Goal: Task Accomplishment & Management: Manage account settings

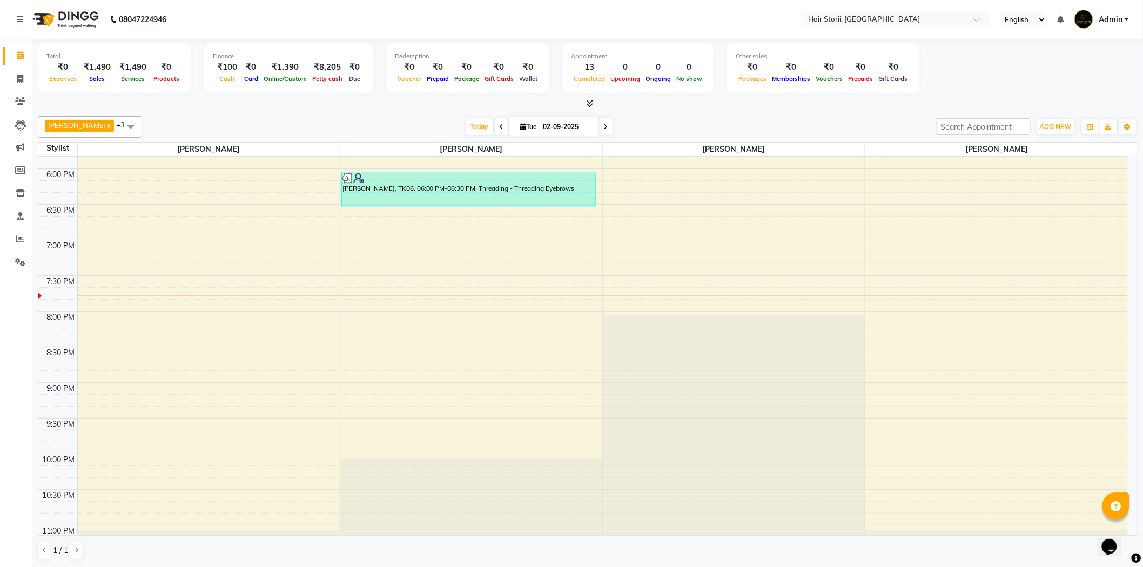
scroll to position [767, 0]
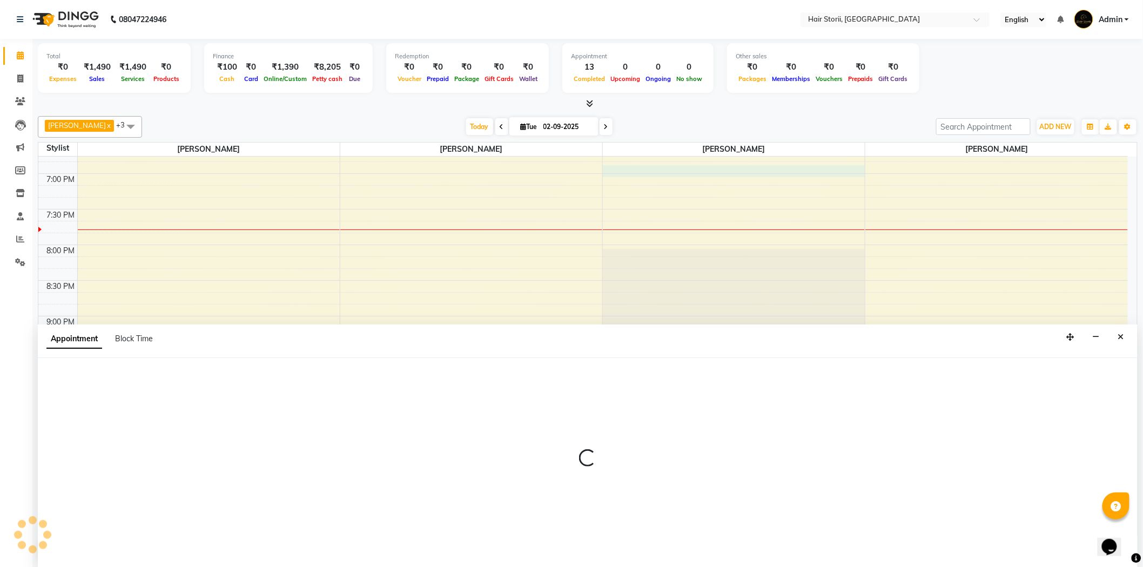
scroll to position [1, 0]
select select "51424"
select select "1125"
select select "tentative"
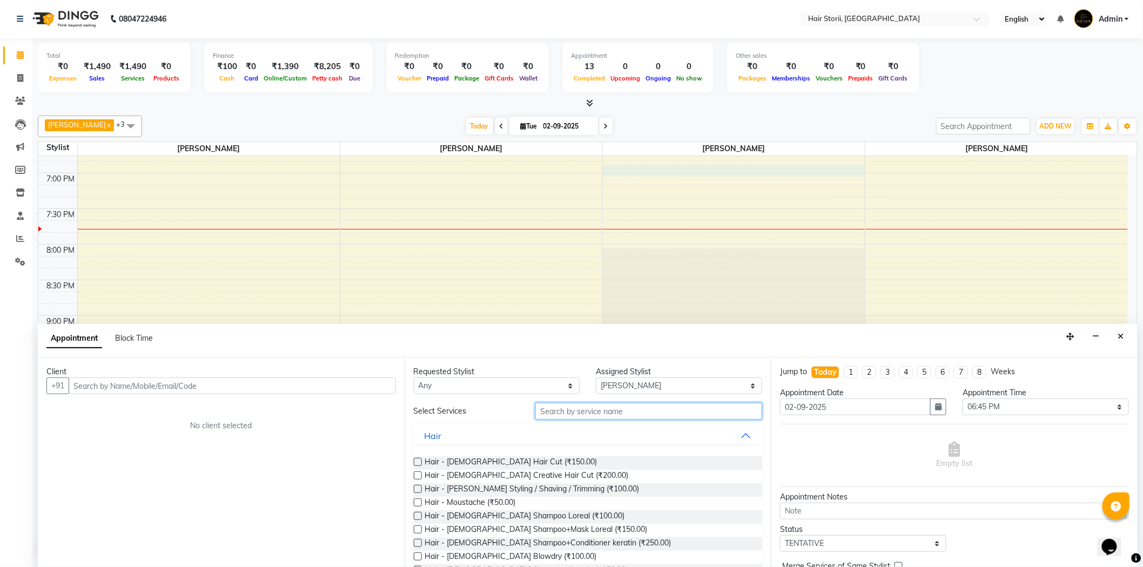
click at [605, 409] on input "text" at bounding box center [648, 411] width 227 height 17
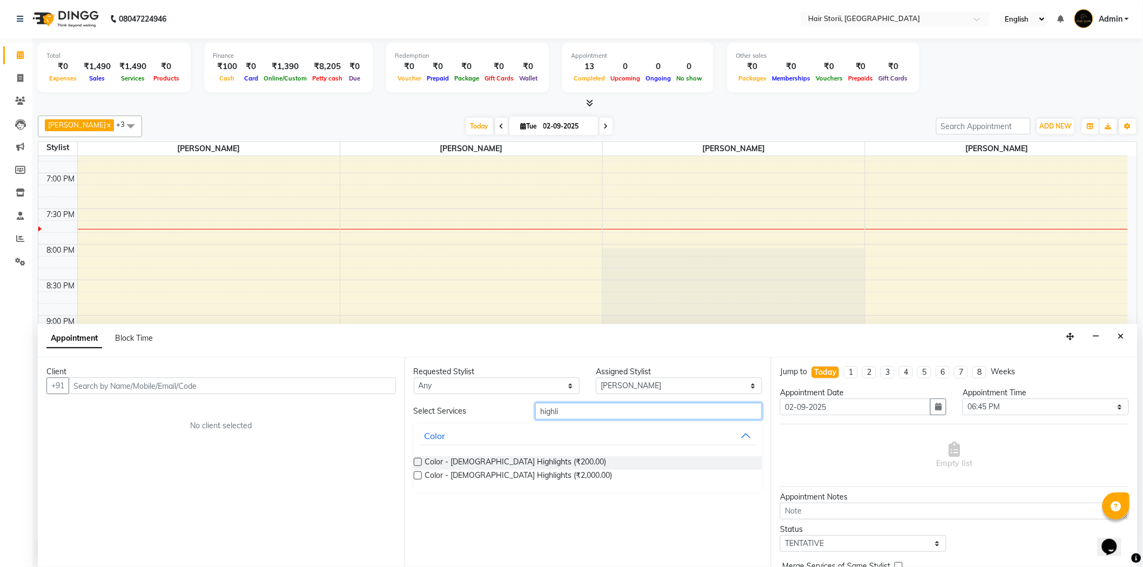
type input "highli"
click at [419, 477] on label at bounding box center [418, 475] width 8 height 8
click at [419, 477] on input "checkbox" at bounding box center [417, 476] width 7 height 7
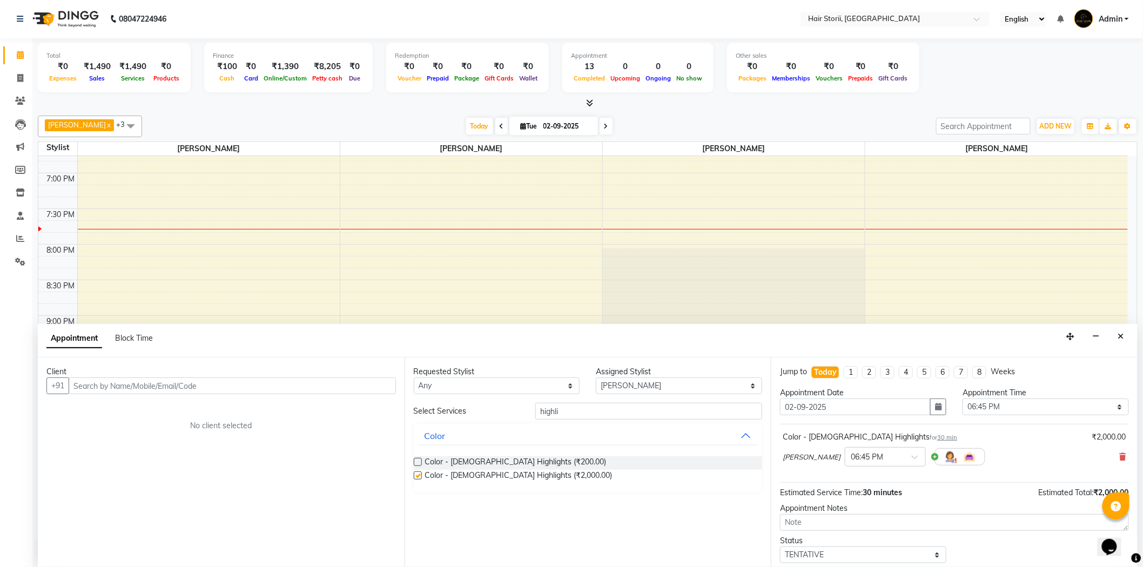
checkbox input "false"
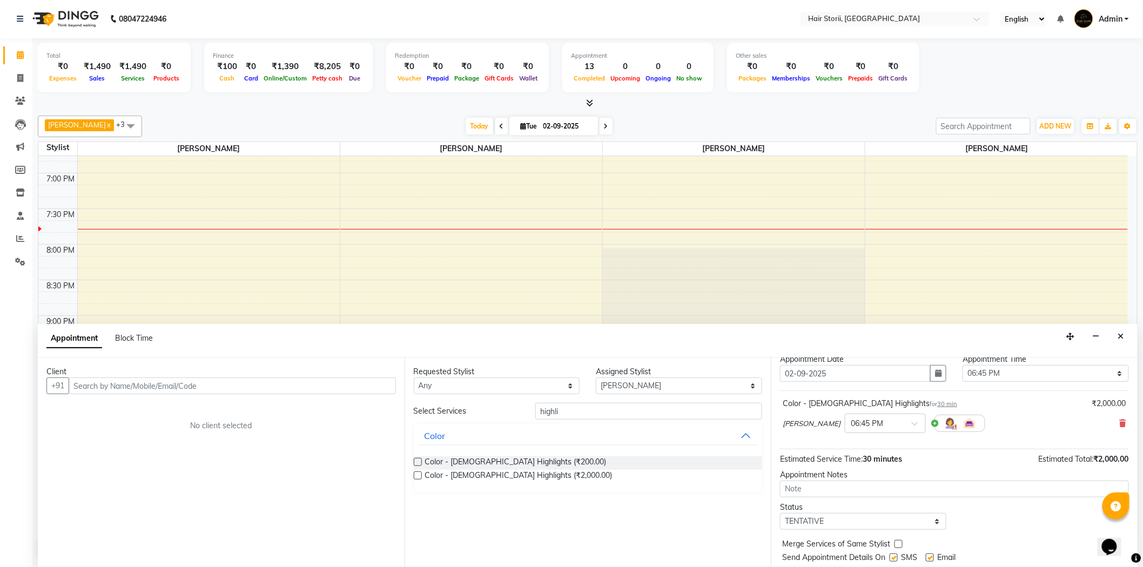
scroll to position [65, 0]
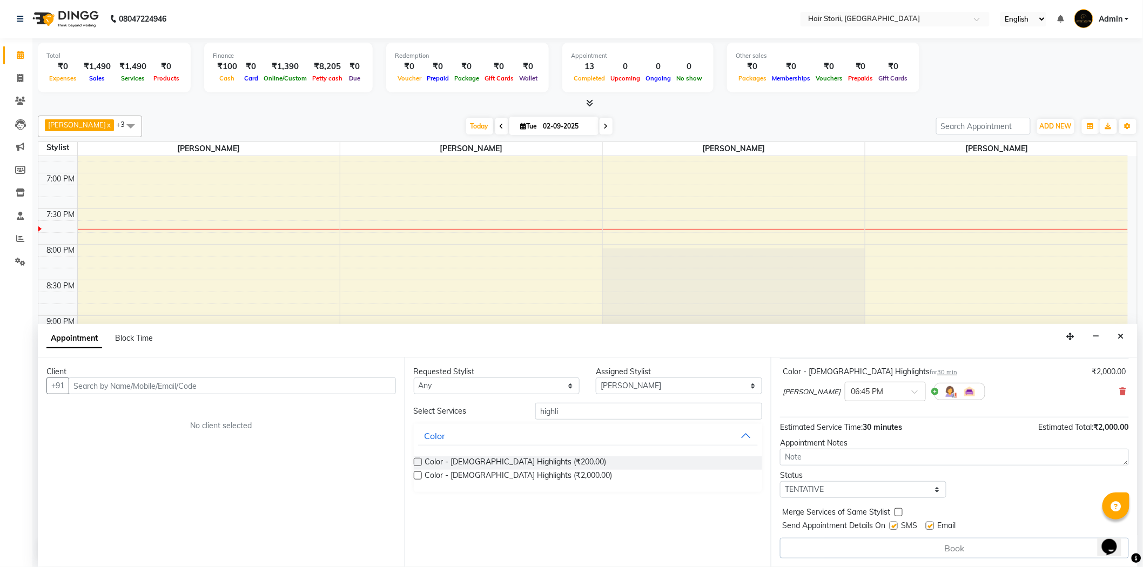
click at [933, 527] on label at bounding box center [930, 526] width 8 height 8
click at [933, 527] on input "checkbox" at bounding box center [929, 526] width 7 height 7
checkbox input "false"
click at [897, 527] on label at bounding box center [893, 526] width 8 height 8
click at [896, 527] on input "checkbox" at bounding box center [892, 526] width 7 height 7
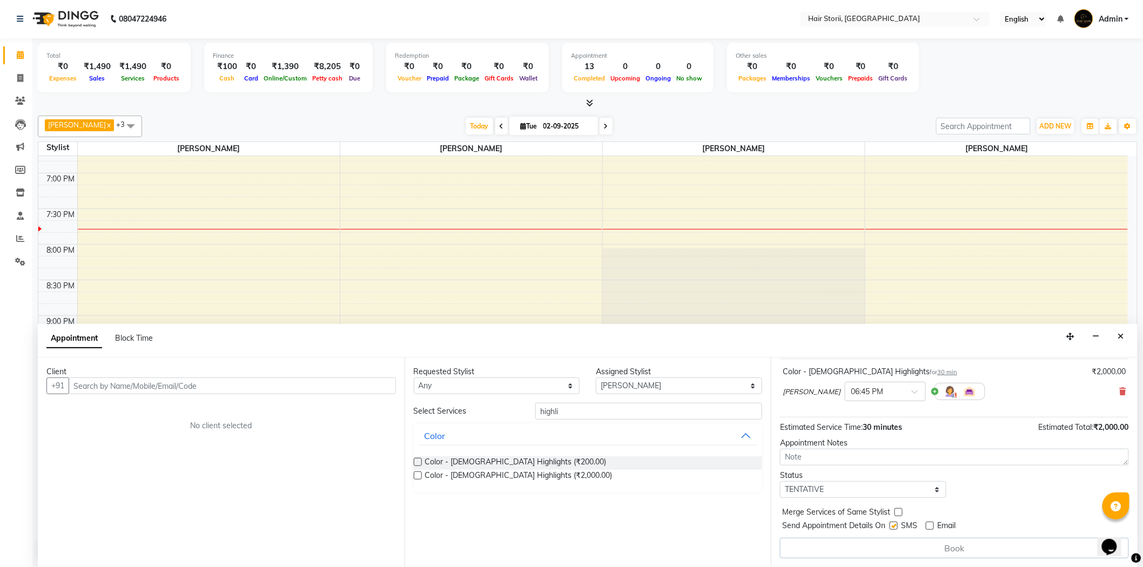
checkbox input "false"
click at [368, 383] on input "text" at bounding box center [232, 385] width 327 height 17
click at [231, 388] on input "text" at bounding box center [232, 385] width 327 height 17
type input "-"
click at [353, 385] on input "text" at bounding box center [232, 385] width 327 height 17
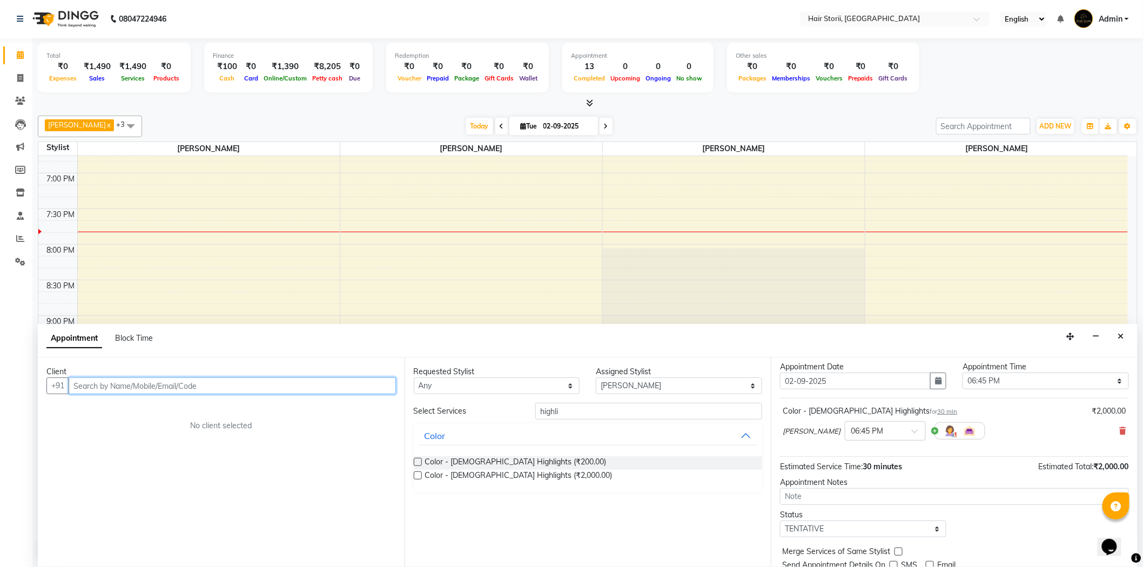
scroll to position [5, 0]
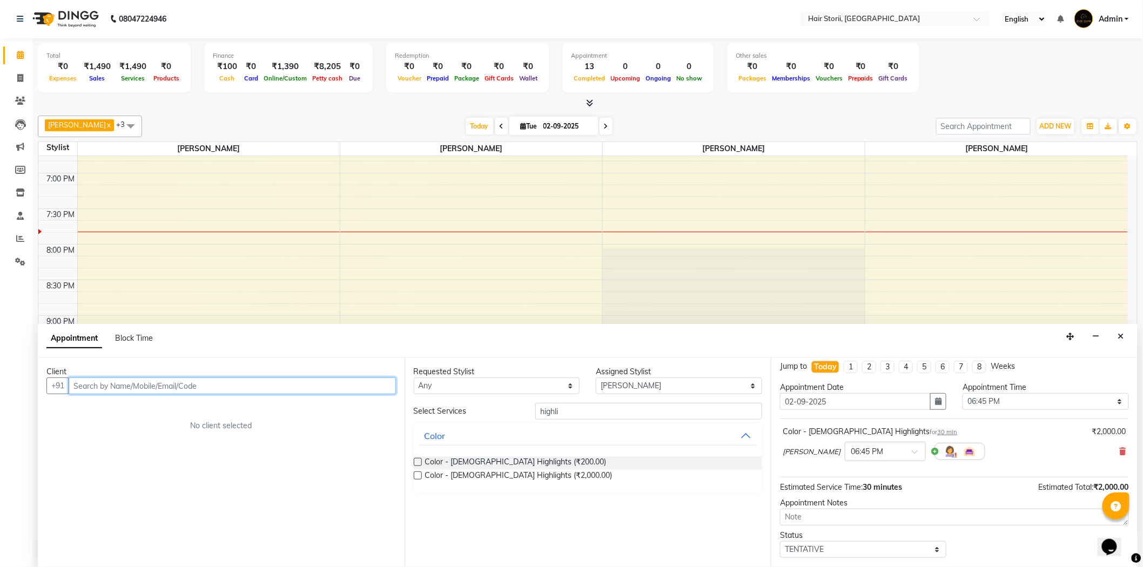
click at [369, 389] on input "text" at bounding box center [232, 385] width 327 height 17
click at [373, 382] on input "text" at bounding box center [232, 385] width 327 height 17
click at [157, 403] on span "8605129" at bounding box center [176, 408] width 38 height 11
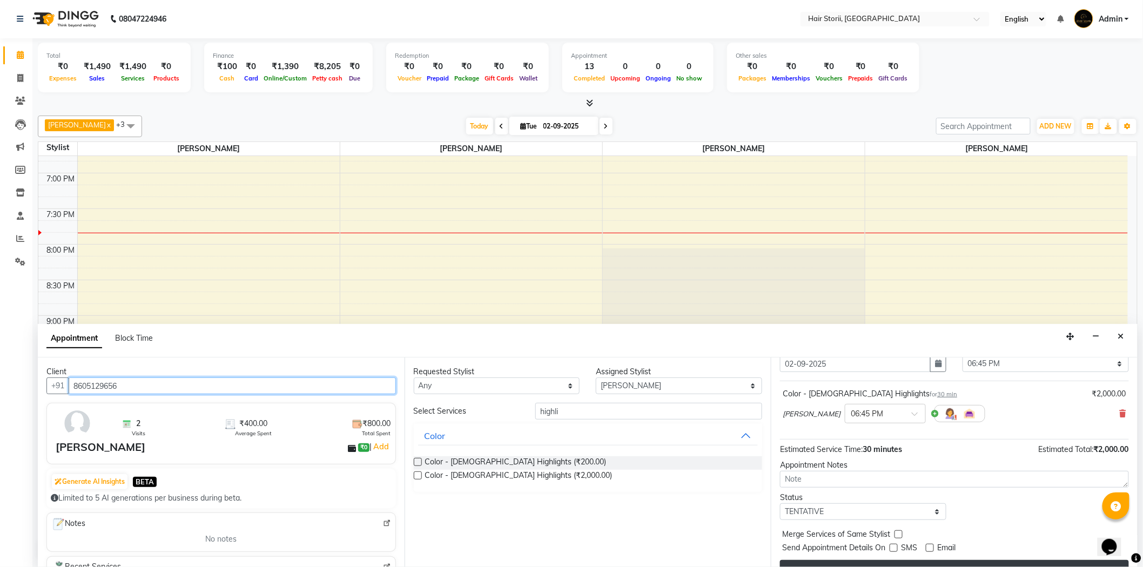
scroll to position [64, 0]
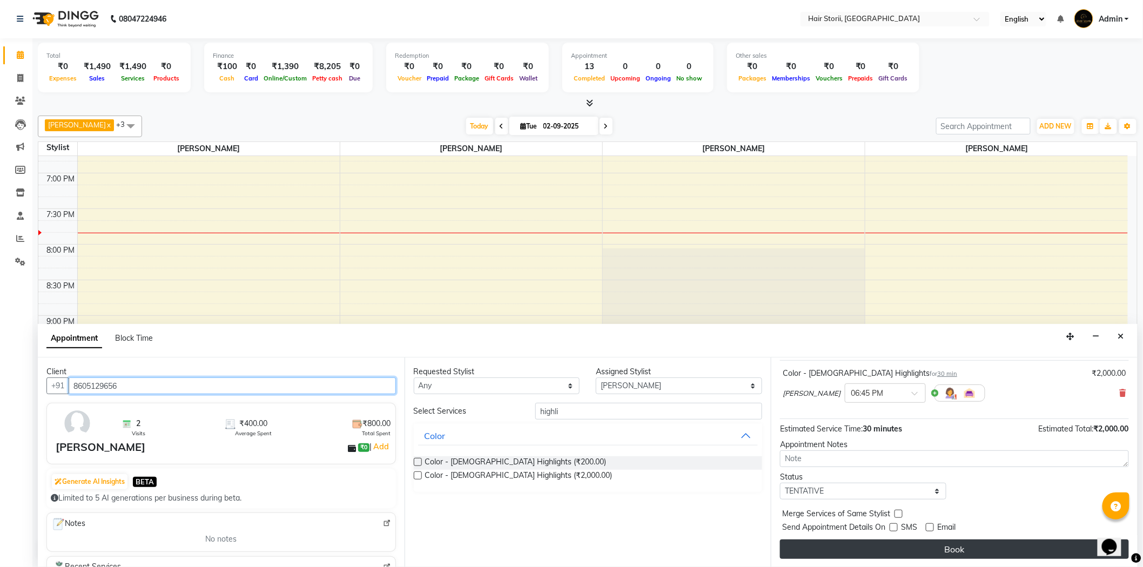
type input "8605129656"
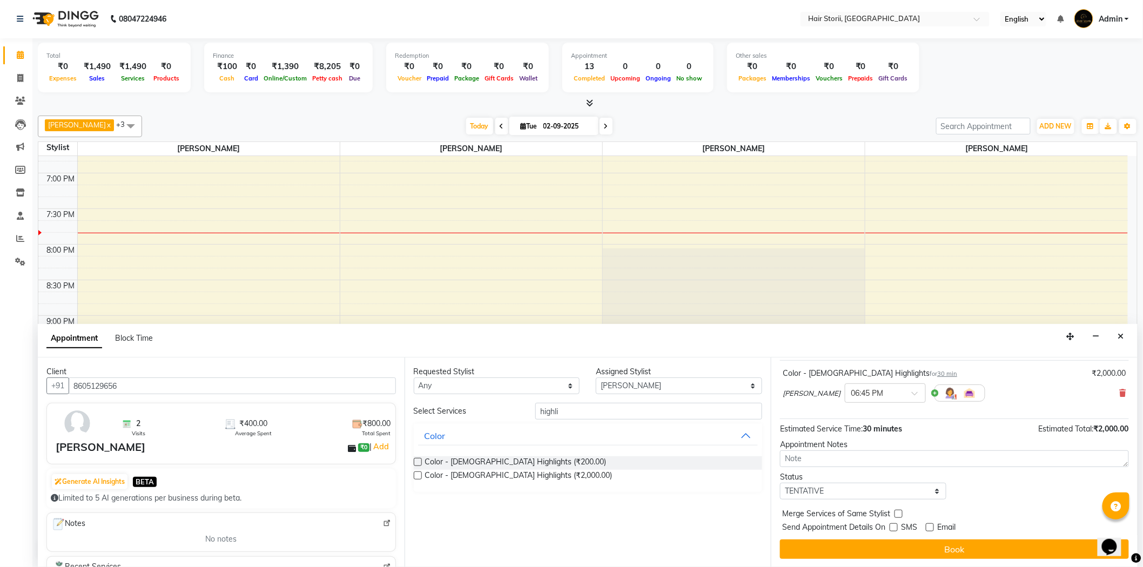
click at [915, 551] on button "Book" at bounding box center [954, 548] width 349 height 19
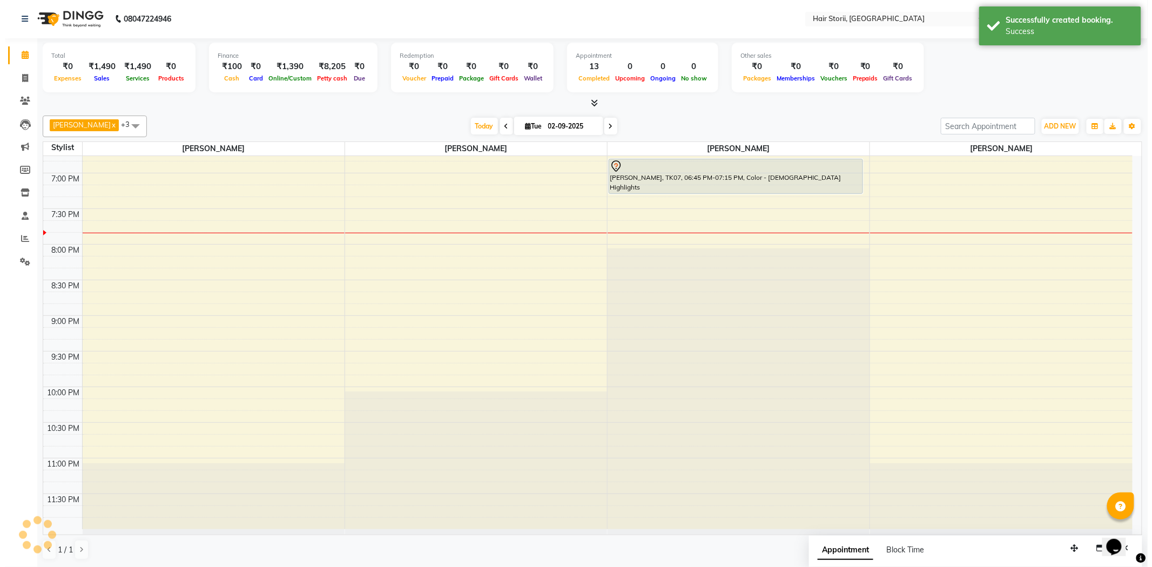
scroll to position [0, 0]
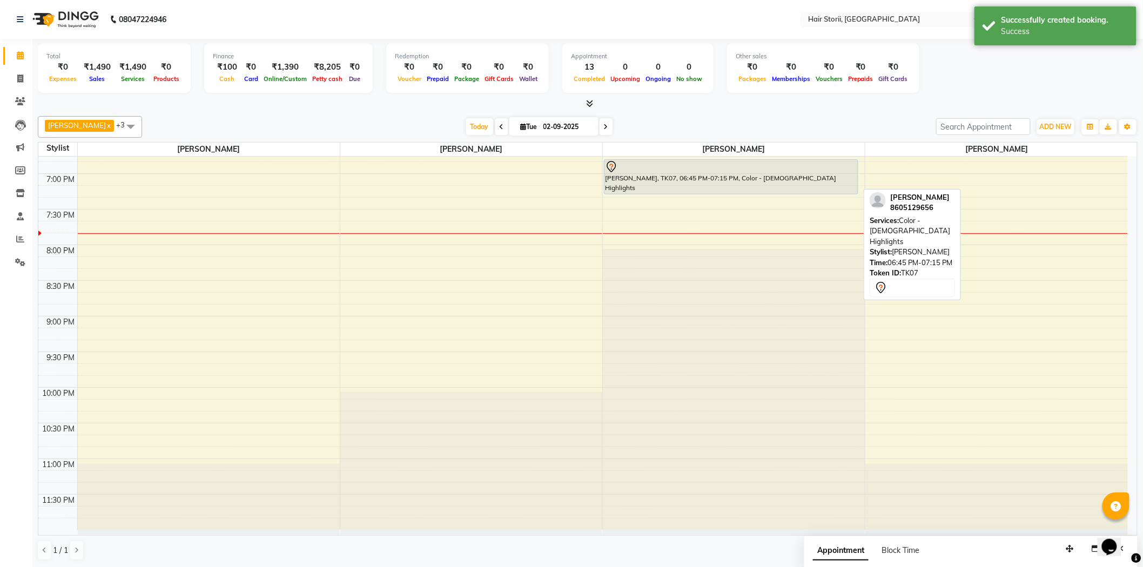
click at [778, 189] on div "[PERSON_NAME], TK07, 06:45 PM-07:15 PM, Color - [DEMOGRAPHIC_DATA] Highlights" at bounding box center [730, 177] width 253 height 34
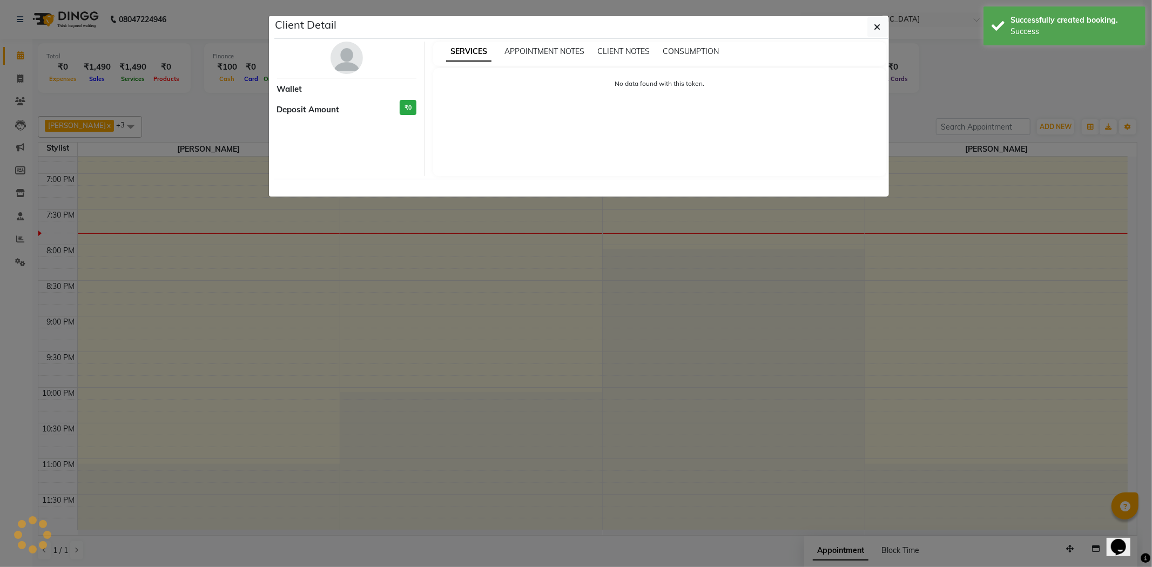
select select "7"
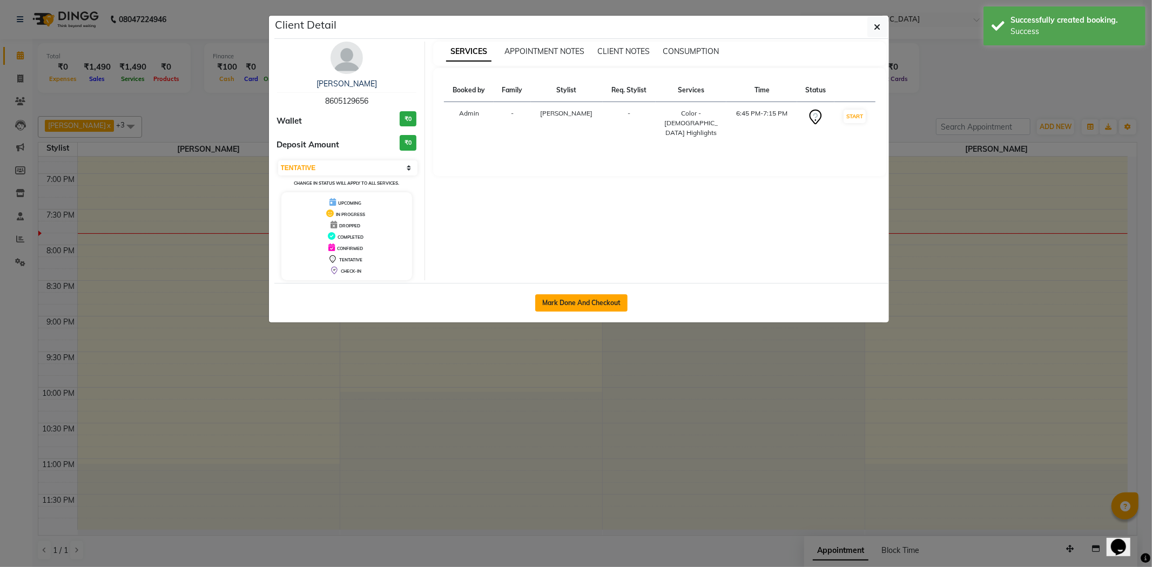
click at [572, 304] on button "Mark Done And Checkout" at bounding box center [581, 302] width 92 height 17
select select "service"
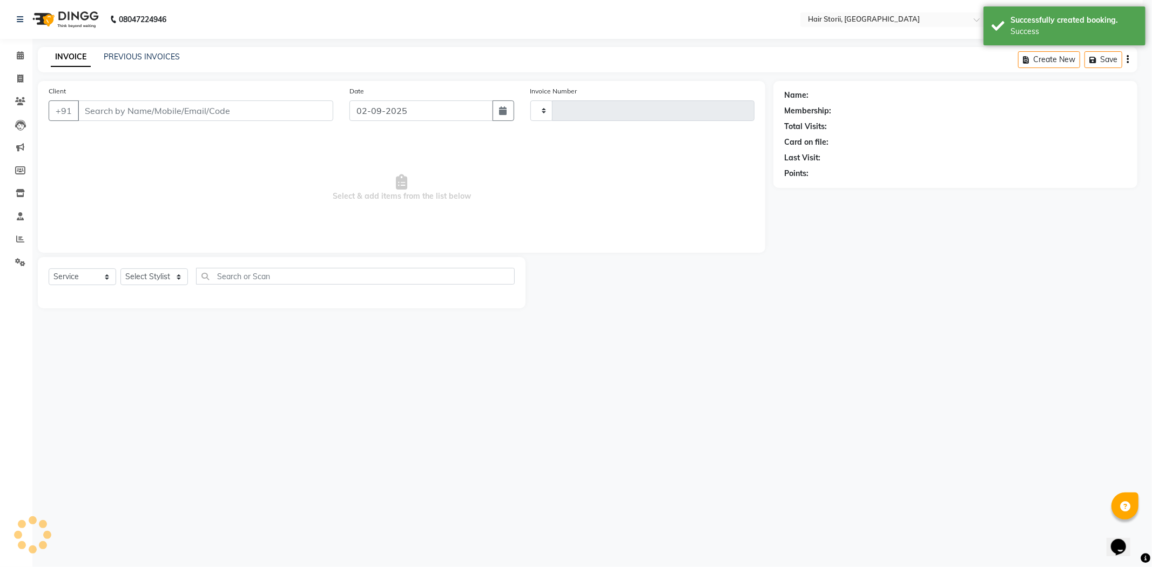
type input "1979"
select select "6638"
type input "8605129656"
select select "51424"
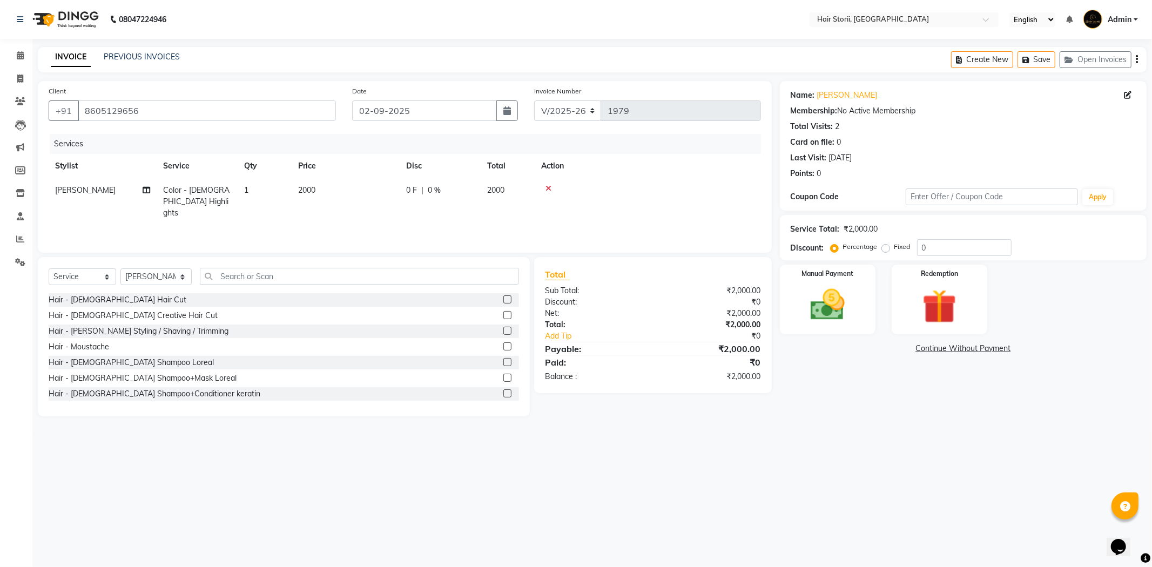
click at [300, 192] on span "2000" at bounding box center [306, 190] width 17 height 10
select select "51424"
click at [358, 195] on input "2000" at bounding box center [396, 193] width 95 height 17
type input "6000"
drag, startPoint x: 694, startPoint y: 197, endPoint x: 691, endPoint y: 202, distance: 5.6
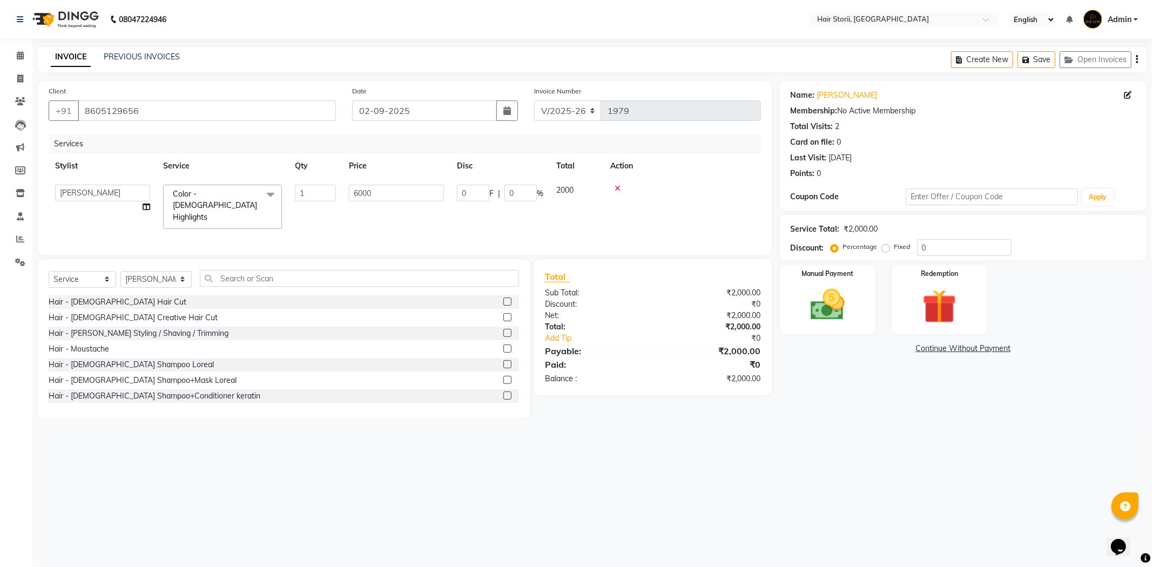
click at [690, 201] on td at bounding box center [682, 206] width 157 height 57
click at [809, 329] on div "Manual Payment" at bounding box center [827, 299] width 99 height 72
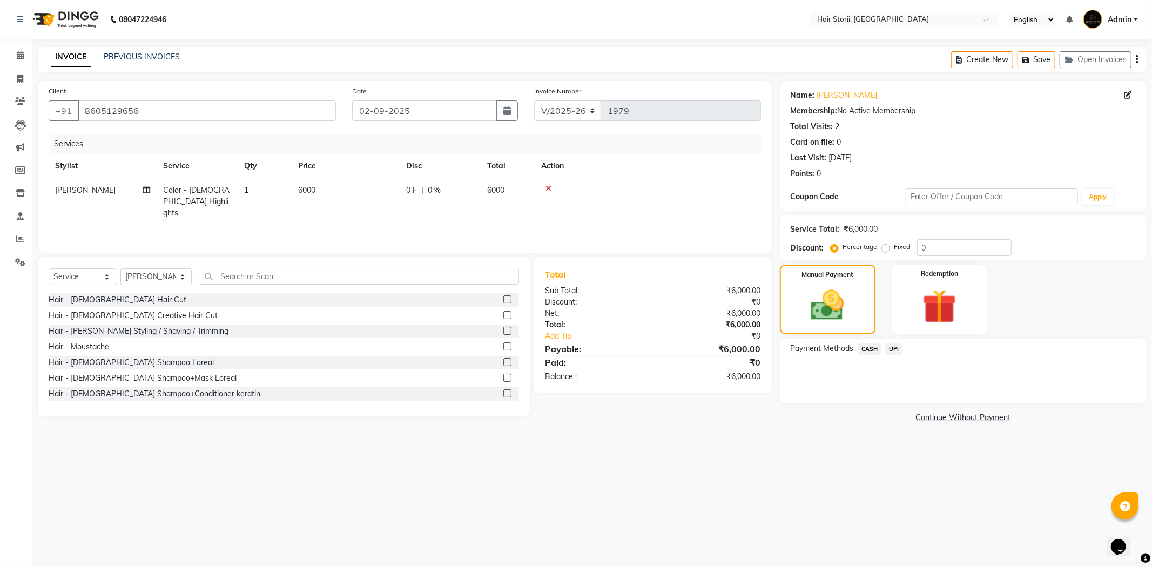
click at [872, 348] on span "CASH" at bounding box center [869, 349] width 23 height 12
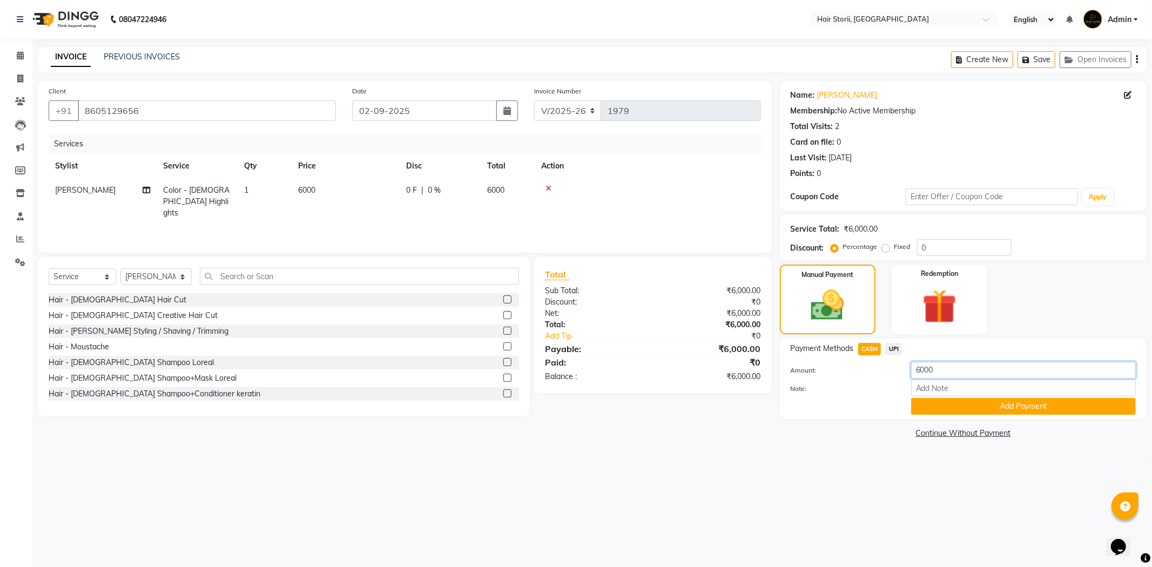
click at [919, 367] on input "6000" at bounding box center [1023, 370] width 225 height 17
type input "3000"
click at [922, 403] on button "Add Payment" at bounding box center [1023, 406] width 225 height 17
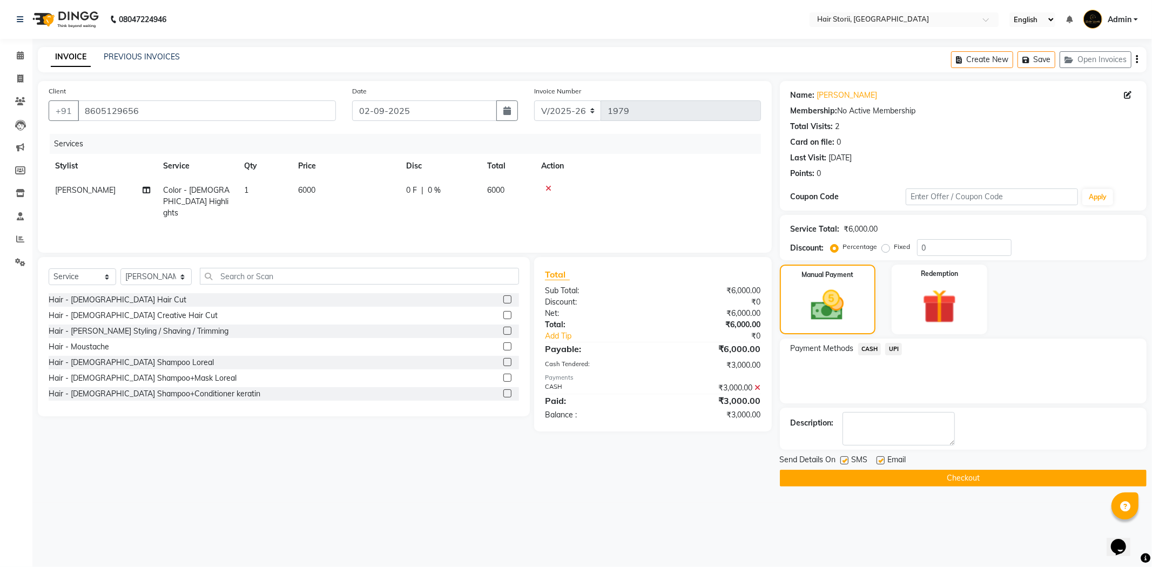
click at [881, 459] on label at bounding box center [880, 460] width 8 height 8
click at [881, 459] on input "checkbox" at bounding box center [879, 460] width 7 height 7
checkbox input "false"
click at [846, 461] on label at bounding box center [844, 460] width 8 height 8
click at [846, 461] on input "checkbox" at bounding box center [843, 460] width 7 height 7
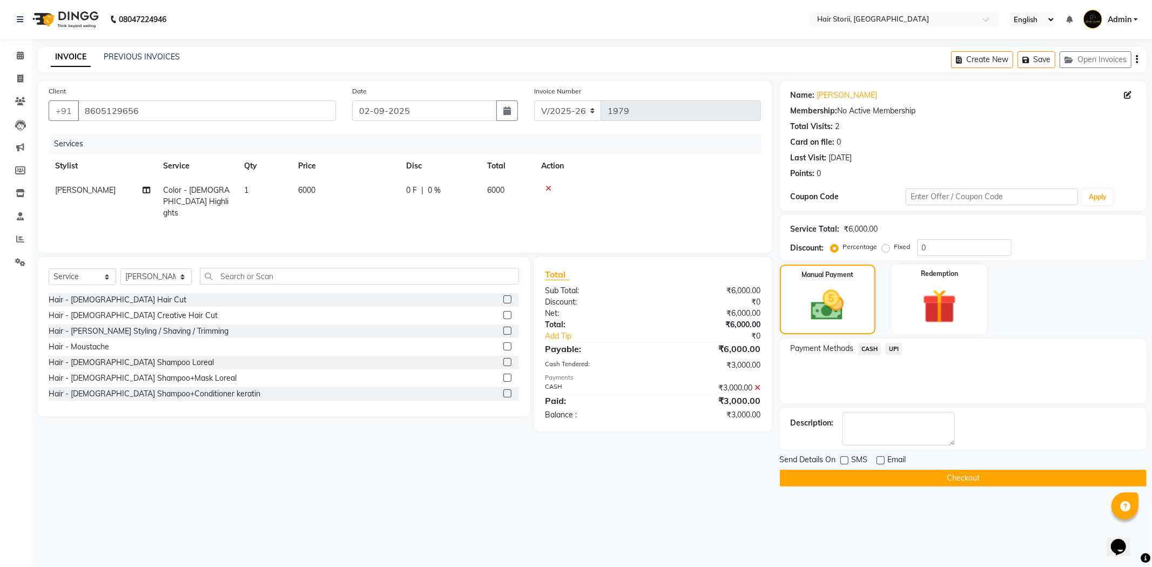
click at [845, 479] on button "Checkout" at bounding box center [963, 478] width 367 height 17
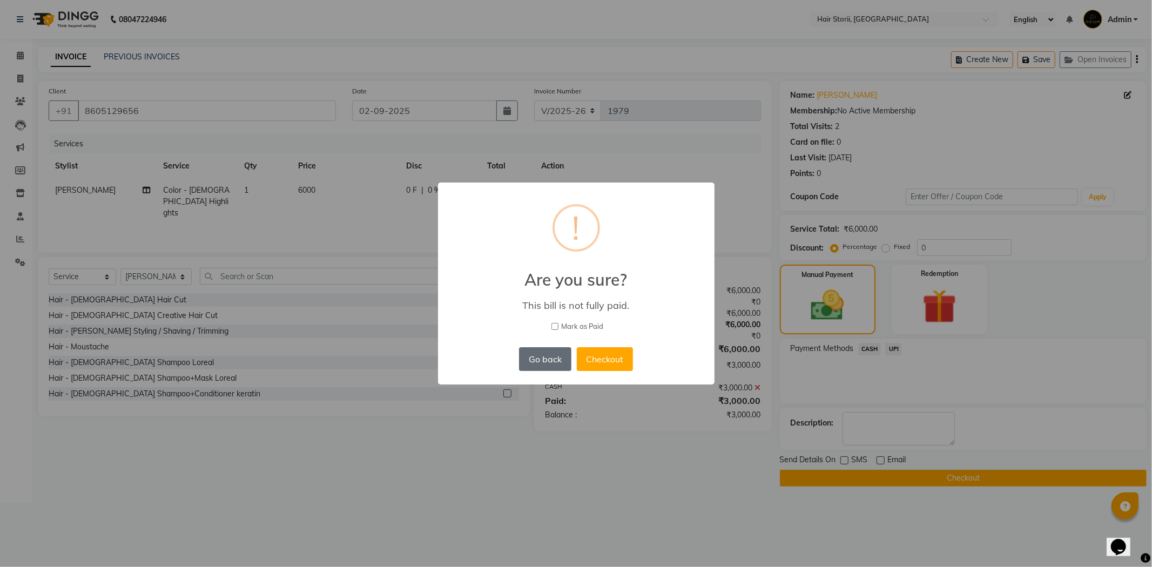
click at [545, 367] on button "Go back" at bounding box center [545, 359] width 52 height 24
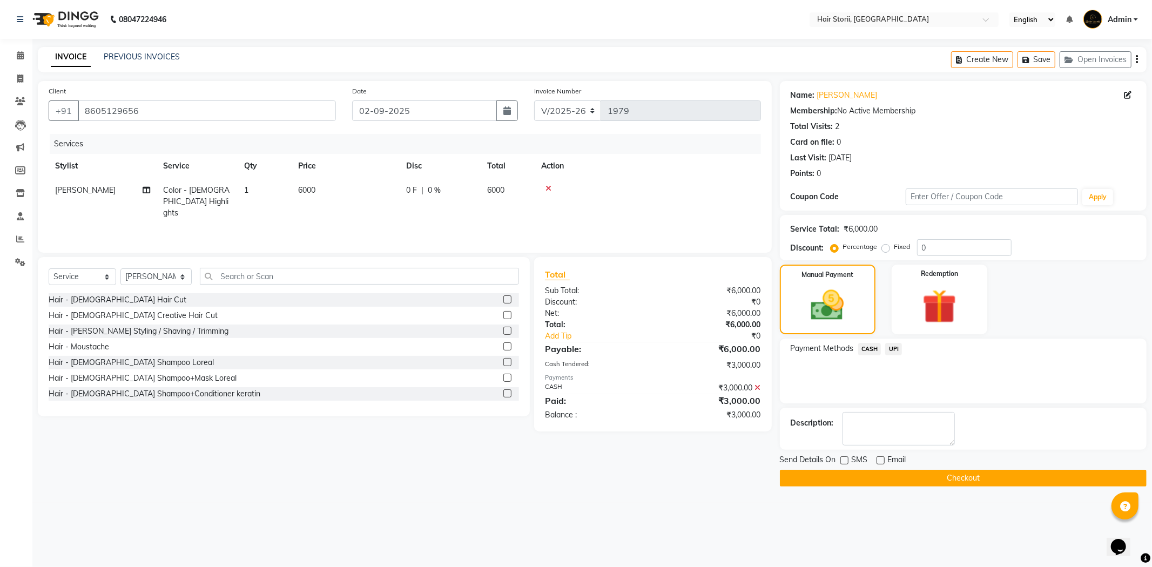
drag, startPoint x: 844, startPoint y: 457, endPoint x: 841, endPoint y: 477, distance: 20.8
click at [844, 457] on label at bounding box center [844, 460] width 8 height 8
click at [844, 457] on input "checkbox" at bounding box center [843, 460] width 7 height 7
checkbox input "true"
click at [841, 478] on button "Checkout" at bounding box center [963, 478] width 367 height 17
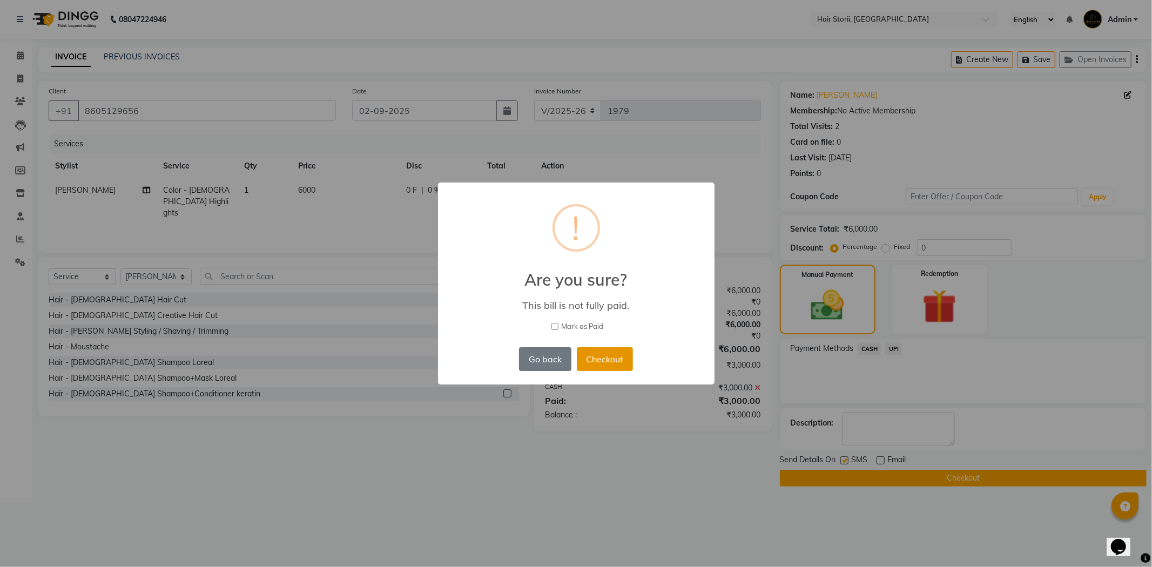
click at [587, 363] on button "Checkout" at bounding box center [605, 359] width 56 height 24
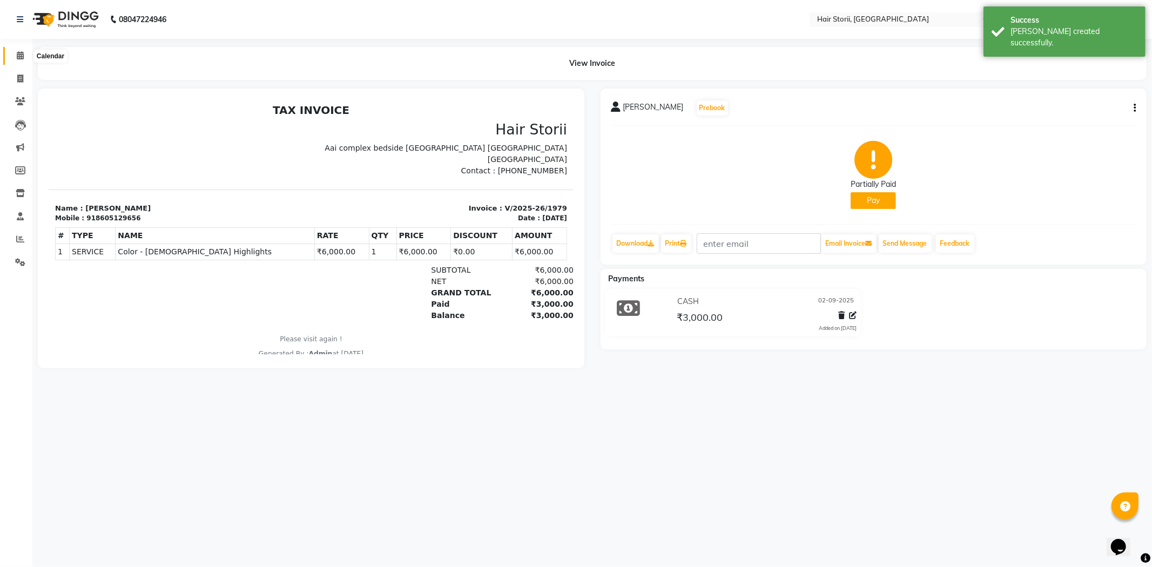
click at [18, 53] on icon at bounding box center [20, 55] width 7 height 8
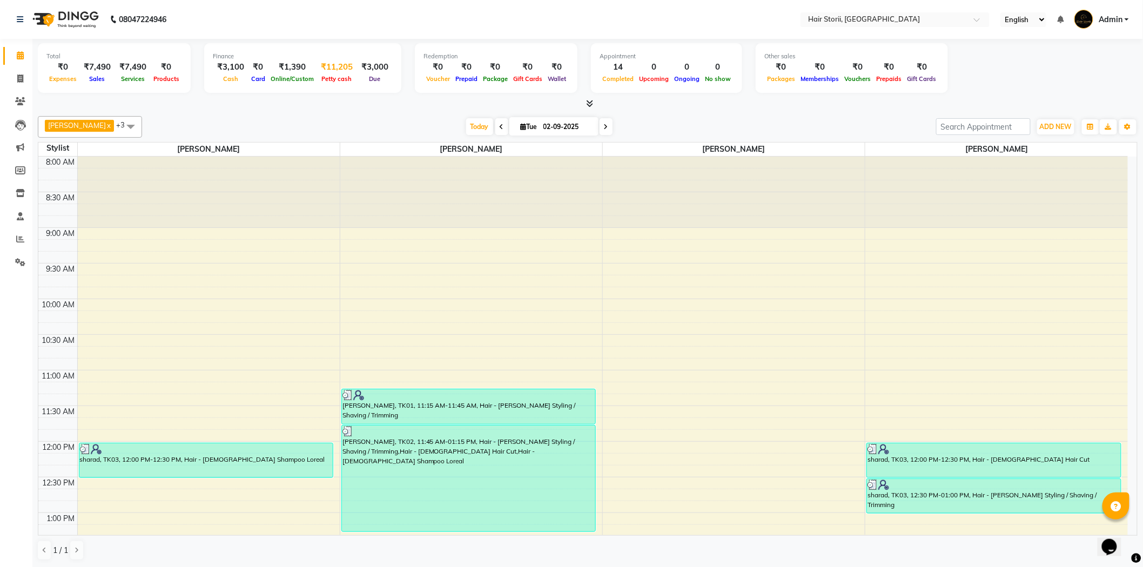
click at [322, 69] on div "₹11,205" at bounding box center [336, 67] width 41 height 12
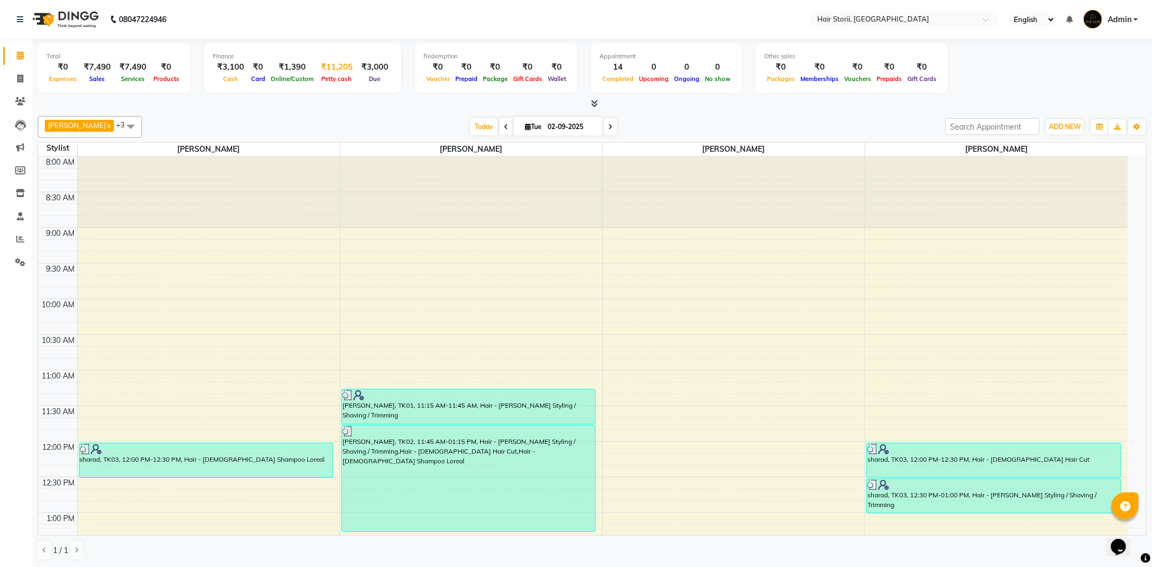
select select "5673"
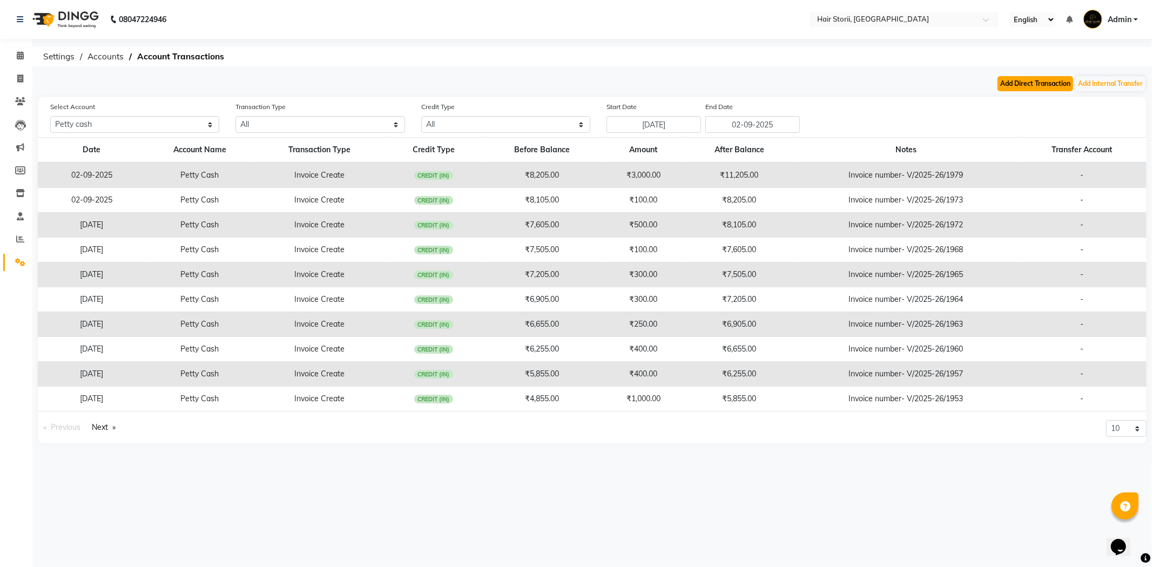
click at [1030, 85] on button "Add Direct Transaction" at bounding box center [1035, 83] width 76 height 15
select select "direct"
select select "5673"
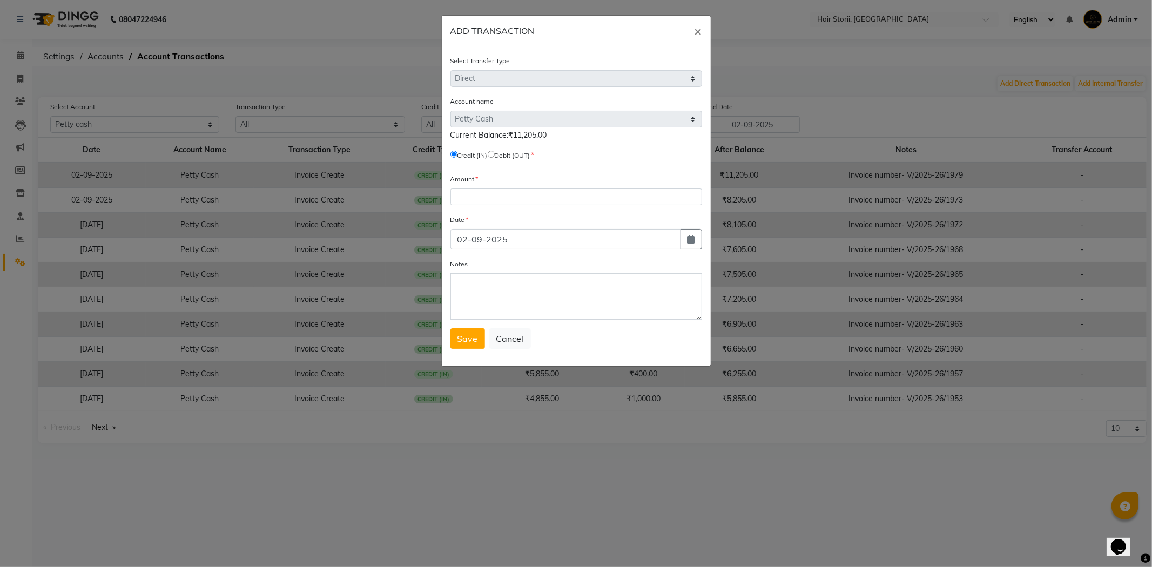
click at [495, 155] on input "radio" at bounding box center [491, 154] width 7 height 7
radio input "true"
click at [506, 198] on input "number" at bounding box center [576, 196] width 252 height 17
type input "11205"
click at [471, 346] on button "Save" at bounding box center [467, 338] width 35 height 21
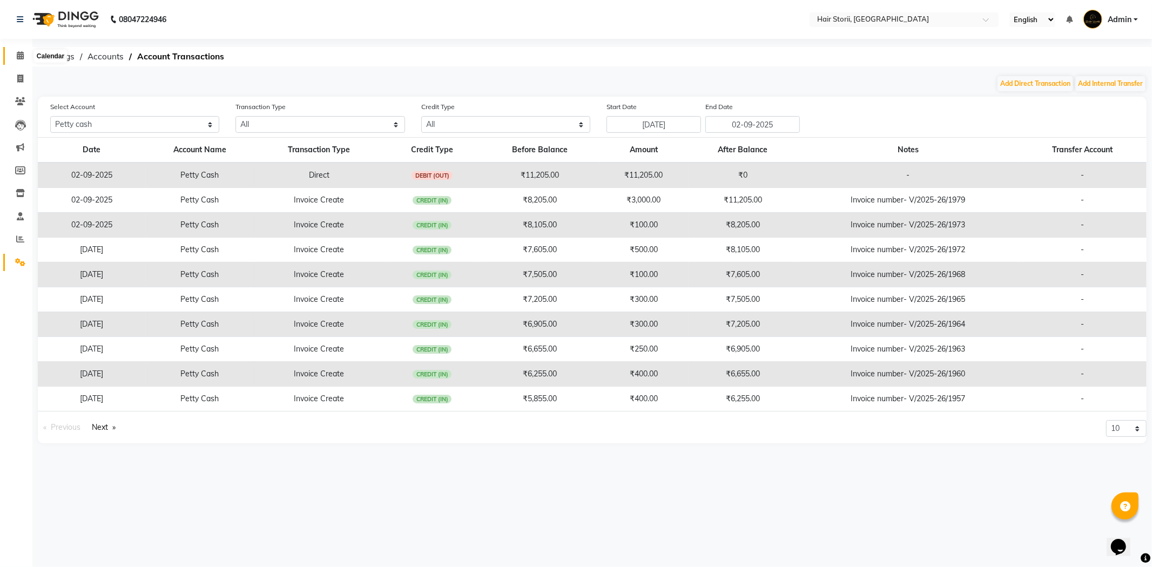
click at [21, 55] on icon at bounding box center [20, 55] width 7 height 8
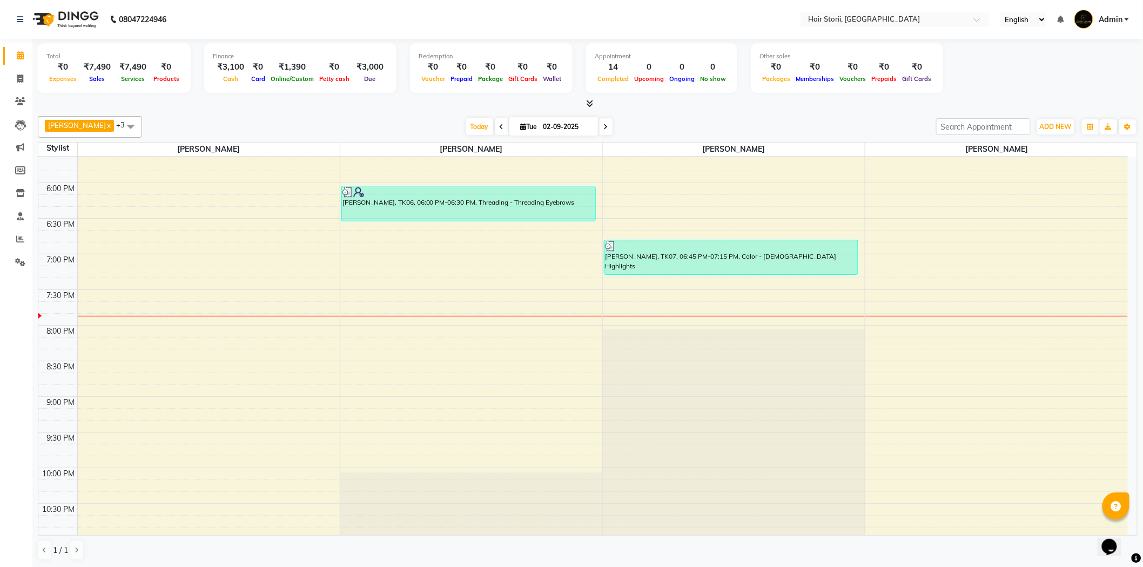
scroll to position [767, 0]
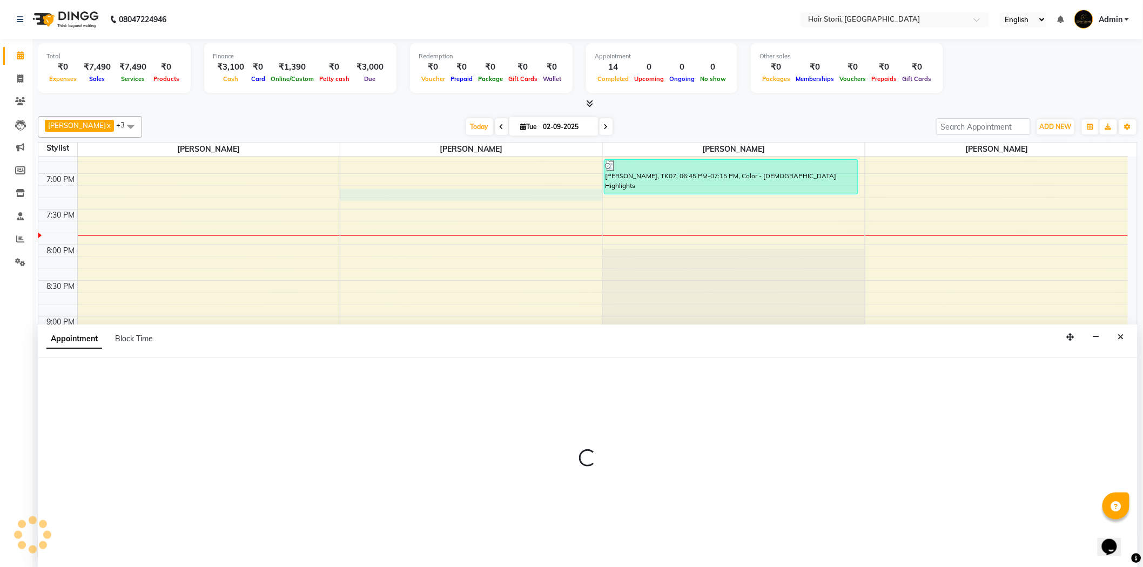
scroll to position [1, 0]
select select "51423"
select select "1155"
select select "tentative"
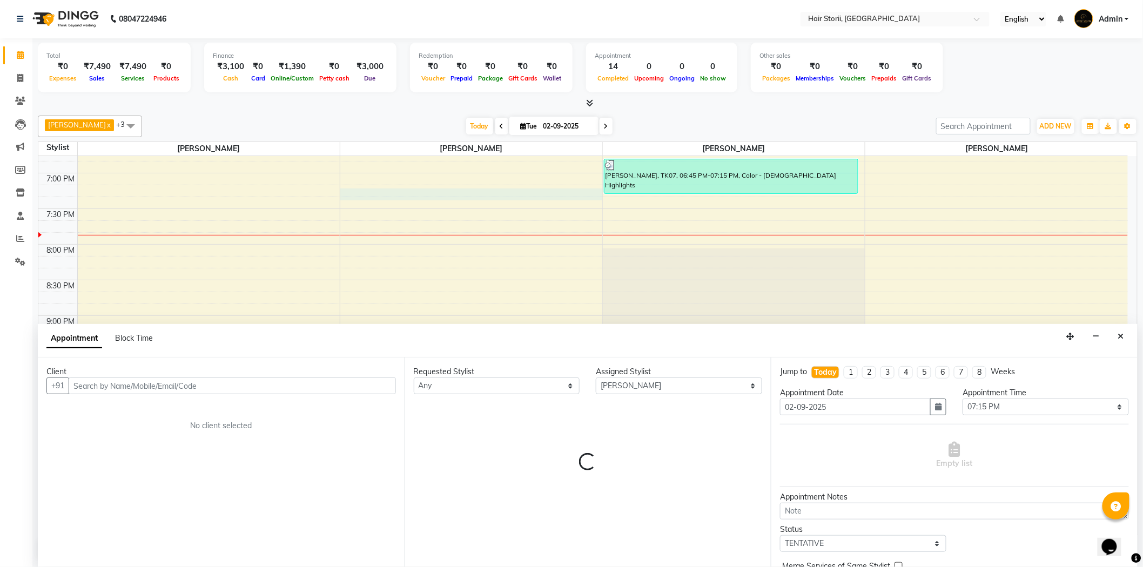
click at [338, 386] on input "text" at bounding box center [232, 385] width 327 height 17
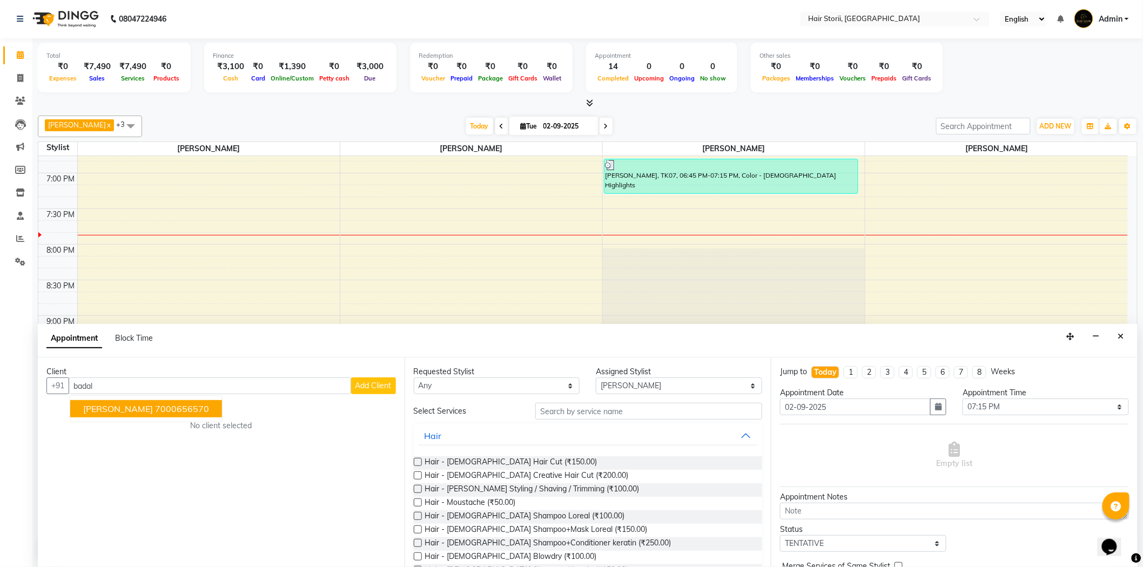
drag, startPoint x: 182, startPoint y: 406, endPoint x: 243, endPoint y: 450, distance: 75.4
click at [184, 407] on ngb-highlight "7000656570" at bounding box center [182, 408] width 54 height 11
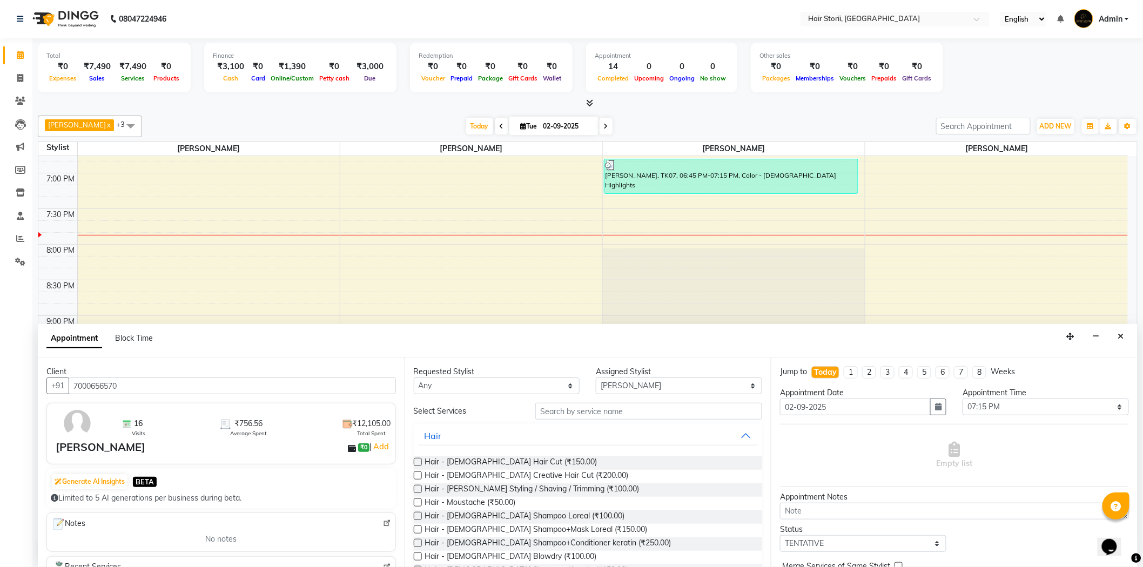
type input "7000656570"
click at [419, 460] on label at bounding box center [418, 462] width 8 height 8
click at [419, 460] on input "checkbox" at bounding box center [417, 463] width 7 height 7
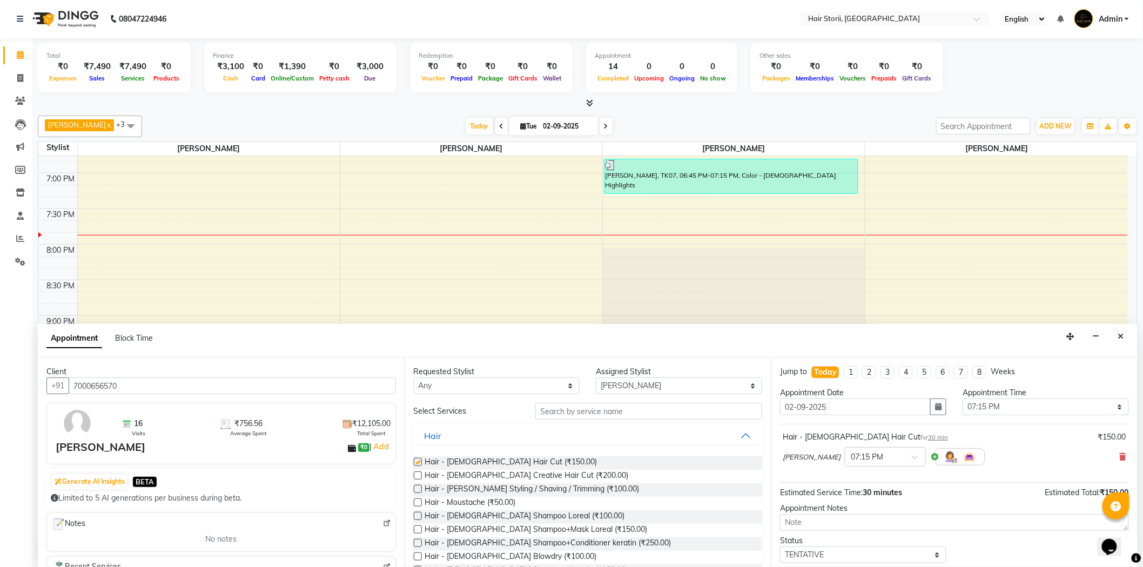
checkbox input "false"
click at [417, 488] on label at bounding box center [418, 489] width 8 height 8
click at [417, 488] on input "checkbox" at bounding box center [417, 490] width 7 height 7
checkbox input "false"
click at [417, 530] on label at bounding box center [418, 529] width 8 height 8
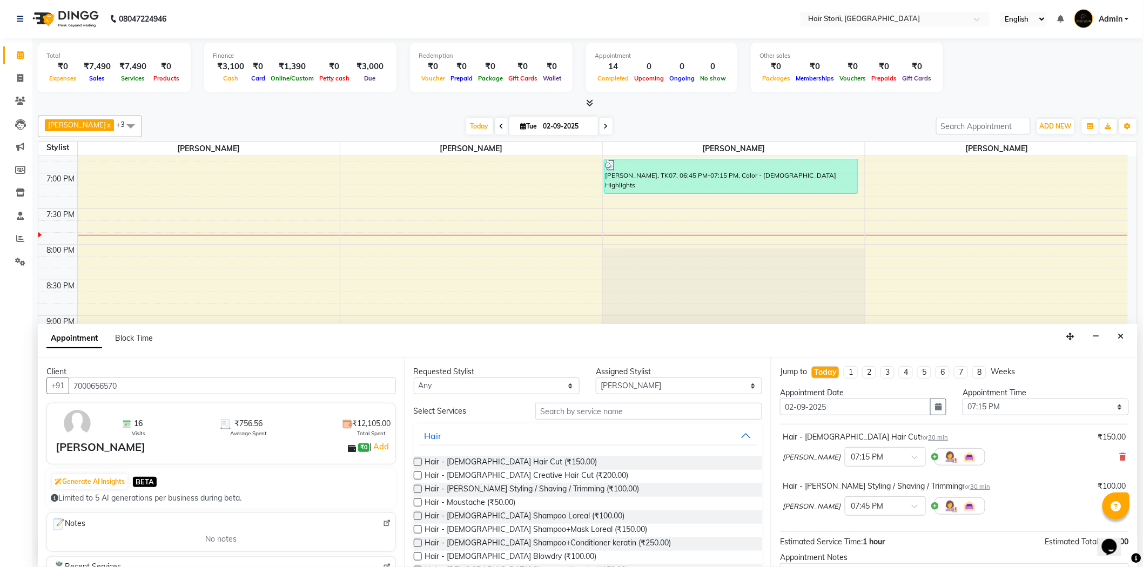
click at [417, 530] on input "checkbox" at bounding box center [417, 530] width 7 height 7
checkbox input "false"
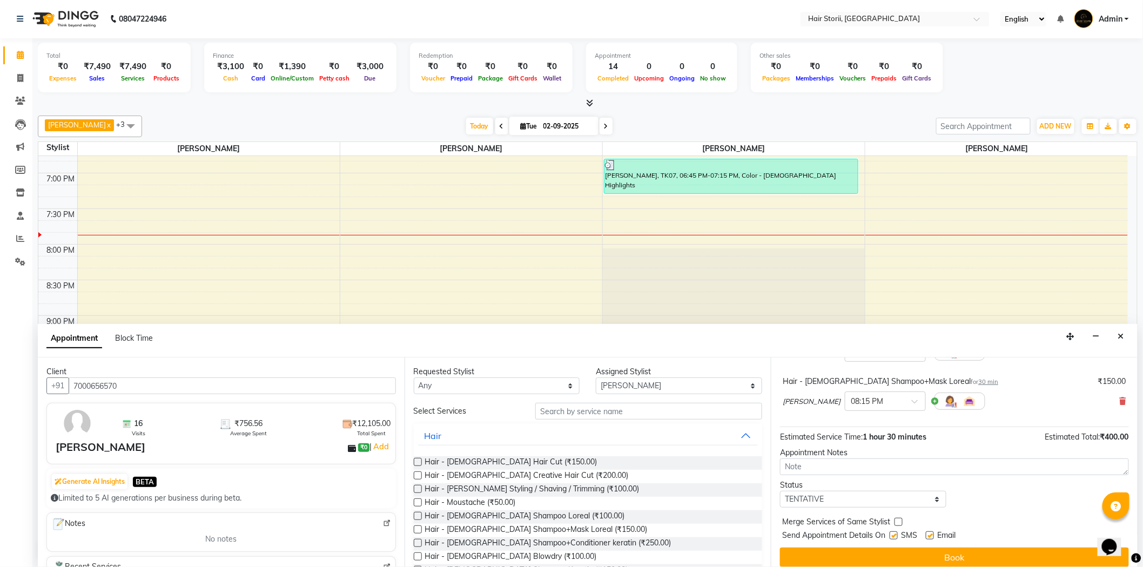
scroll to position [163, 0]
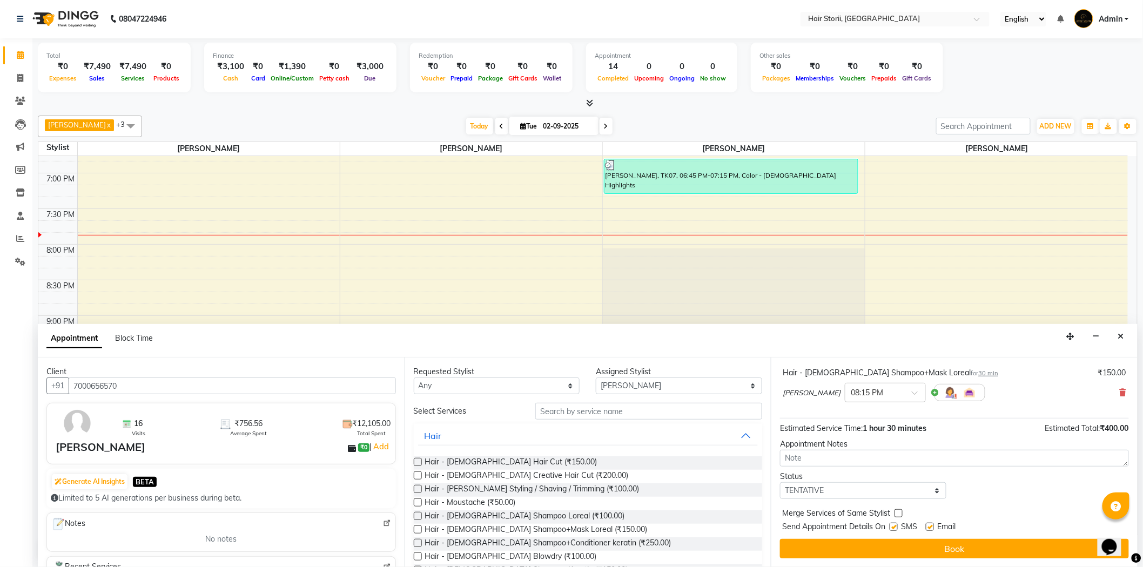
drag, startPoint x: 893, startPoint y: 527, endPoint x: 908, endPoint y: 527, distance: 15.1
click at [894, 527] on label at bounding box center [893, 527] width 8 height 8
click at [894, 527] on input "checkbox" at bounding box center [892, 527] width 7 height 7
checkbox input "false"
click at [932, 528] on label at bounding box center [930, 527] width 8 height 8
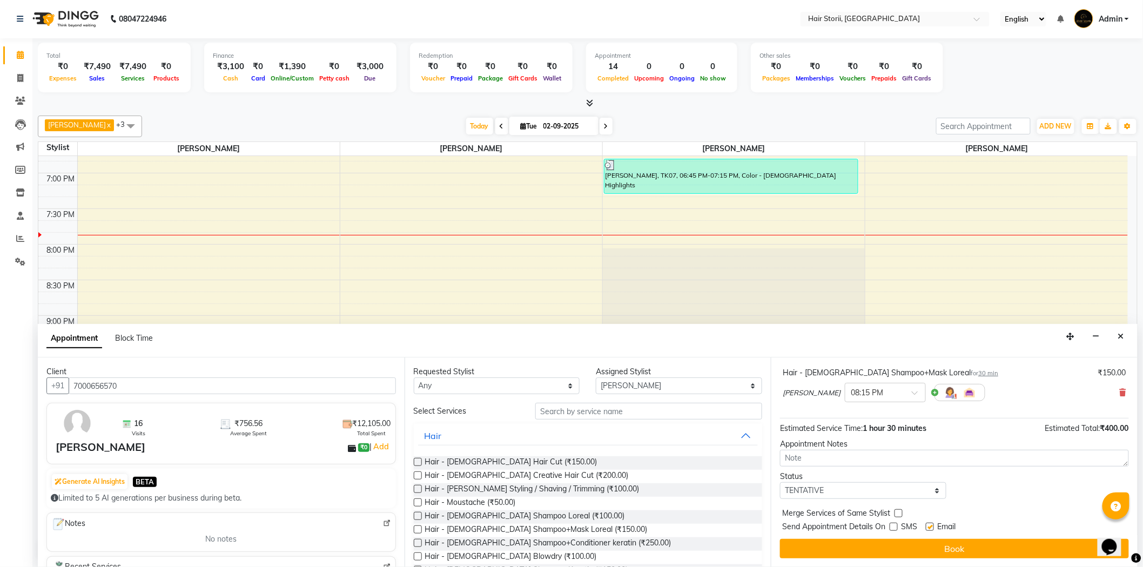
click at [932, 528] on input "checkbox" at bounding box center [929, 527] width 7 height 7
checkbox input "false"
drag, startPoint x: 926, startPoint y: 546, endPoint x: 938, endPoint y: 537, distance: 14.3
click at [938, 537] on div "Jump to [DATE] 1 2 3 4 5 6 7 8 Weeks Appointment Date [DATE] Appointment Time S…" at bounding box center [954, 463] width 367 height 210
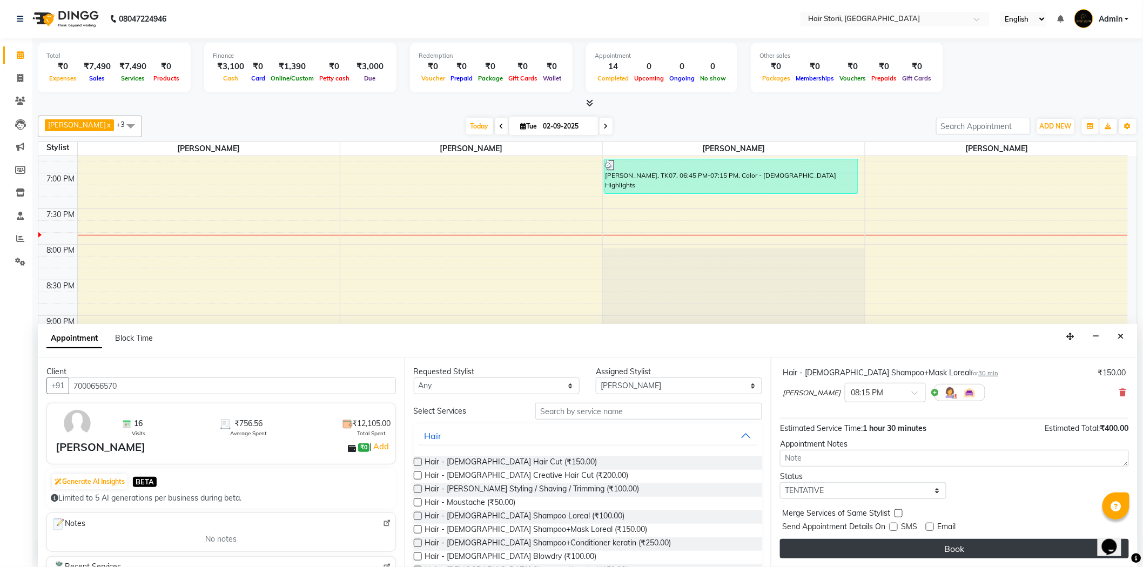
click at [934, 545] on button "Book" at bounding box center [954, 548] width 349 height 19
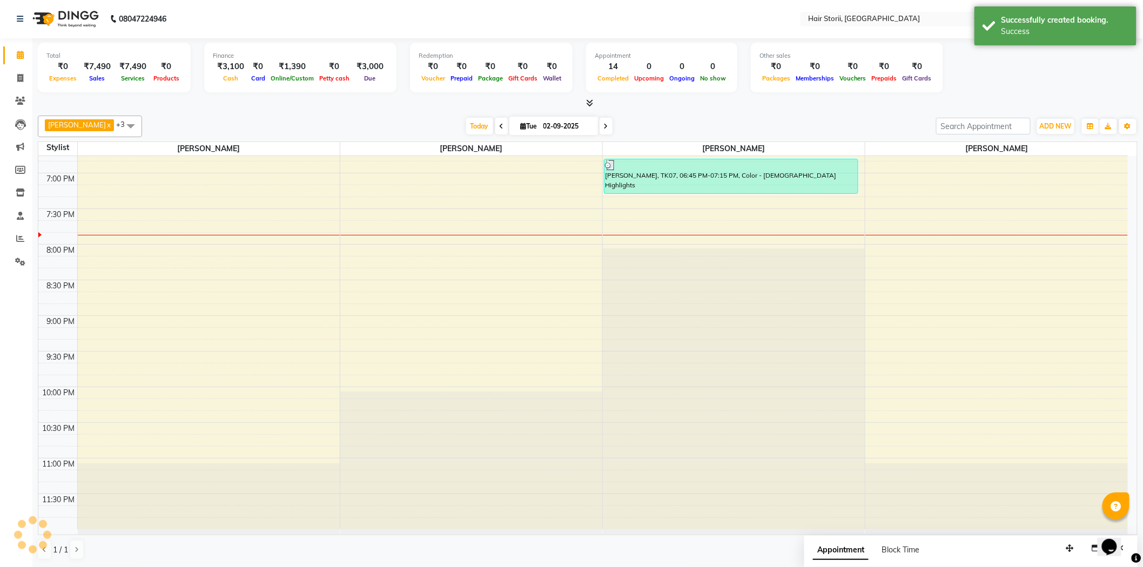
scroll to position [0, 0]
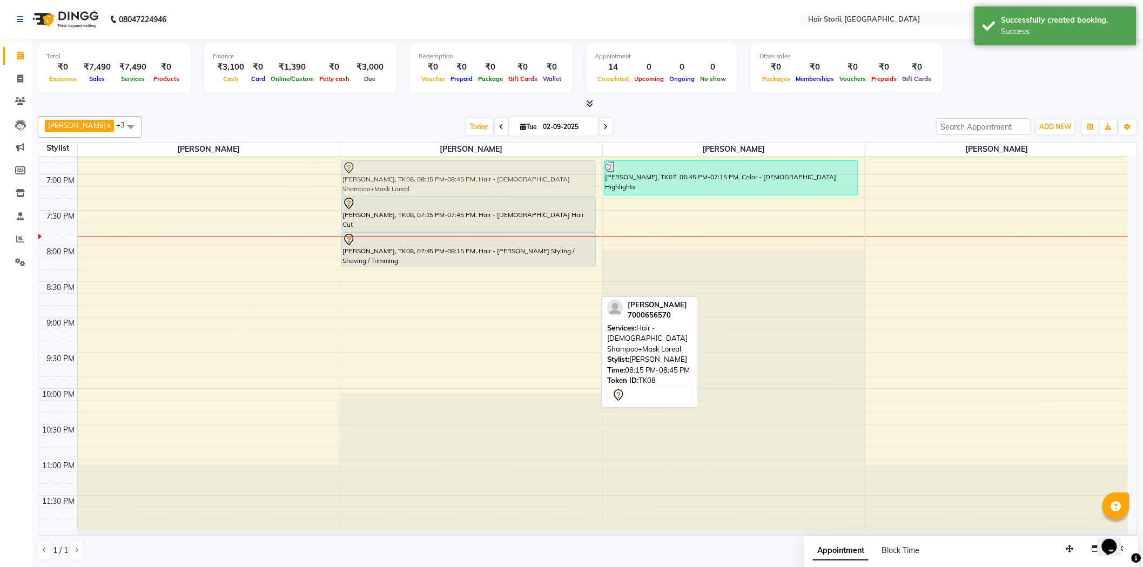
drag, startPoint x: 442, startPoint y: 283, endPoint x: 460, endPoint y: 179, distance: 105.3
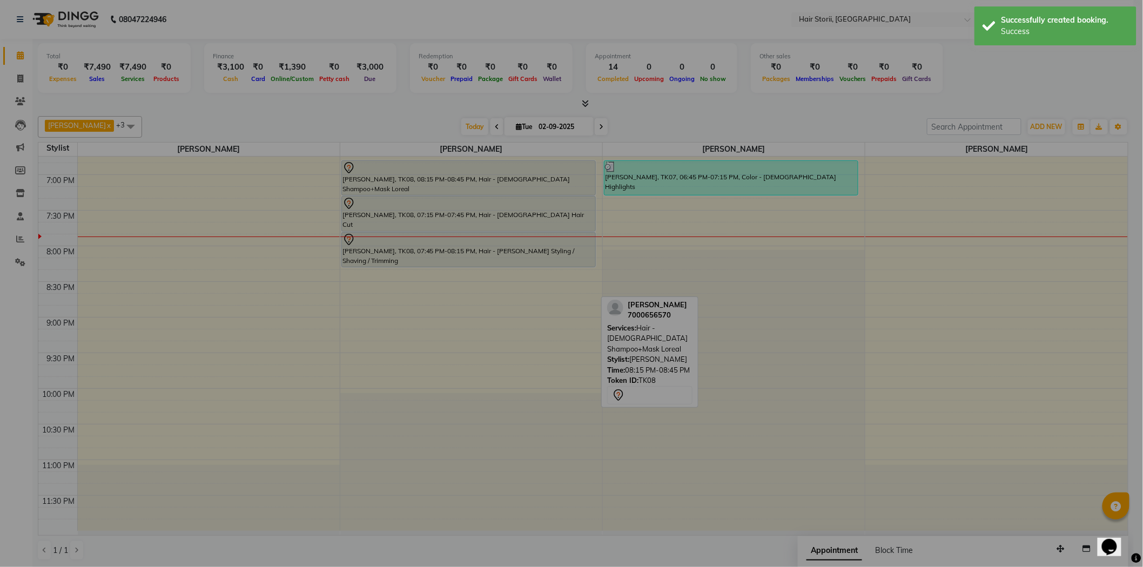
scroll to position [765, 0]
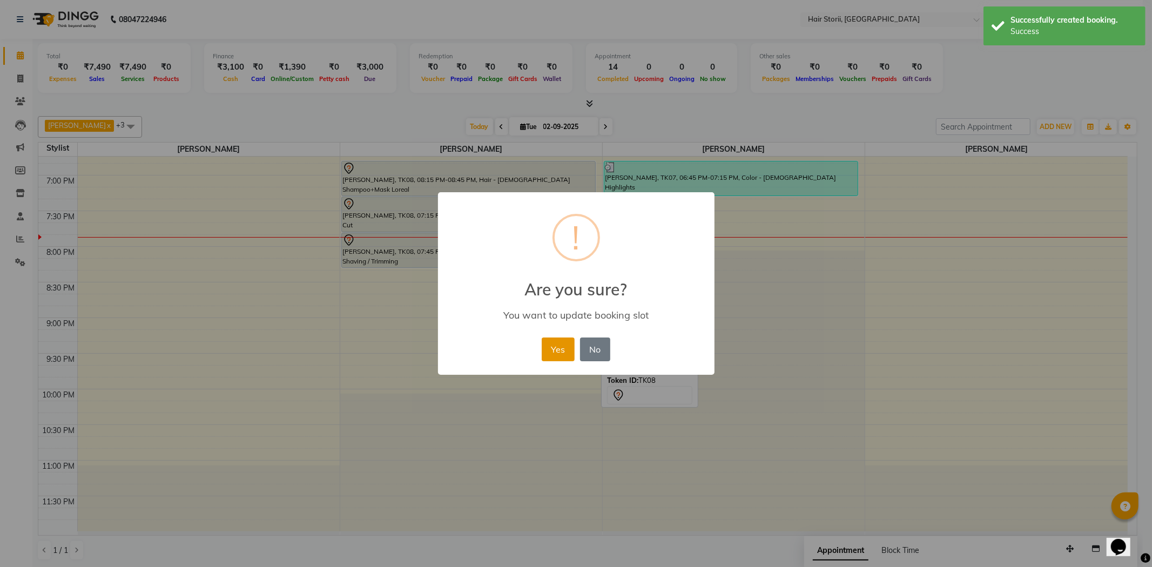
click at [560, 349] on button "Yes" at bounding box center [558, 350] width 33 height 24
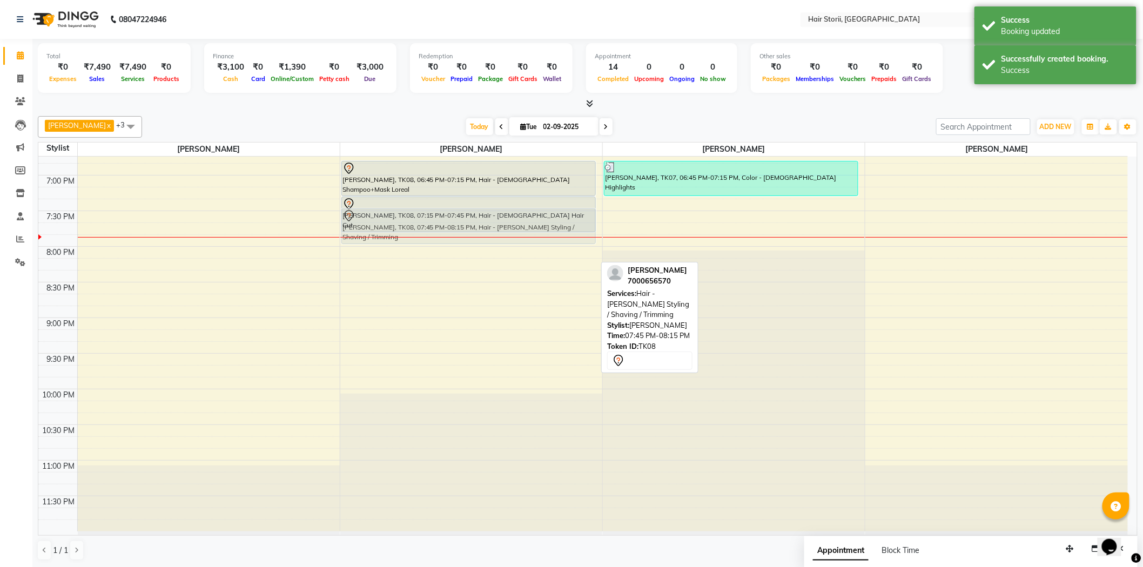
drag, startPoint x: 463, startPoint y: 245, endPoint x: 475, endPoint y: 217, distance: 30.5
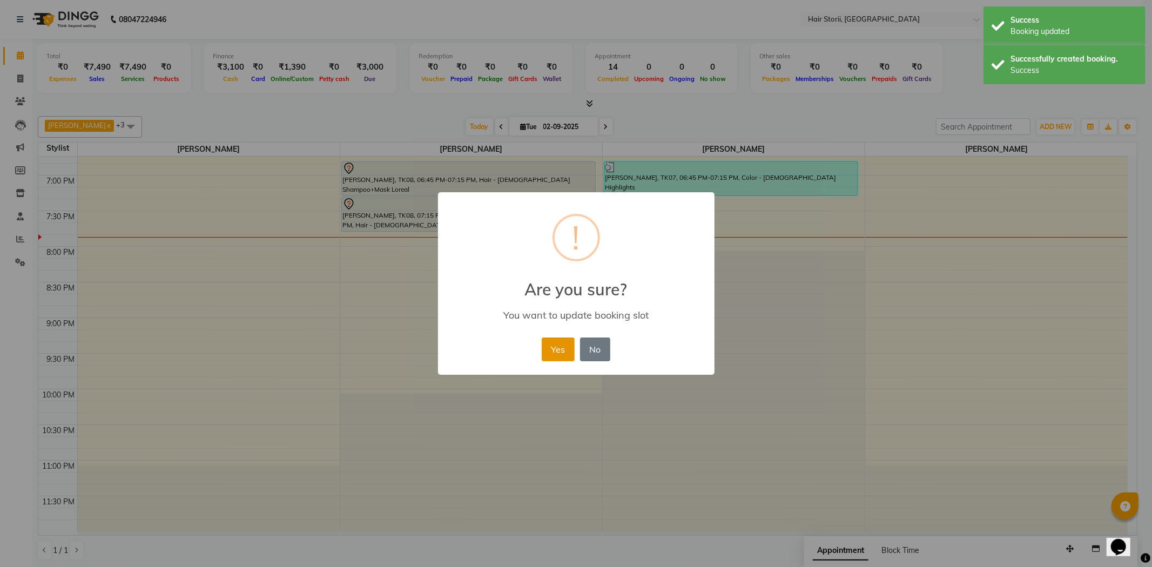
click at [569, 349] on button "Yes" at bounding box center [558, 350] width 33 height 24
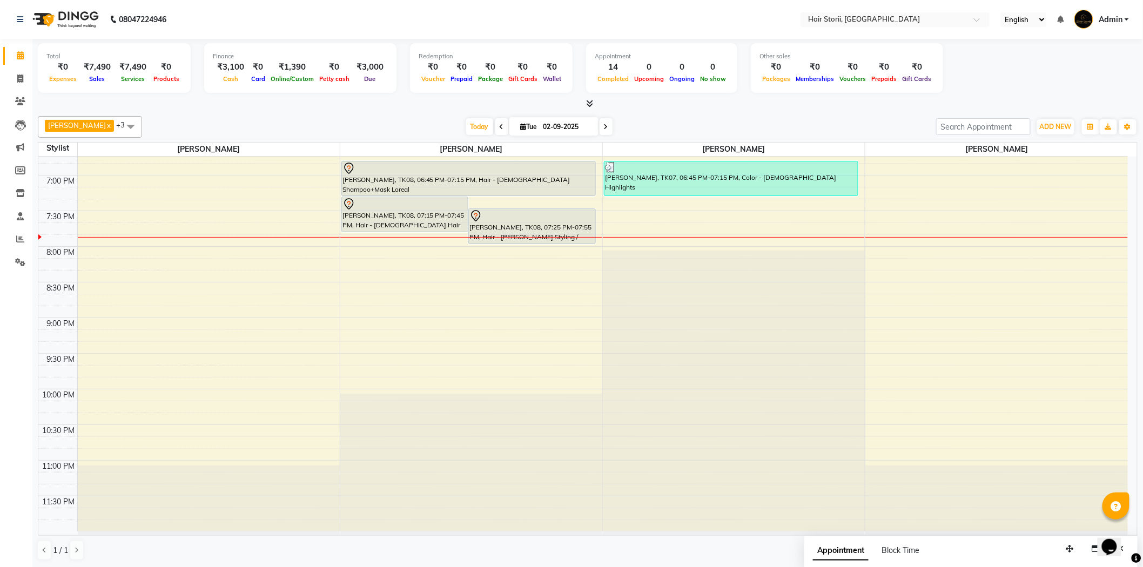
select select "51424"
select select "tentative"
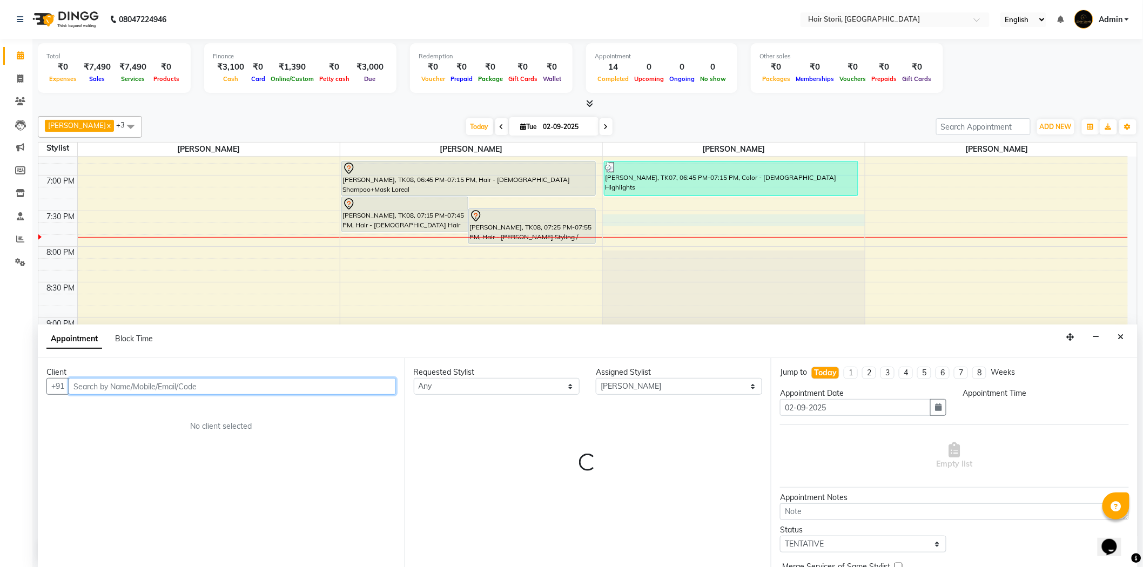
scroll to position [1, 0]
select select "1170"
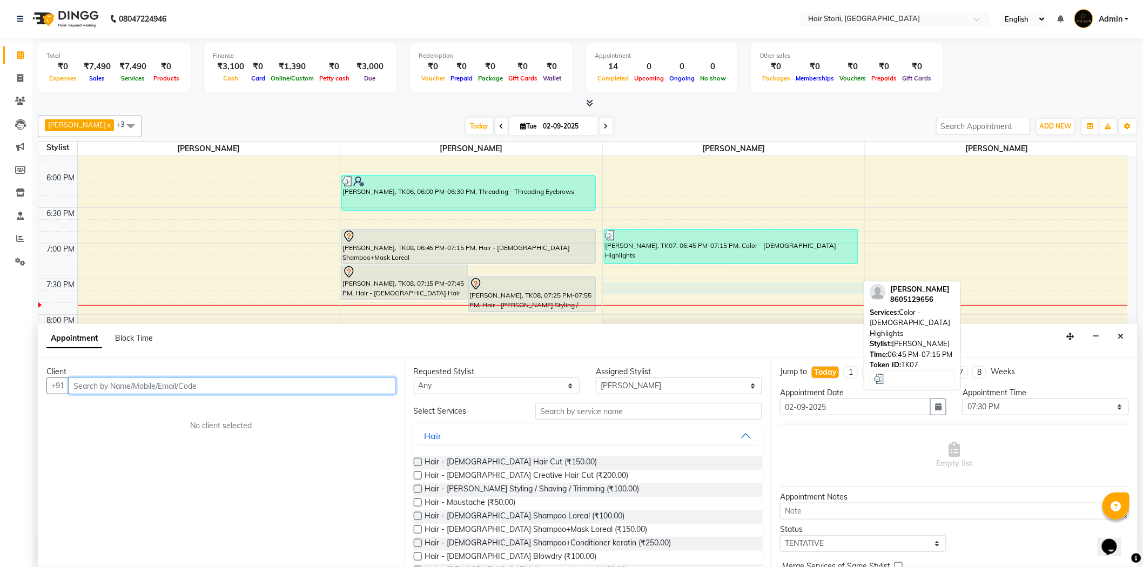
scroll to position [767, 0]
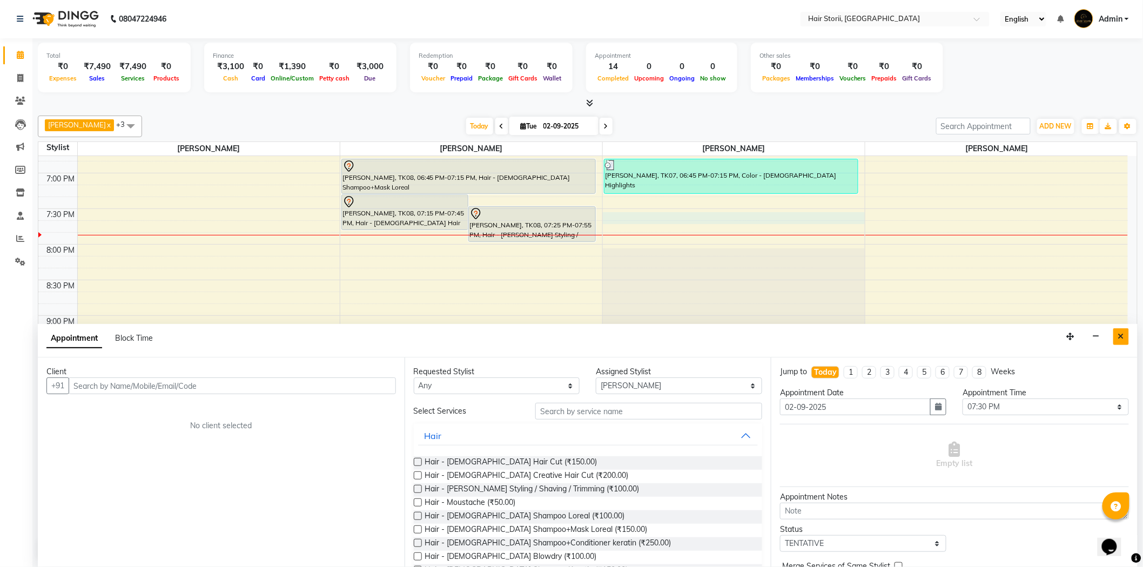
click at [1115, 341] on button "Close" at bounding box center [1121, 336] width 16 height 17
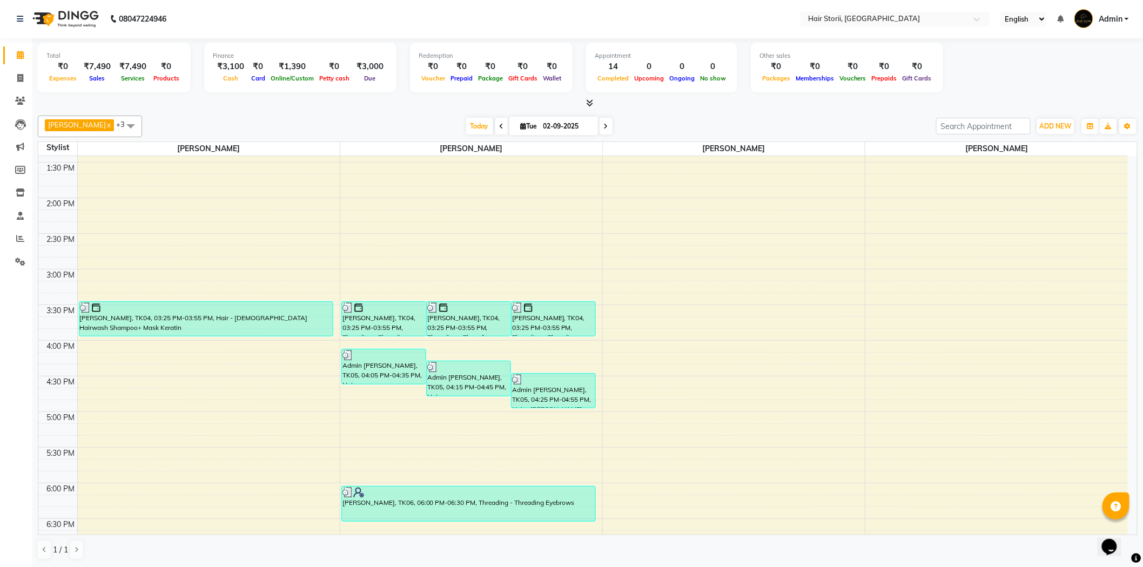
scroll to position [407, 0]
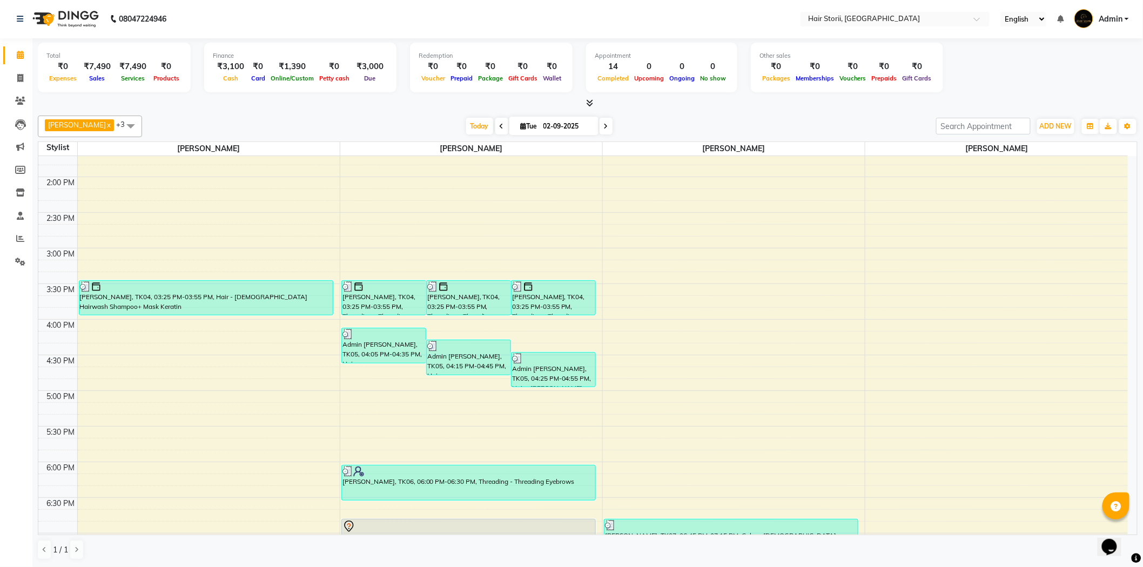
click at [662, 497] on div "8:00 AM 8:30 AM 9:00 AM 9:30 AM 10:00 AM 10:30 AM 11:00 AM 11:30 AM 12:00 PM 12…" at bounding box center [582, 319] width 1089 height 1140
select select "51424"
select select "tentative"
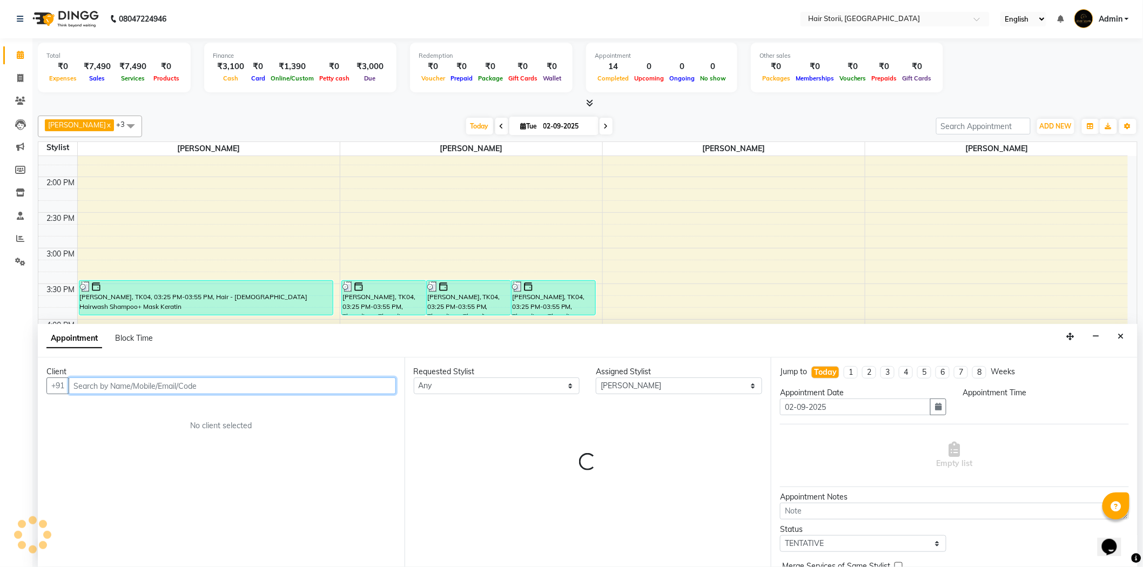
select select "1095"
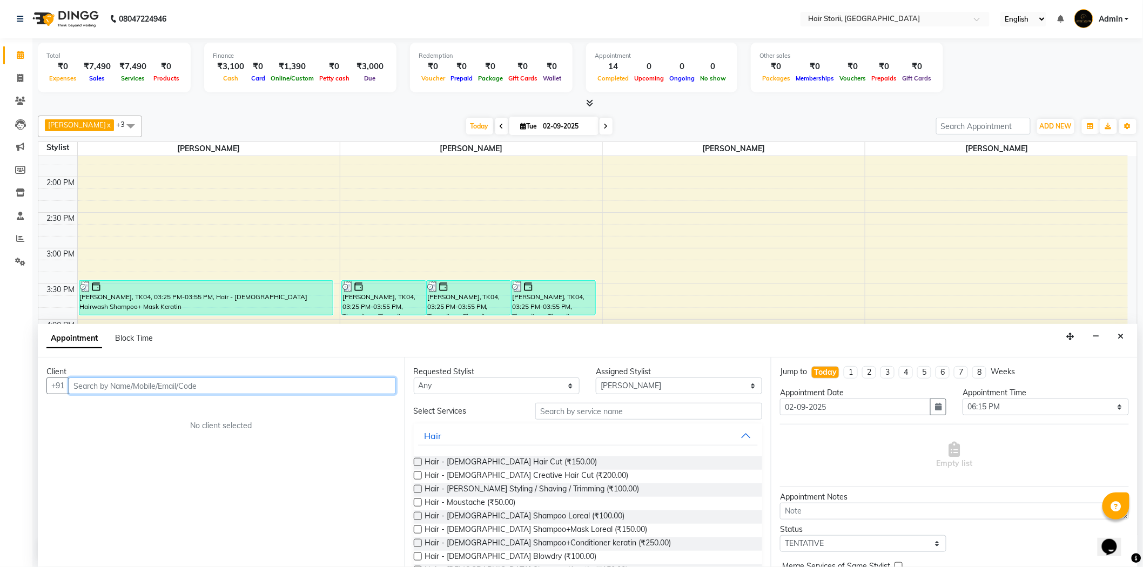
click at [307, 387] on input "text" at bounding box center [232, 385] width 327 height 17
click at [173, 408] on button "divya 934025040 9" at bounding box center [124, 408] width 108 height 17
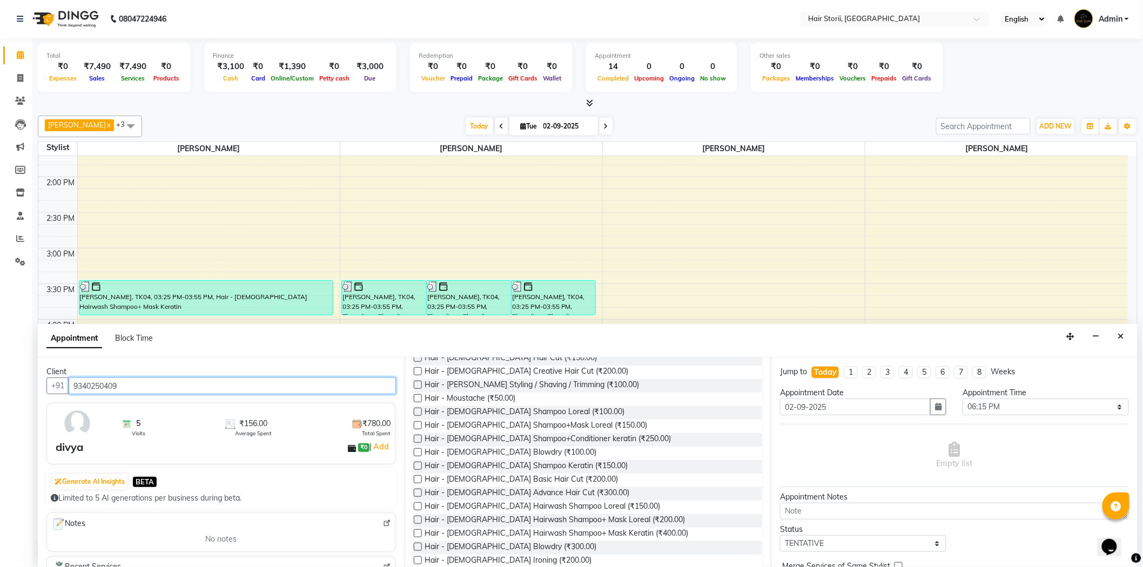
scroll to position [240, 0]
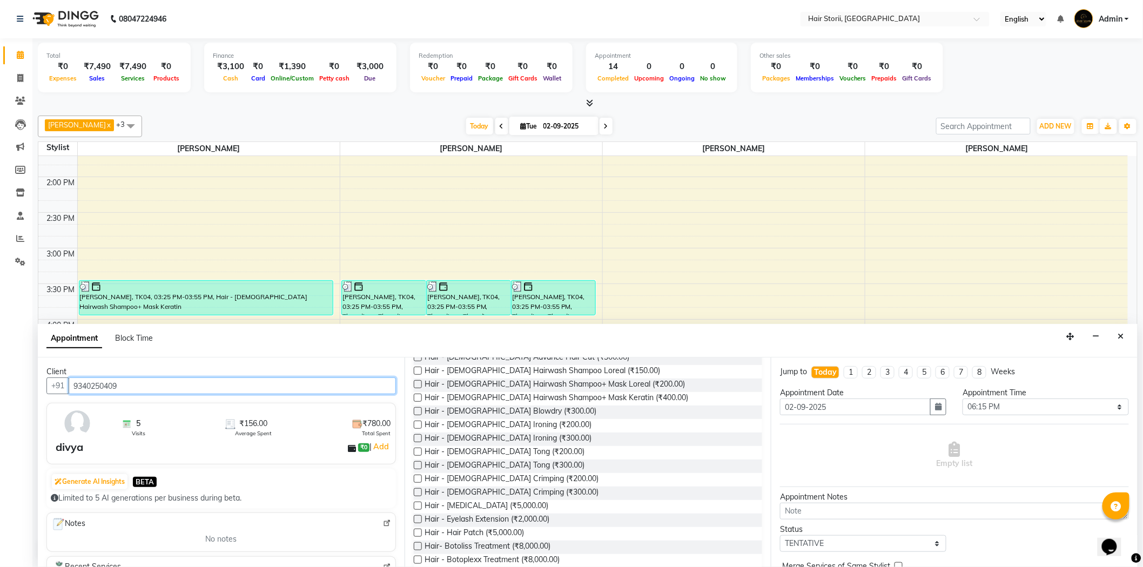
type input "9340250409"
click at [415, 382] on label at bounding box center [418, 384] width 8 height 8
click at [415, 382] on input "checkbox" at bounding box center [417, 385] width 7 height 7
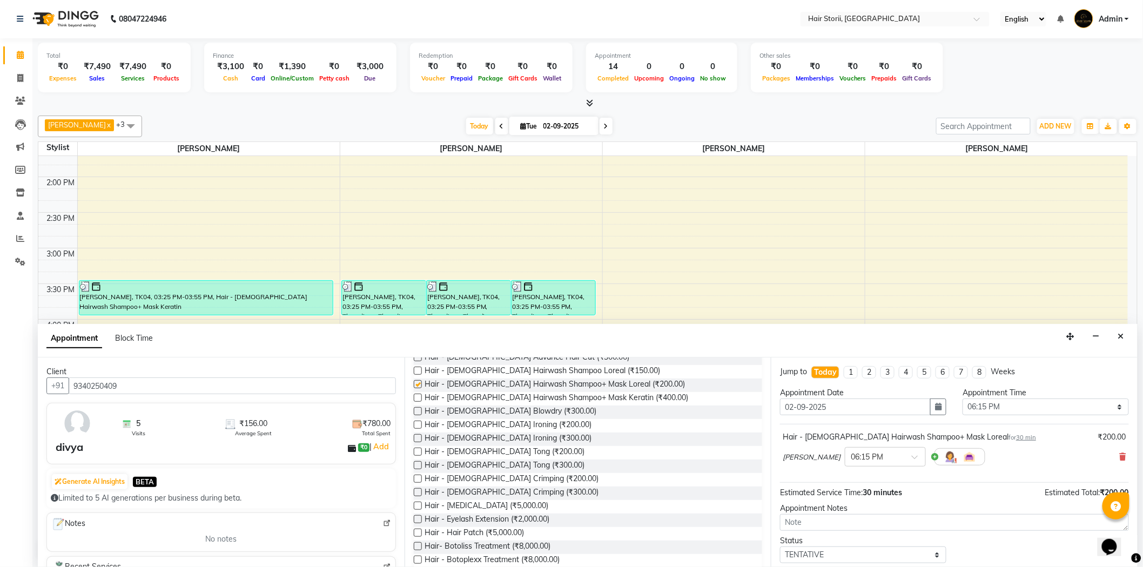
checkbox input "false"
click at [420, 413] on label at bounding box center [418, 411] width 8 height 8
click at [420, 413] on input "checkbox" at bounding box center [417, 412] width 7 height 7
checkbox input "false"
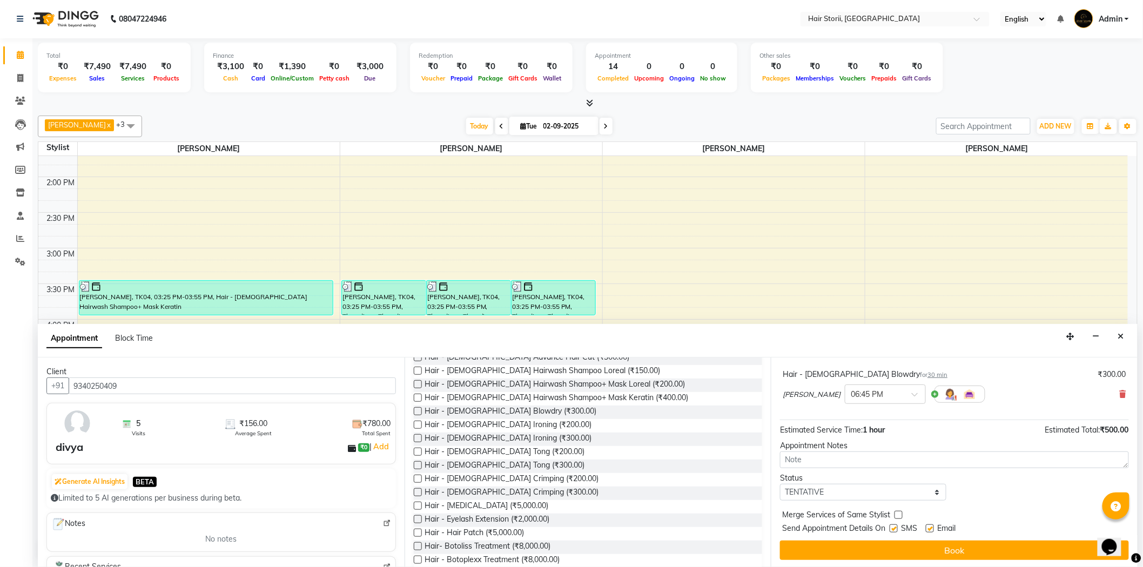
scroll to position [113, 0]
click at [926, 525] on label at bounding box center [930, 527] width 8 height 8
click at [926, 525] on input "checkbox" at bounding box center [929, 527] width 7 height 7
checkbox input "false"
click at [894, 529] on label at bounding box center [893, 527] width 8 height 8
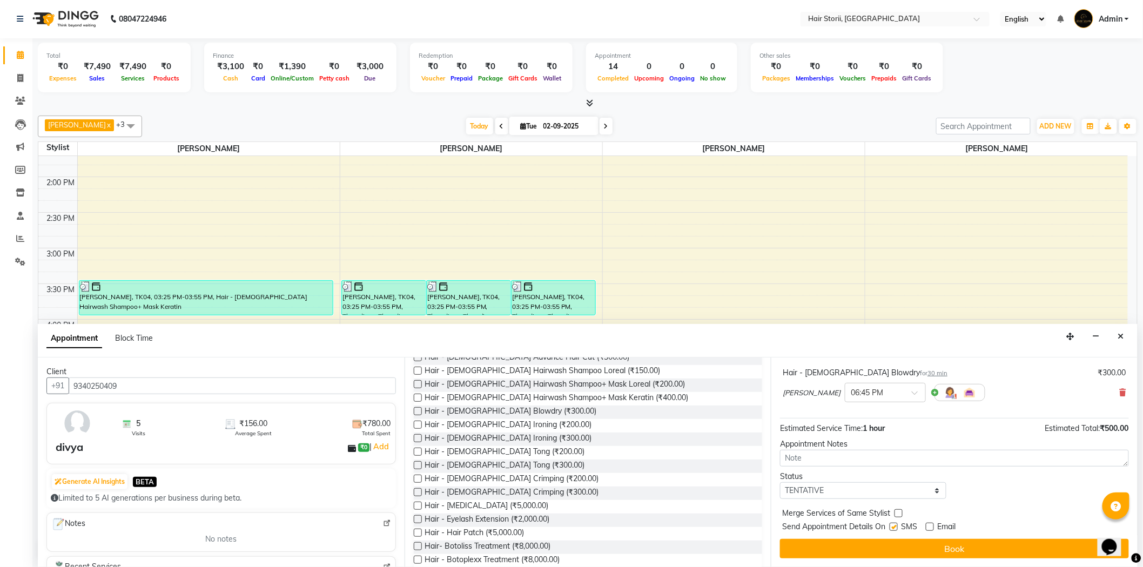
click at [894, 529] on input "checkbox" at bounding box center [892, 527] width 7 height 7
checkbox input "false"
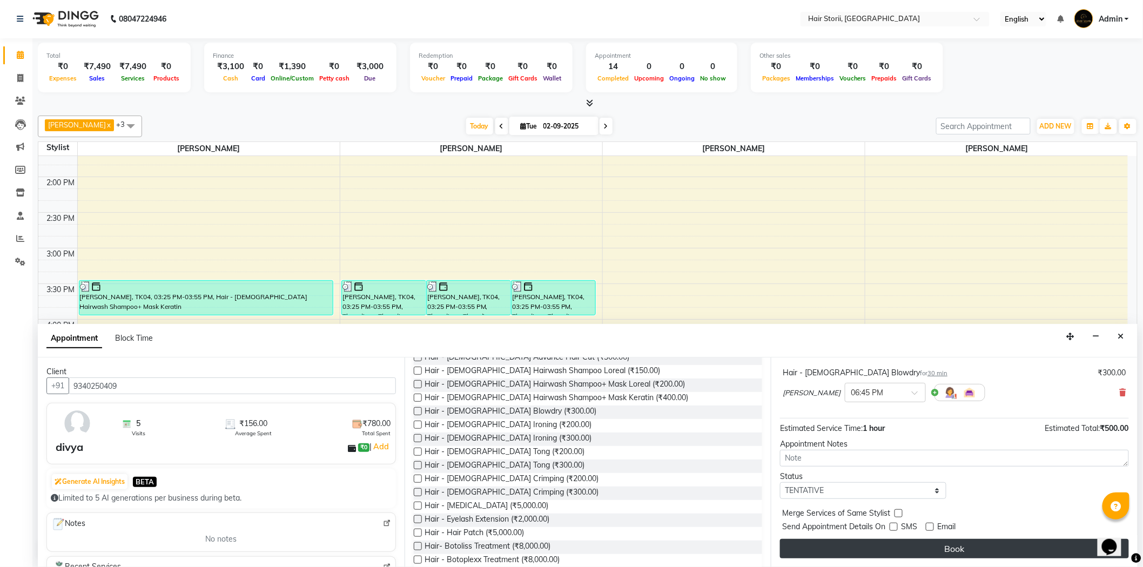
click at [888, 548] on button "Book" at bounding box center [954, 548] width 349 height 19
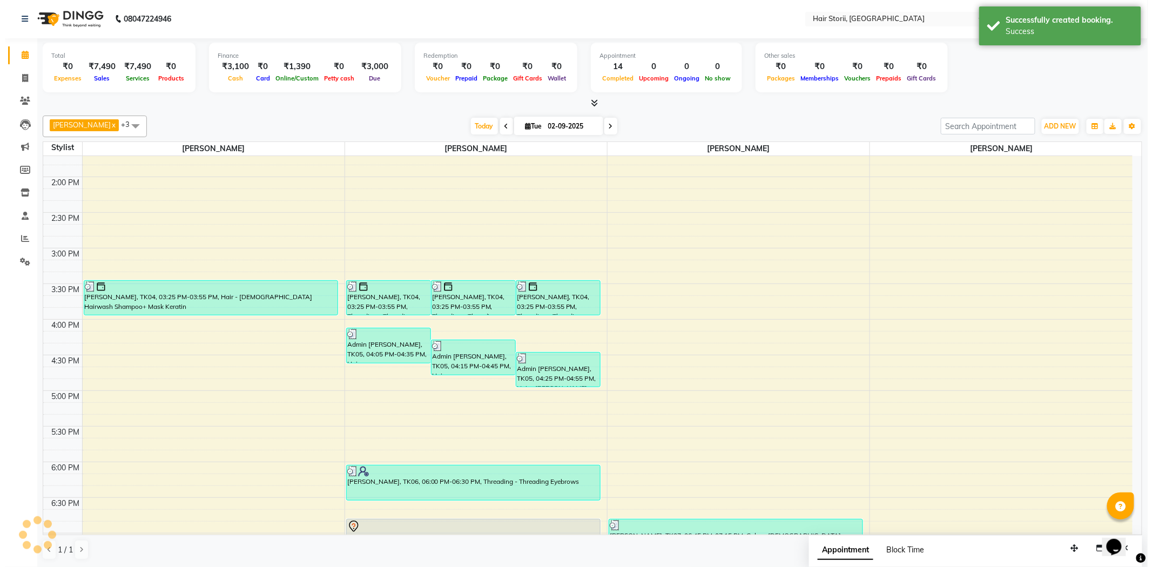
scroll to position [0, 0]
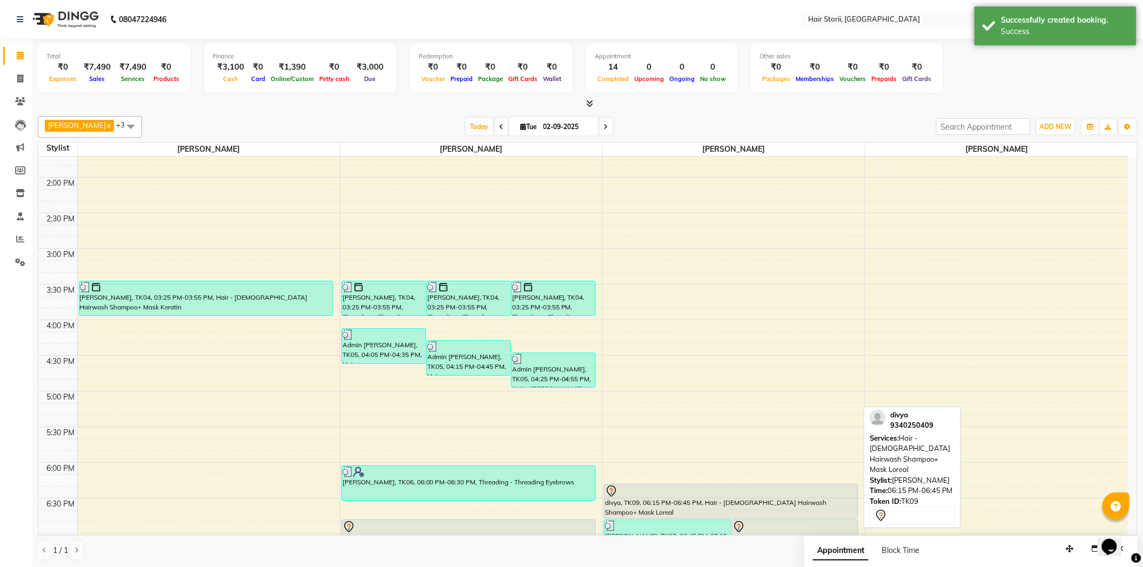
click at [682, 502] on div "divya, TK09, 06:15 PM-06:45 PM, Hair - [DEMOGRAPHIC_DATA] Hairwash Shampoo+ Mas…" at bounding box center [730, 501] width 253 height 34
click at [697, 506] on div "divya, TK09, 06:15 PM-06:45 PM, Hair - [DEMOGRAPHIC_DATA] Hairwash Shampoo+ Mas…" at bounding box center [730, 501] width 253 height 34
select select "7"
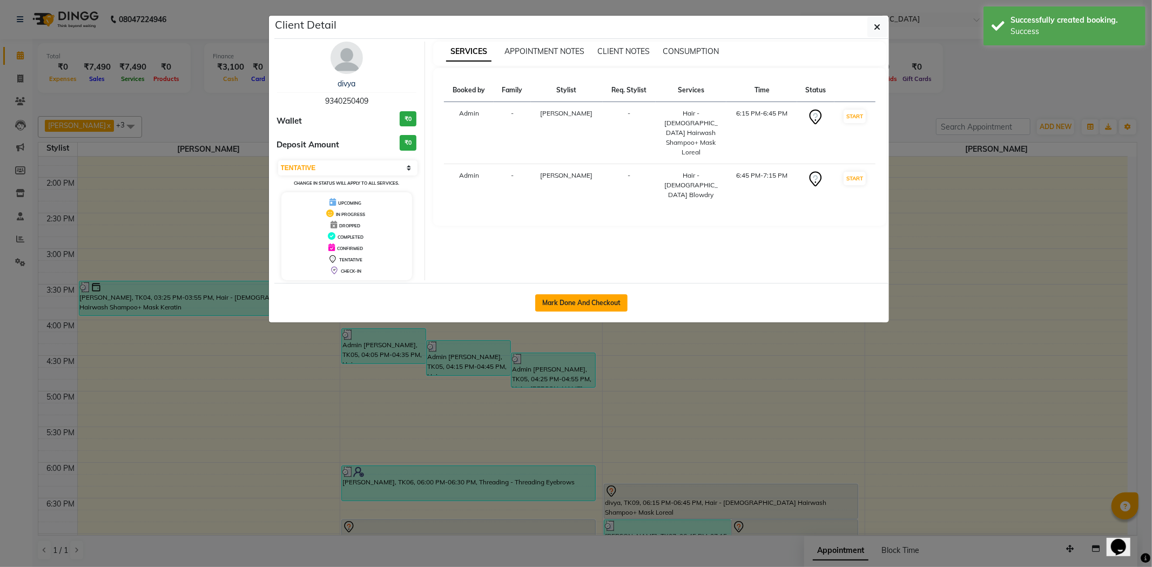
click at [615, 306] on button "Mark Done And Checkout" at bounding box center [581, 302] width 92 height 17
select select "6638"
select select "service"
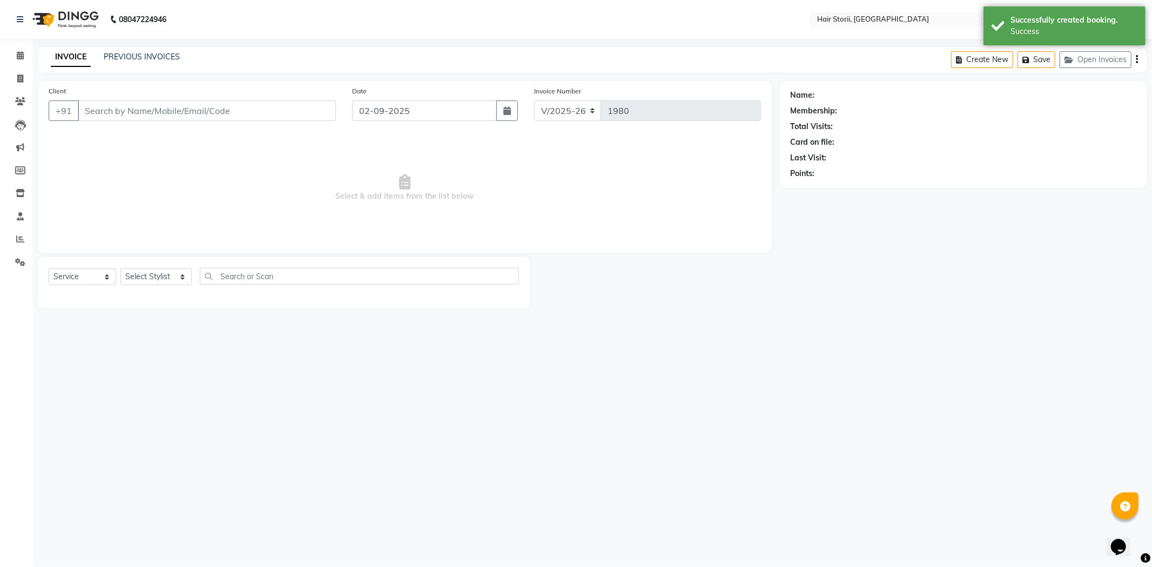
type input "9340250409"
select select "51424"
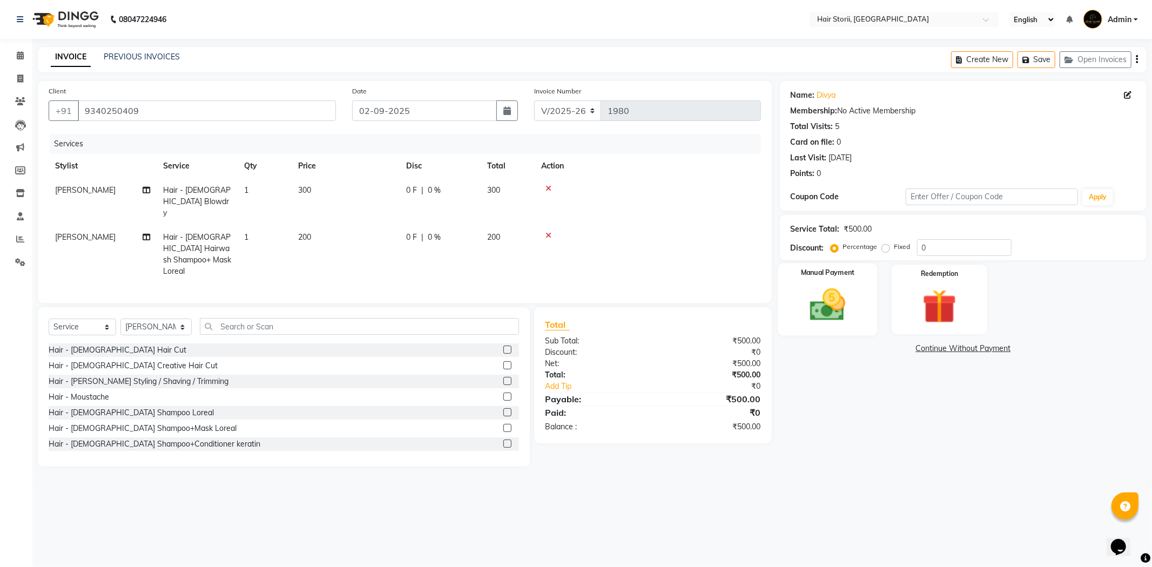
click at [835, 317] on img at bounding box center [828, 305] width 58 height 41
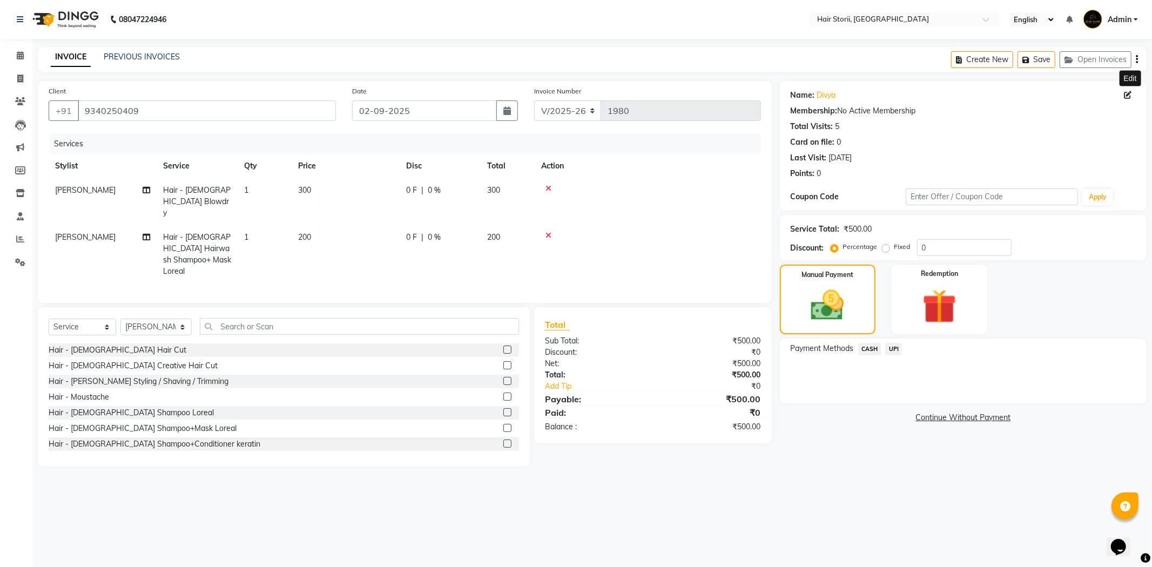
drag, startPoint x: 1124, startPoint y: 90, endPoint x: 1078, endPoint y: 94, distance: 46.6
click at [1124, 90] on span at bounding box center [1130, 95] width 12 height 11
click at [1127, 96] on icon at bounding box center [1128, 95] width 8 height 8
select select "[DEMOGRAPHIC_DATA]"
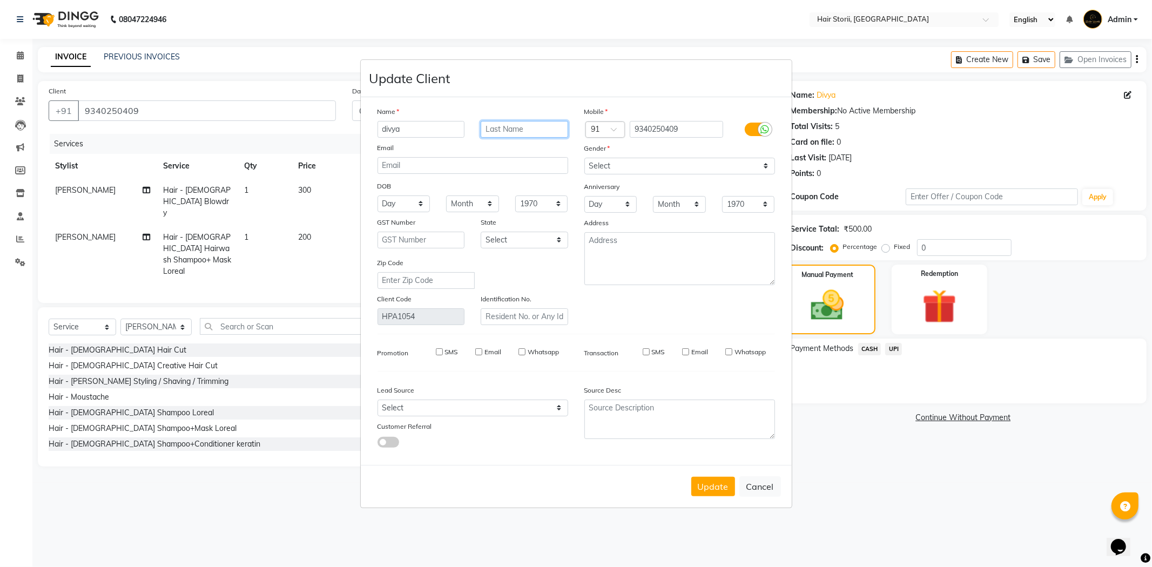
click at [551, 128] on input "text" at bounding box center [524, 129] width 87 height 17
type input "[PERSON_NAME]"
click at [711, 491] on button "Update" at bounding box center [713, 486] width 44 height 19
select select
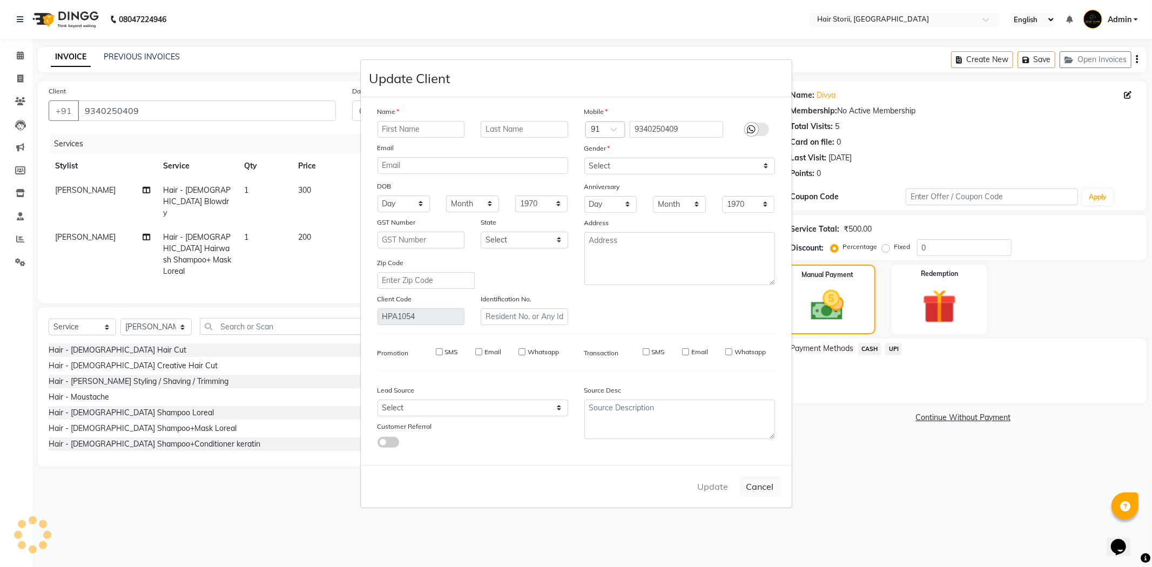
select select
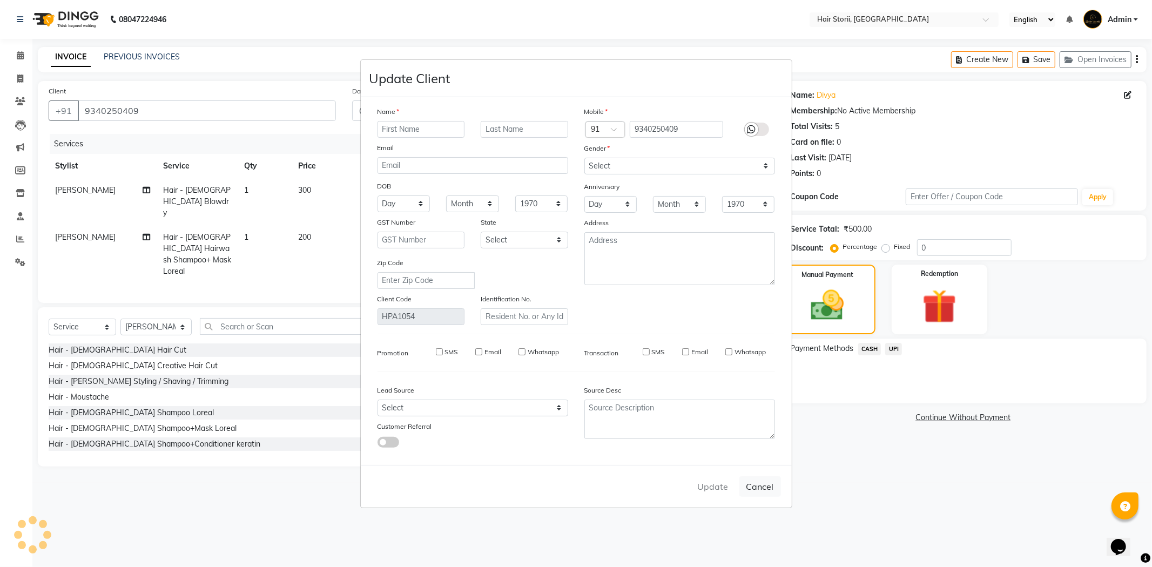
checkbox input "false"
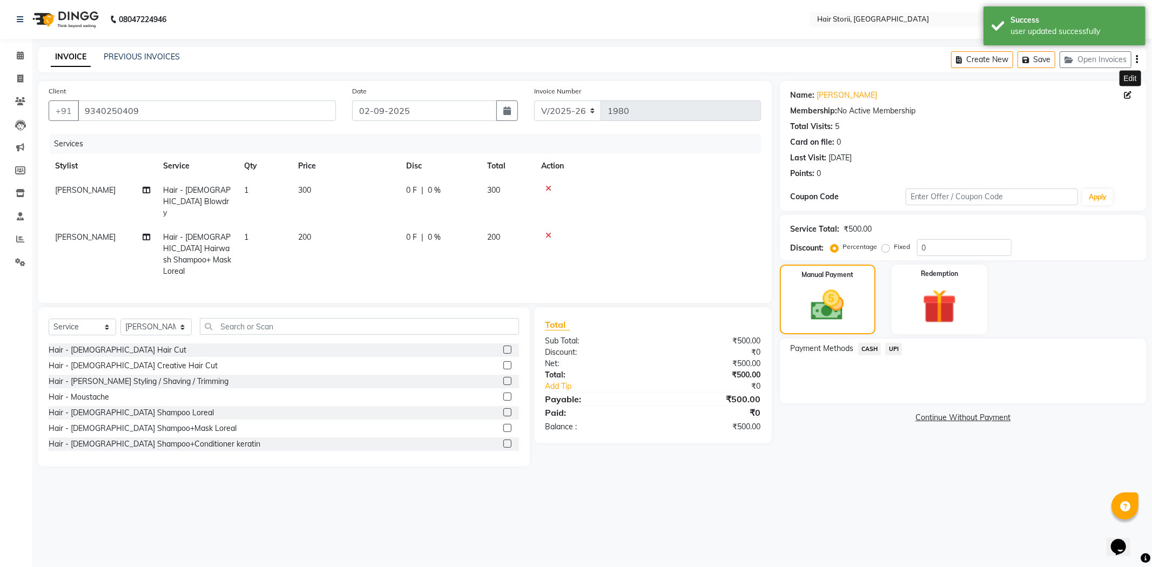
click at [894, 347] on span "UPI" at bounding box center [893, 349] width 17 height 12
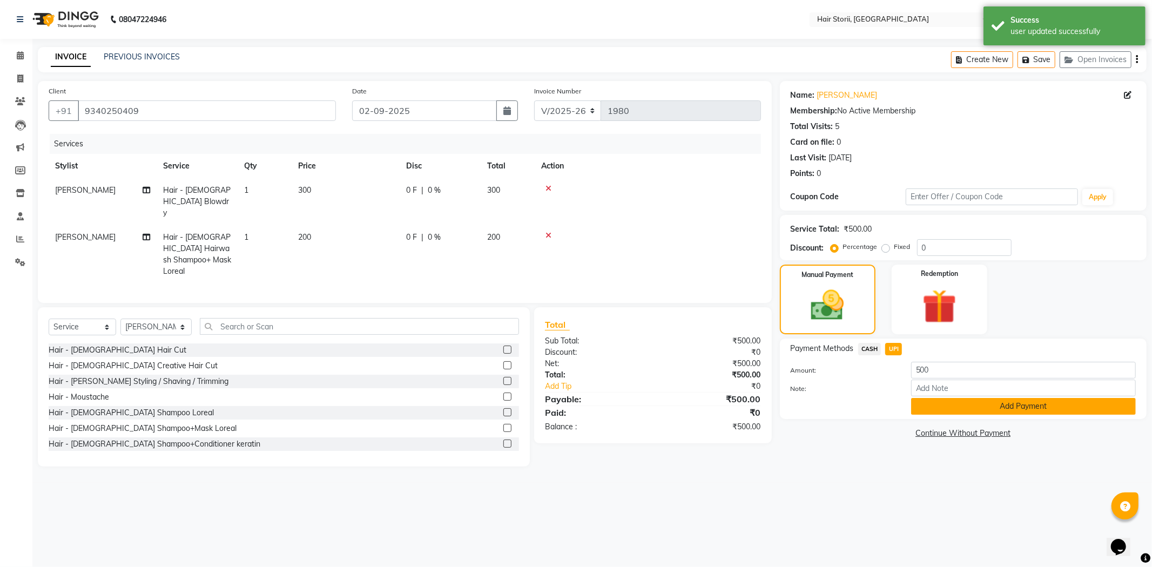
click at [935, 411] on button "Add Payment" at bounding box center [1023, 406] width 225 height 17
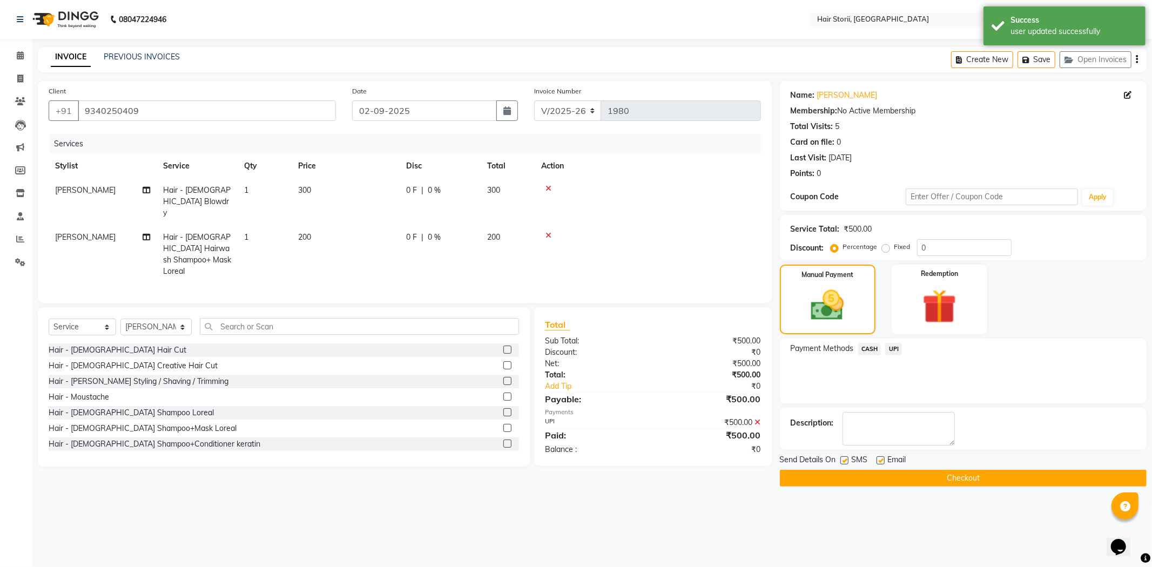
click at [879, 460] on label at bounding box center [880, 460] width 8 height 8
click at [879, 460] on input "checkbox" at bounding box center [879, 460] width 7 height 7
checkbox input "false"
click at [843, 461] on label at bounding box center [844, 460] width 8 height 8
click at [843, 461] on input "checkbox" at bounding box center [843, 460] width 7 height 7
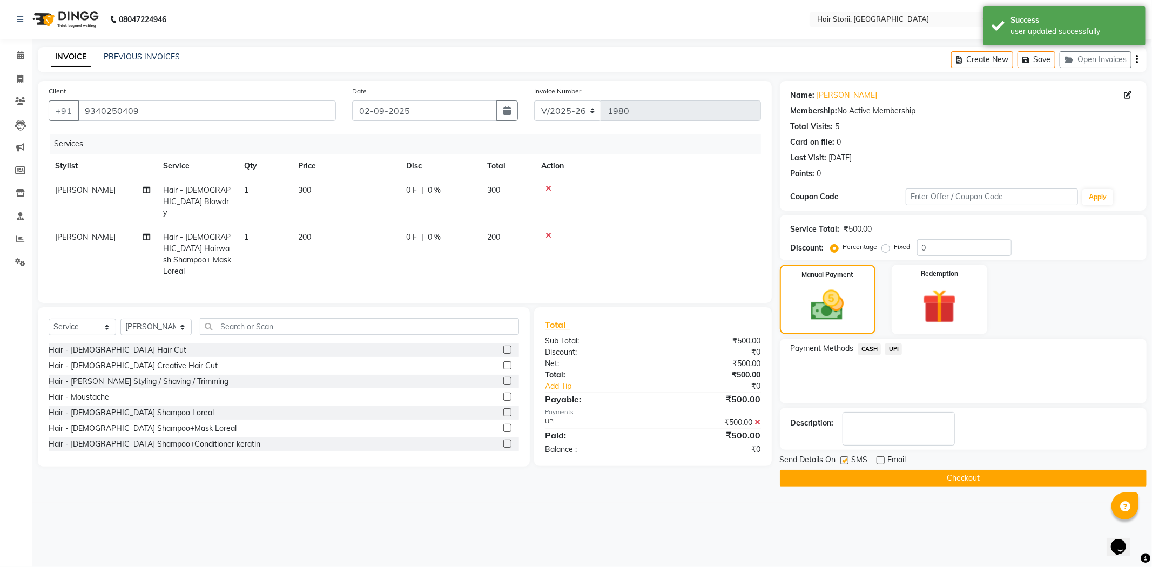
checkbox input "false"
click at [842, 480] on button "Checkout" at bounding box center [963, 478] width 367 height 17
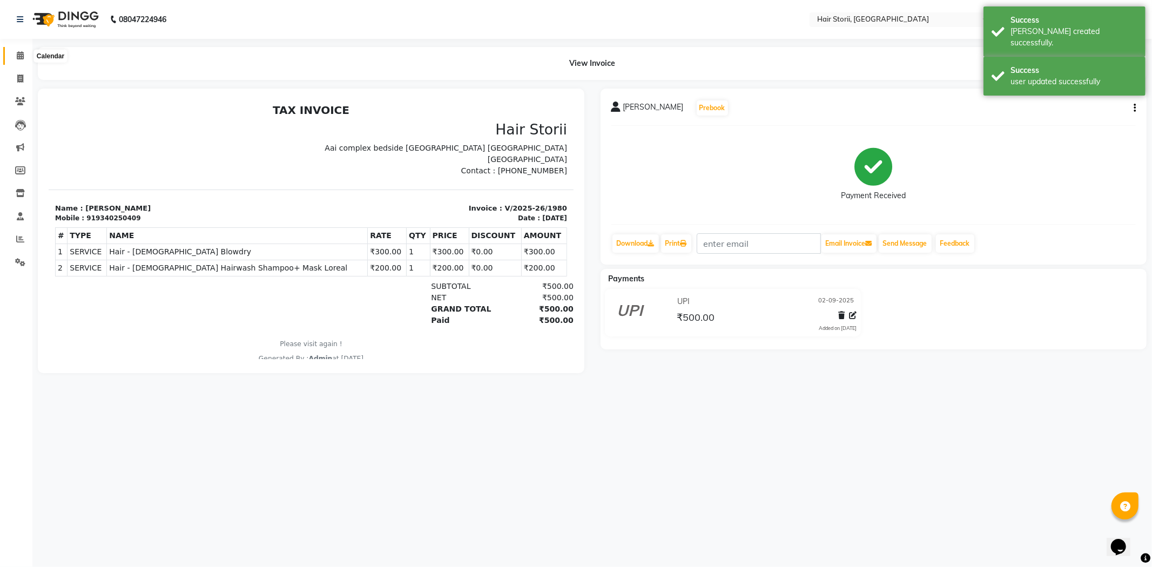
click at [18, 55] on icon at bounding box center [20, 55] width 7 height 8
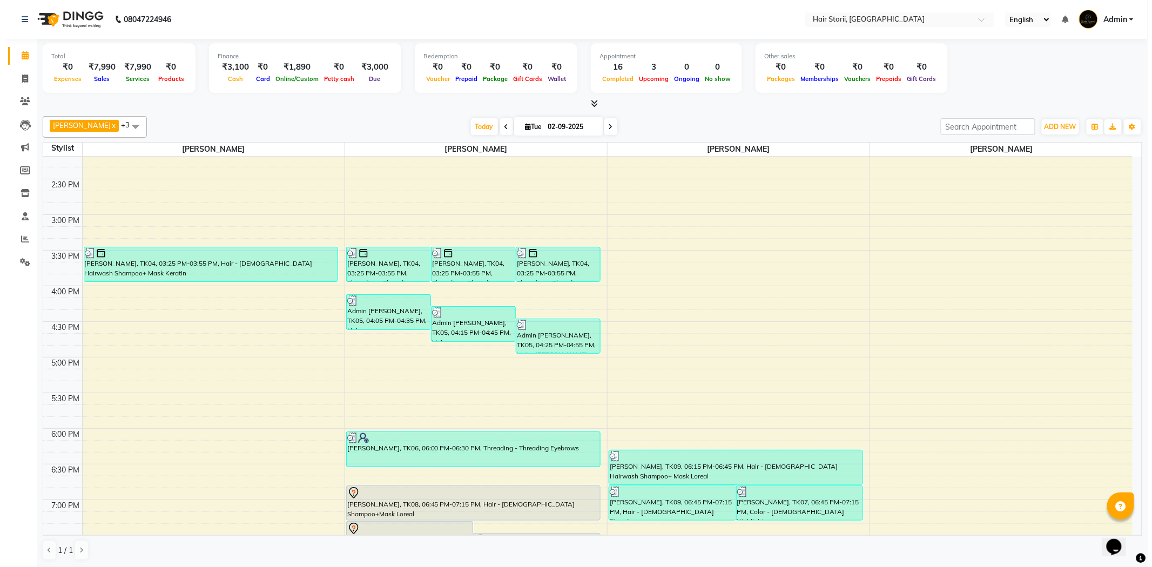
scroll to position [540, 0]
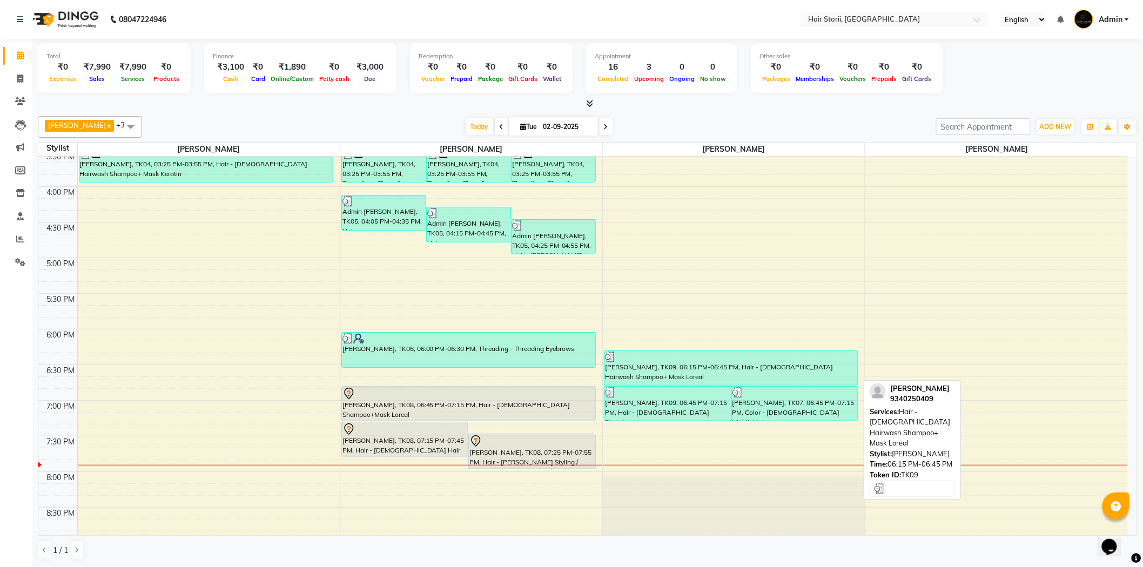
click at [660, 375] on div "[PERSON_NAME], TK09, 06:15 PM-06:45 PM, Hair - [DEMOGRAPHIC_DATA] Hairwash Sham…" at bounding box center [730, 368] width 253 height 34
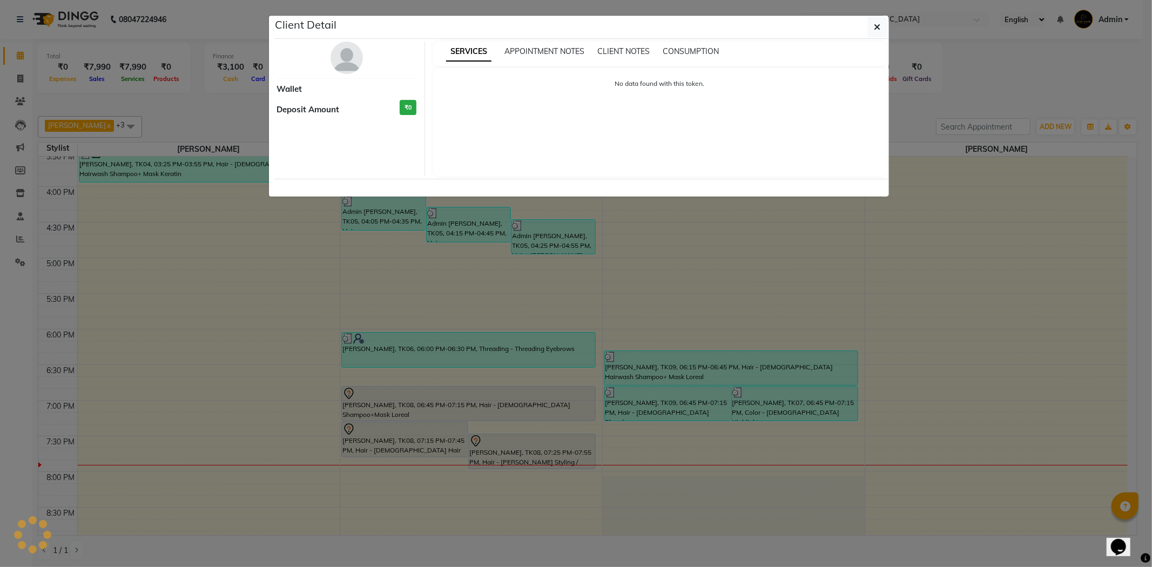
select select "3"
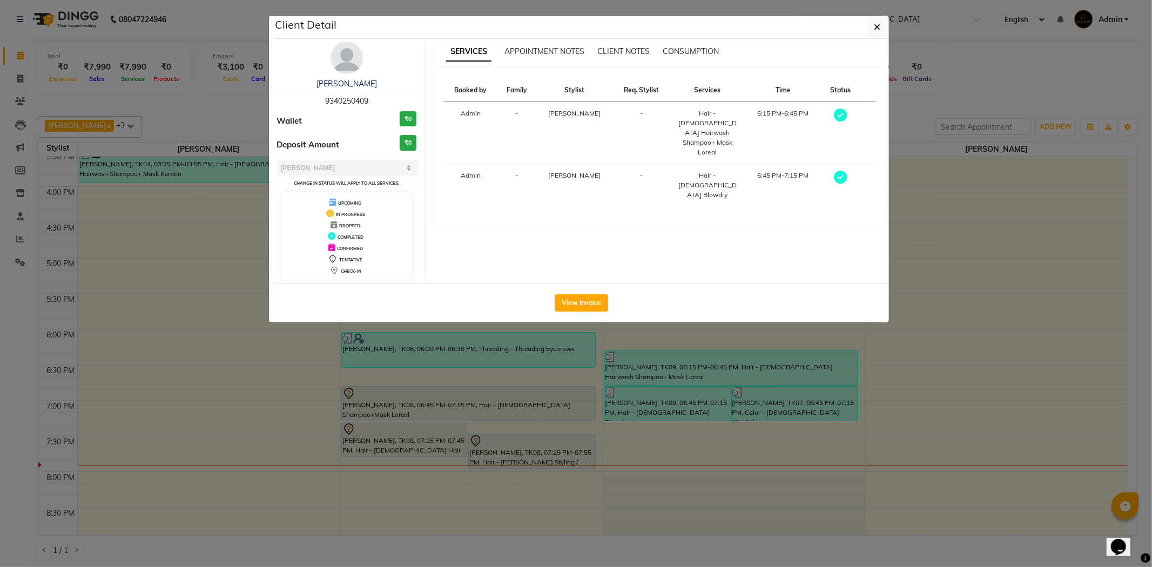
drag, startPoint x: 738, startPoint y: 437, endPoint x: 676, endPoint y: 414, distance: 66.0
click at [736, 437] on ngb-modal-window "Client Detail [PERSON_NAME] 9340250409 Wallet ₹0 Deposit Amount ₹0 Select MARK …" at bounding box center [576, 283] width 1152 height 567
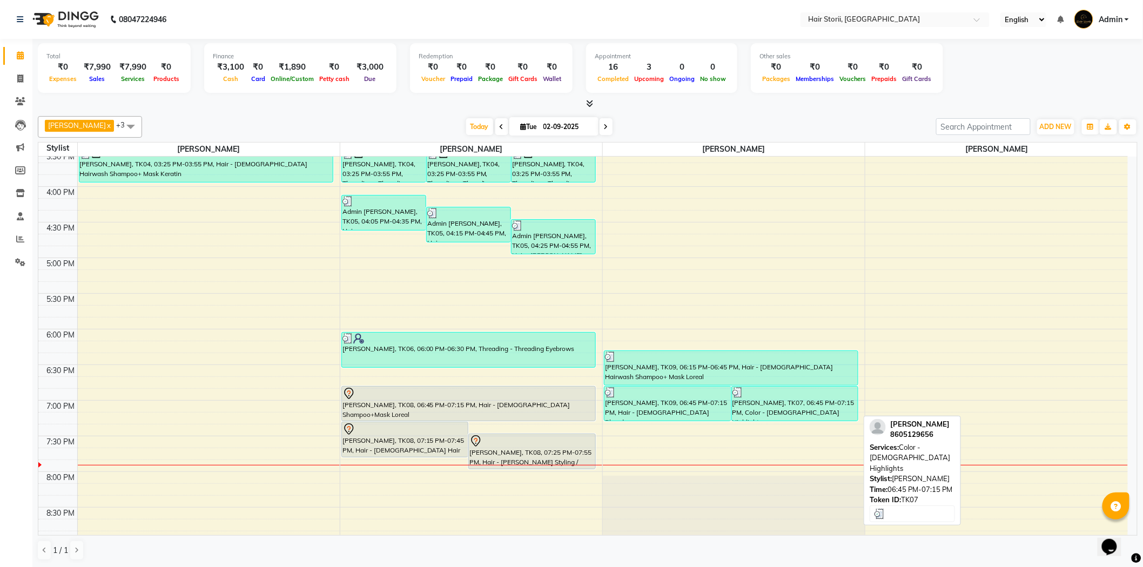
click at [779, 407] on div "[PERSON_NAME], TK07, 06:45 PM-07:15 PM, Color - [DEMOGRAPHIC_DATA] Highlights" at bounding box center [795, 404] width 126 height 34
select select "3"
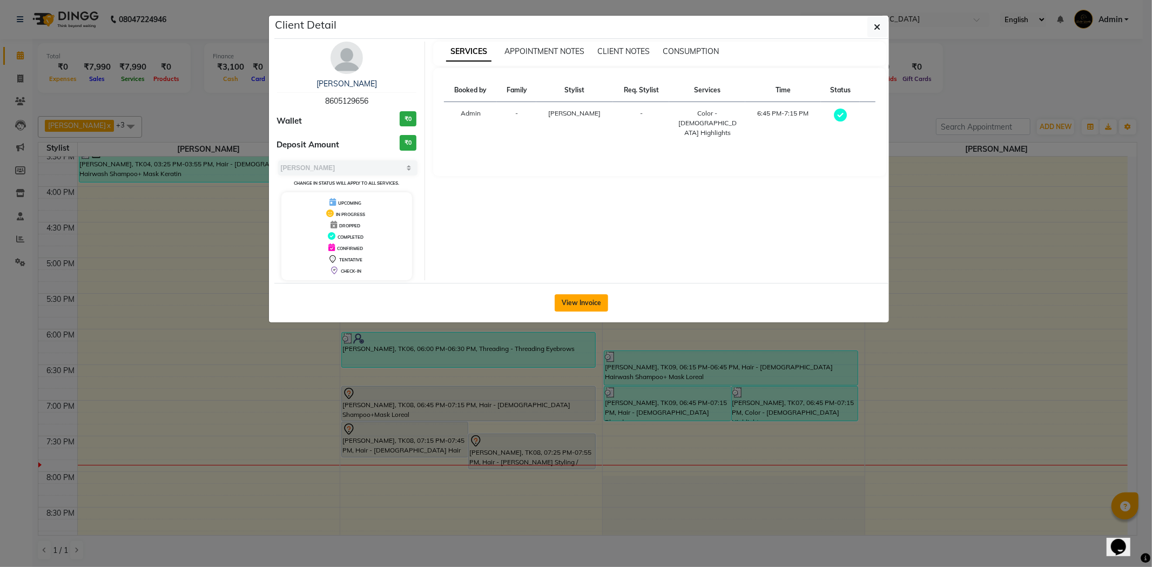
click at [589, 303] on button "View Invoice" at bounding box center [581, 302] width 53 height 17
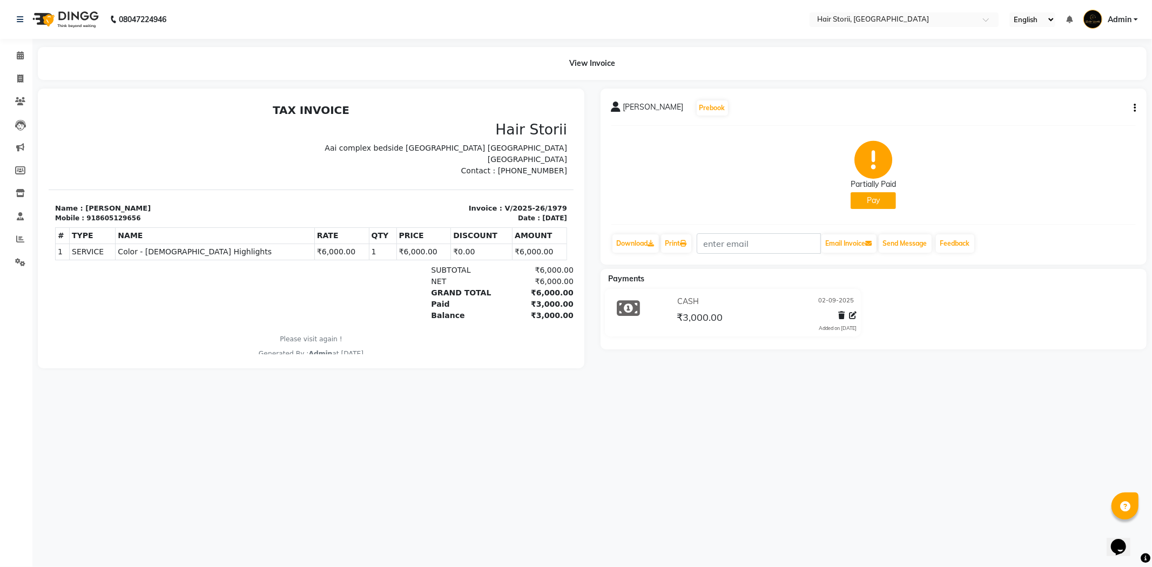
click at [1136, 109] on div "[PERSON_NAME] Prebook Partially Paid Pay Download Print Email Invoice Send Mess…" at bounding box center [874, 177] width 547 height 176
click at [1132, 106] on button "button" at bounding box center [1132, 108] width 6 height 11
click at [1087, 123] on div "Edit Invoice" at bounding box center [1081, 122] width 74 height 14
select select "service"
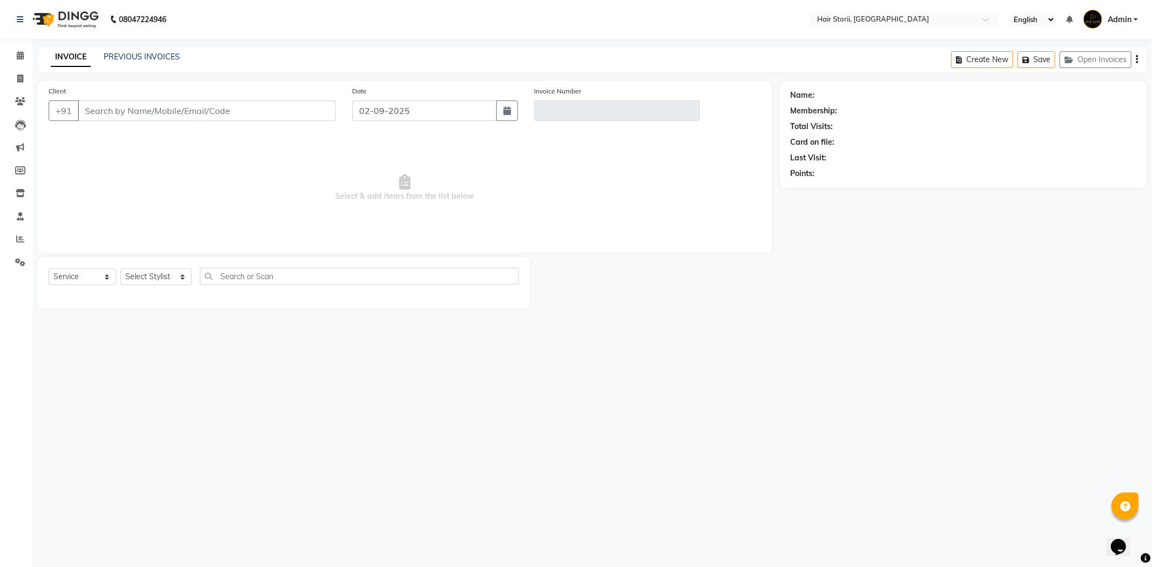
type input "8605129656"
type input "V/2025-26/1979"
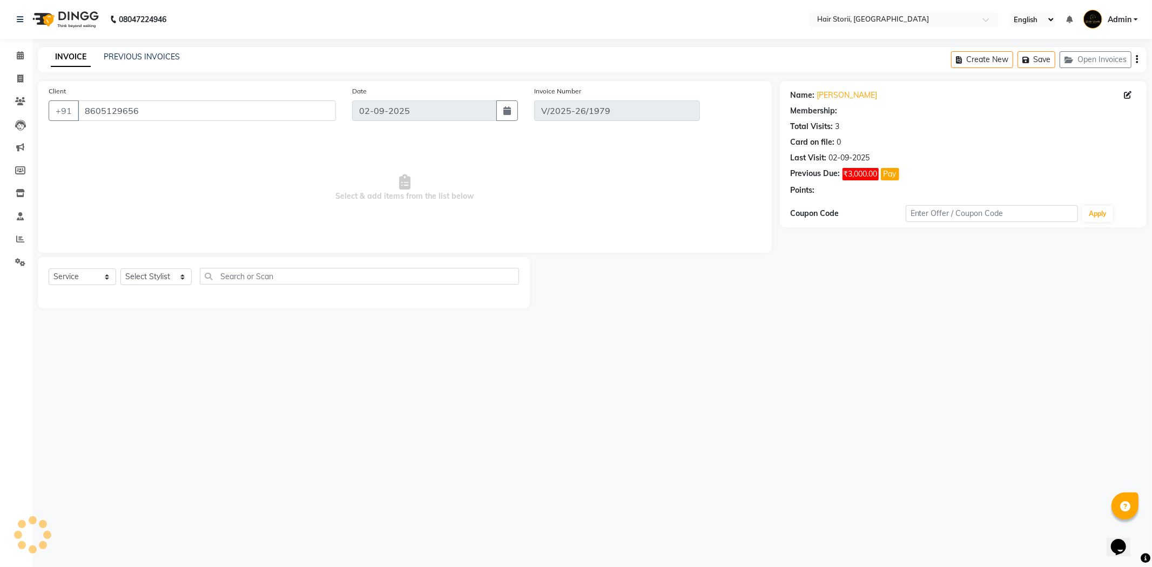
select select "select"
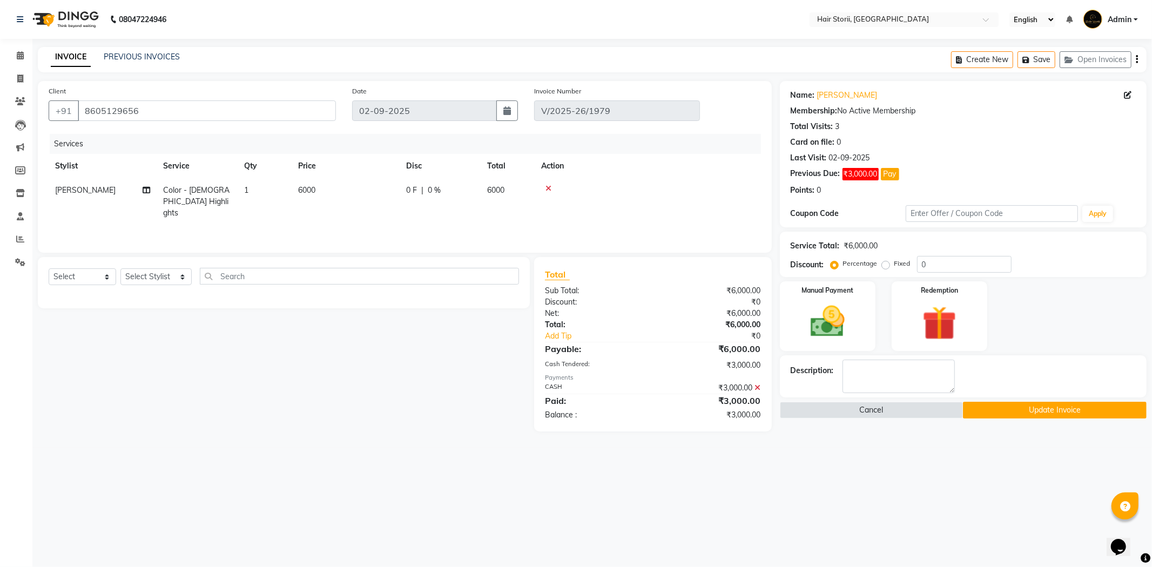
click at [329, 197] on td "6000" at bounding box center [346, 201] width 108 height 47
select select "51424"
click at [358, 194] on input "6000" at bounding box center [396, 193] width 95 height 17
type input "8000"
click at [22, 57] on icon at bounding box center [20, 55] width 7 height 8
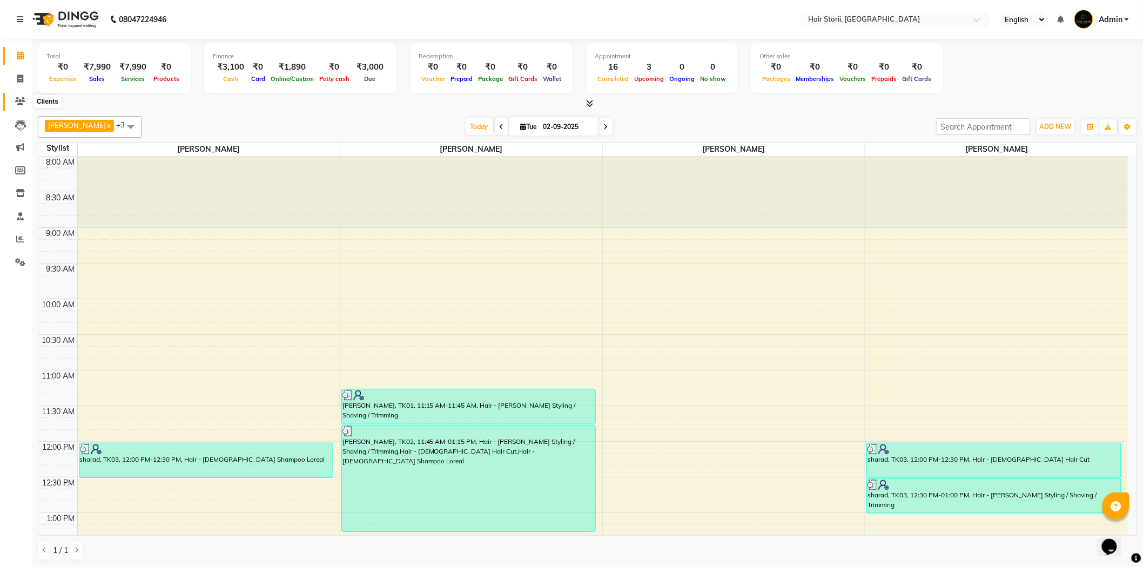
click at [22, 105] on icon at bounding box center [20, 101] width 10 height 8
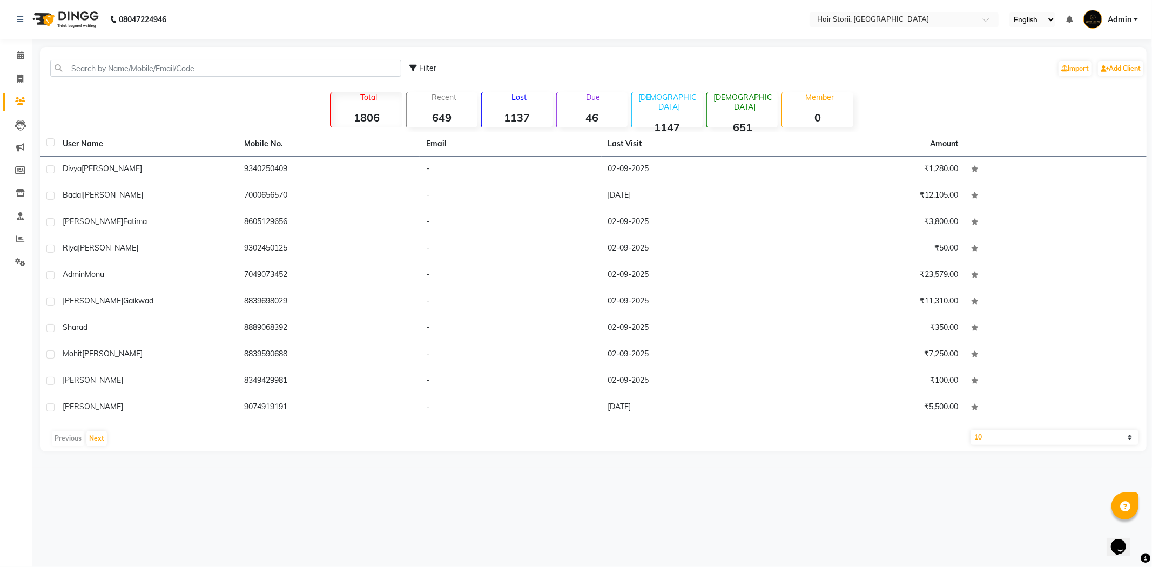
click at [596, 104] on div "Due 46" at bounding box center [592, 109] width 72 height 35
click at [597, 96] on p "Due" at bounding box center [593, 97] width 69 height 10
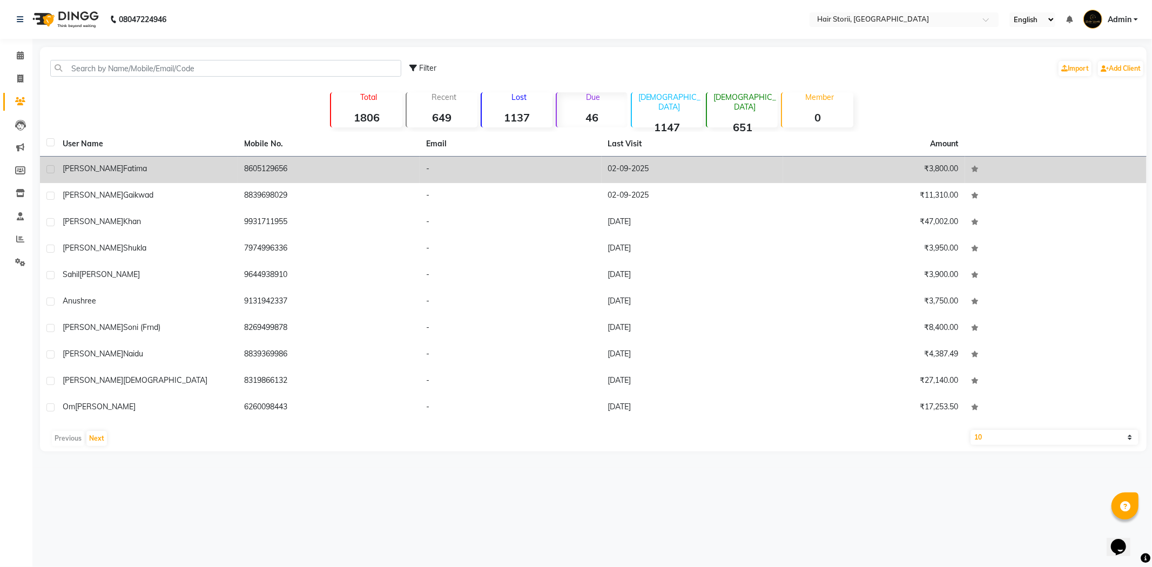
click at [422, 170] on td "-" at bounding box center [511, 170] width 182 height 26
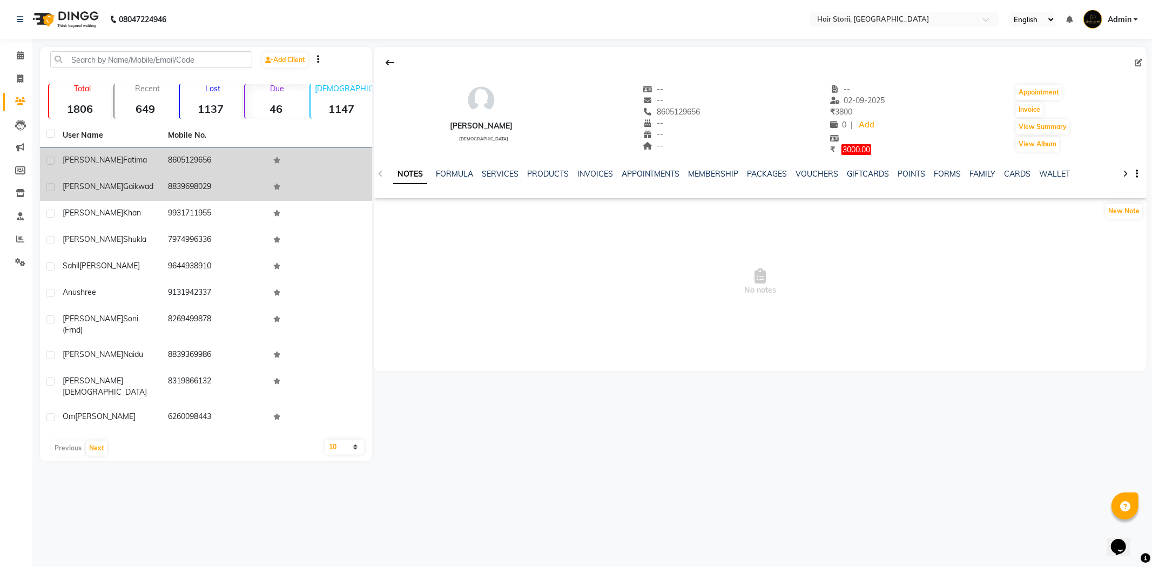
click at [74, 184] on span "[PERSON_NAME]" at bounding box center [93, 186] width 60 height 10
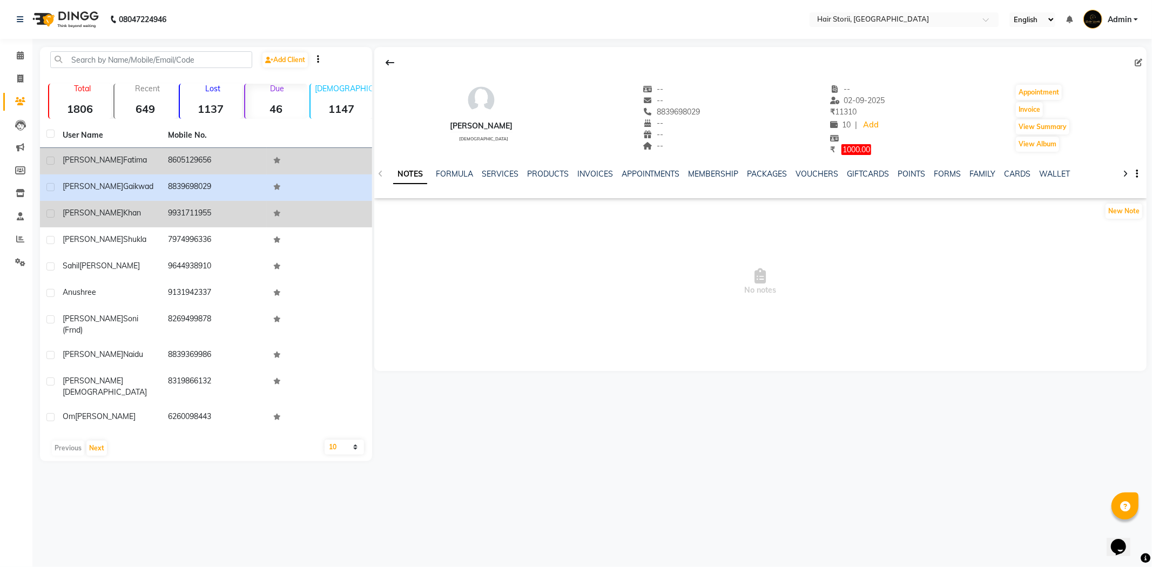
click at [123, 213] on span "khan" at bounding box center [132, 213] width 18 height 10
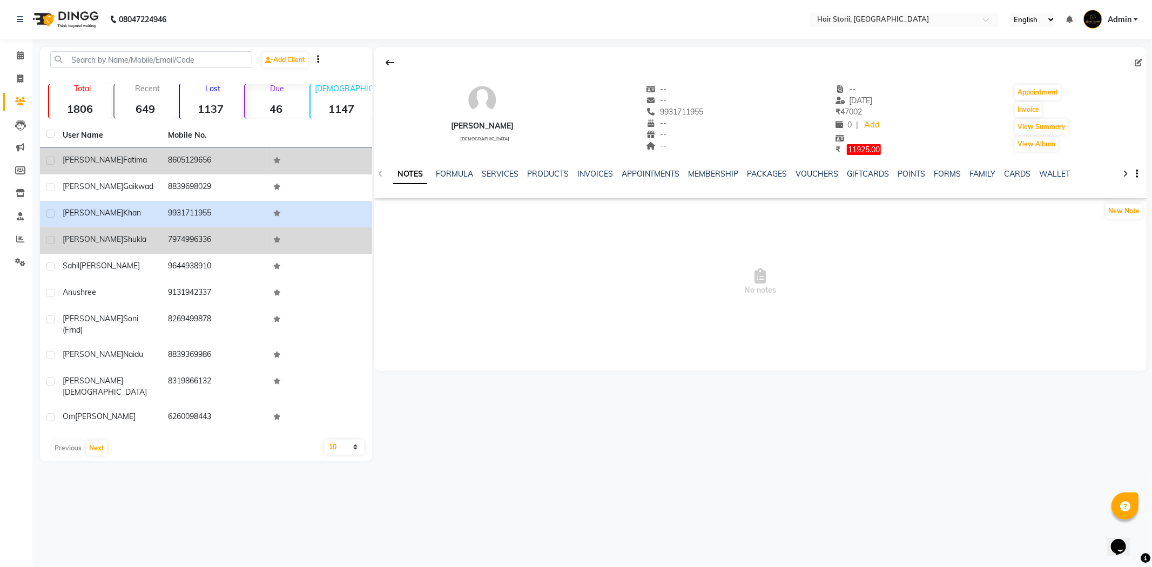
click at [123, 235] on span "Shukla" at bounding box center [134, 239] width 23 height 10
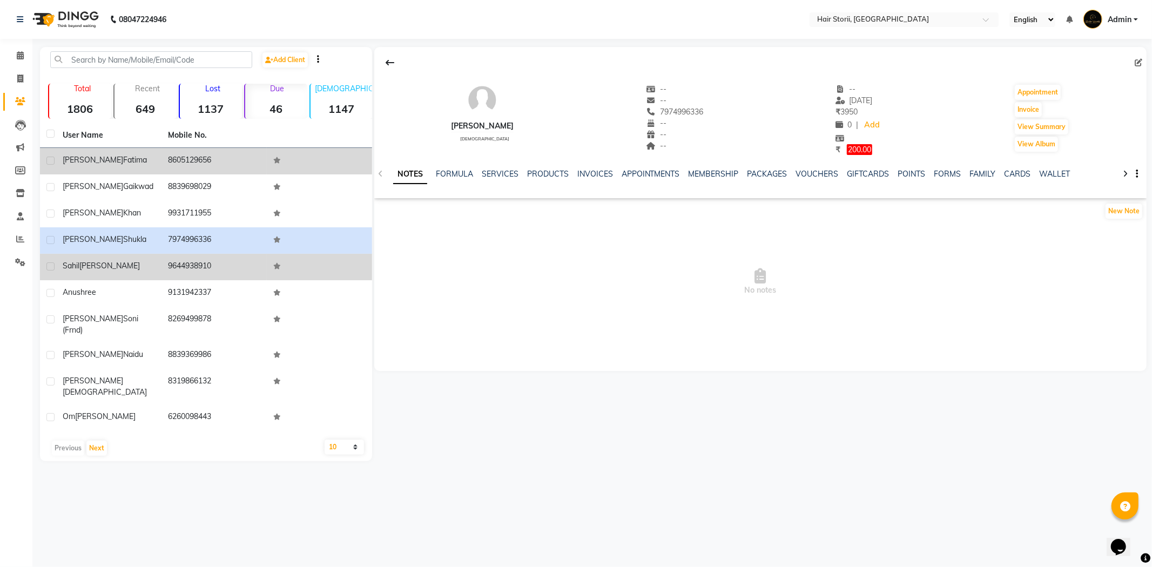
click at [100, 266] on span "[PERSON_NAME]" at bounding box center [109, 266] width 60 height 10
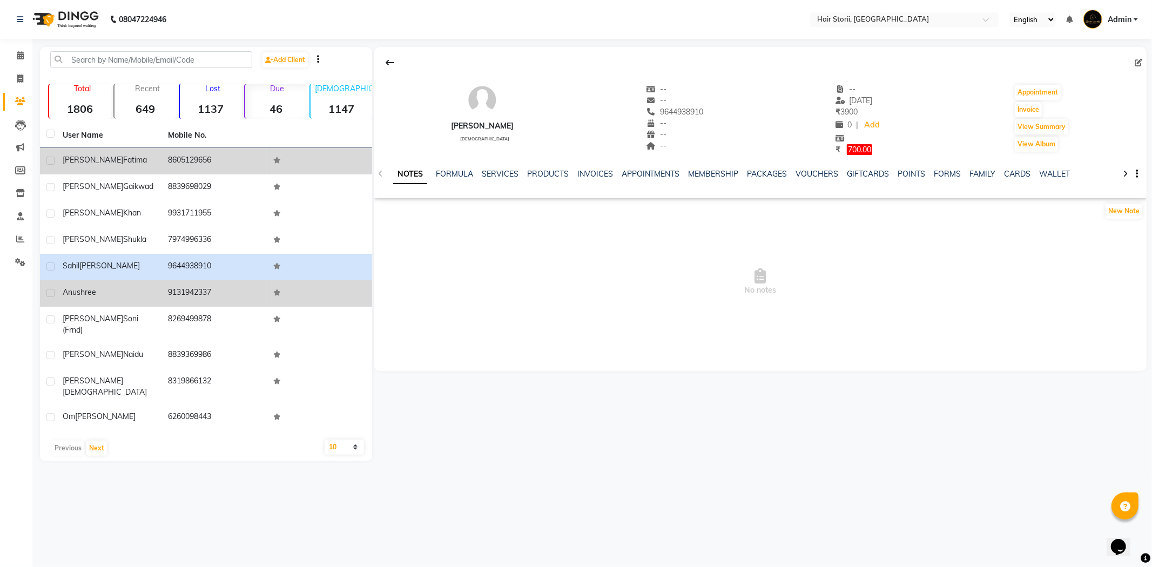
click at [96, 287] on div "Anushree" at bounding box center [109, 292] width 92 height 11
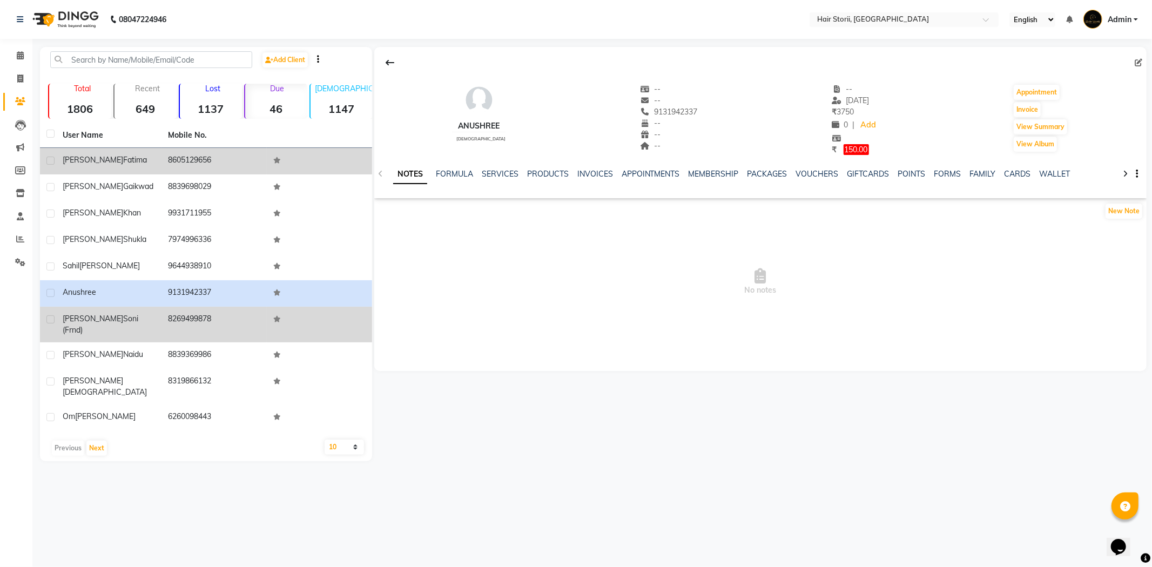
click at [111, 314] on span "soni (frnd)" at bounding box center [101, 324] width 76 height 21
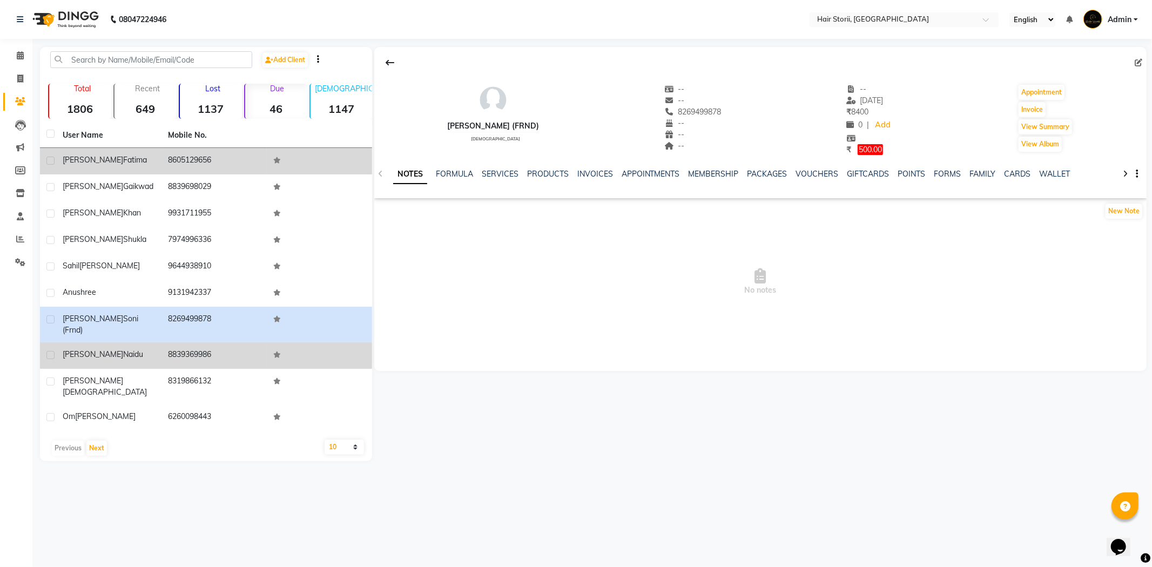
click at [129, 352] on td "[PERSON_NAME]" at bounding box center [108, 355] width 105 height 26
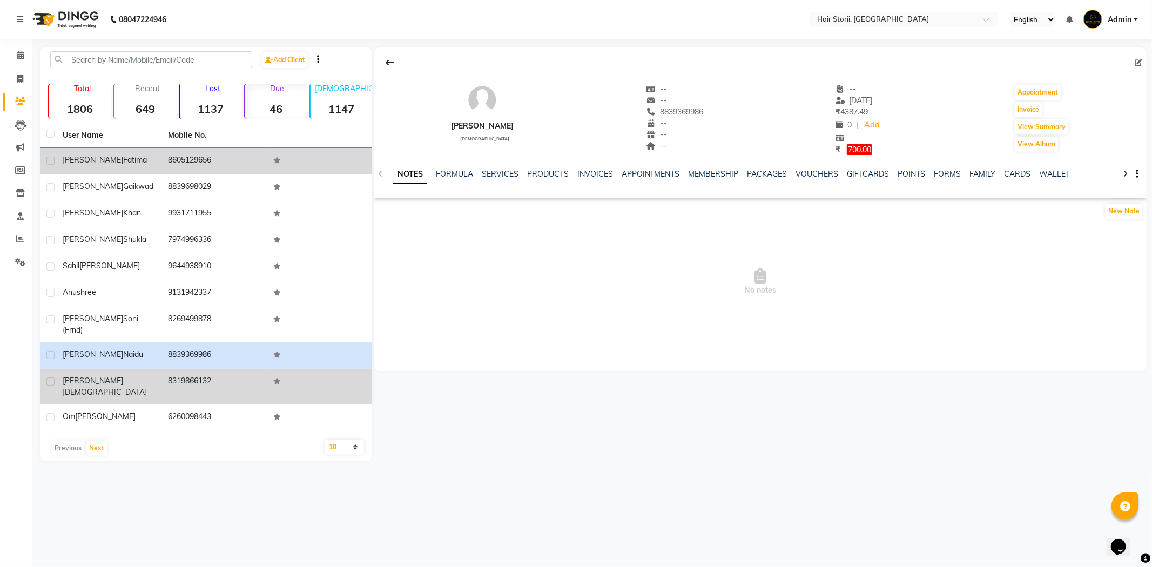
click at [127, 375] on div "[PERSON_NAME]" at bounding box center [109, 386] width 92 height 23
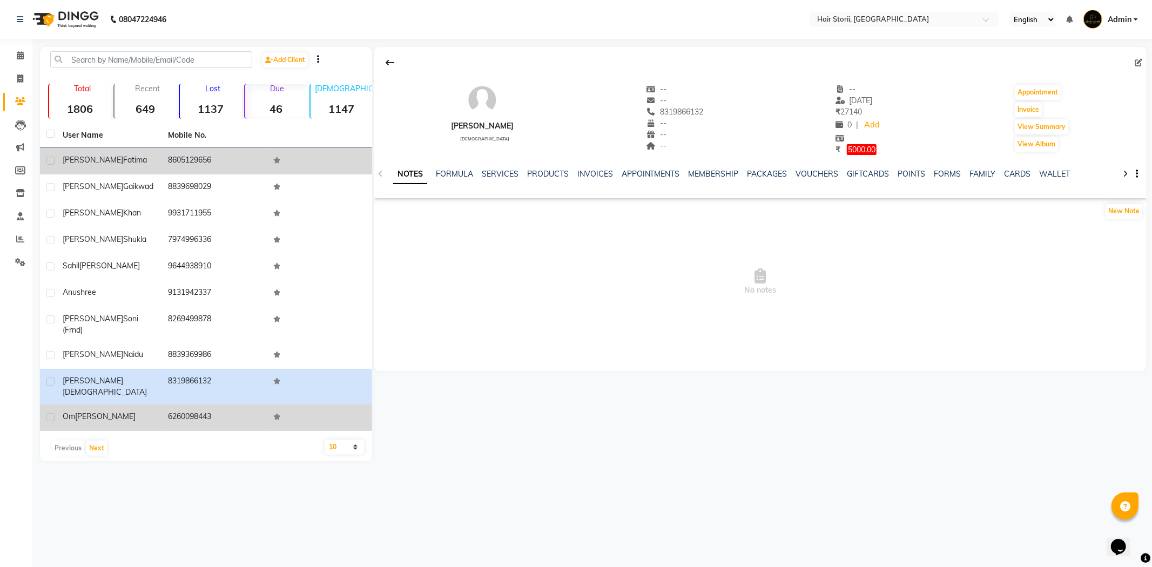
click at [125, 411] on div "[PERSON_NAME]" at bounding box center [109, 416] width 92 height 11
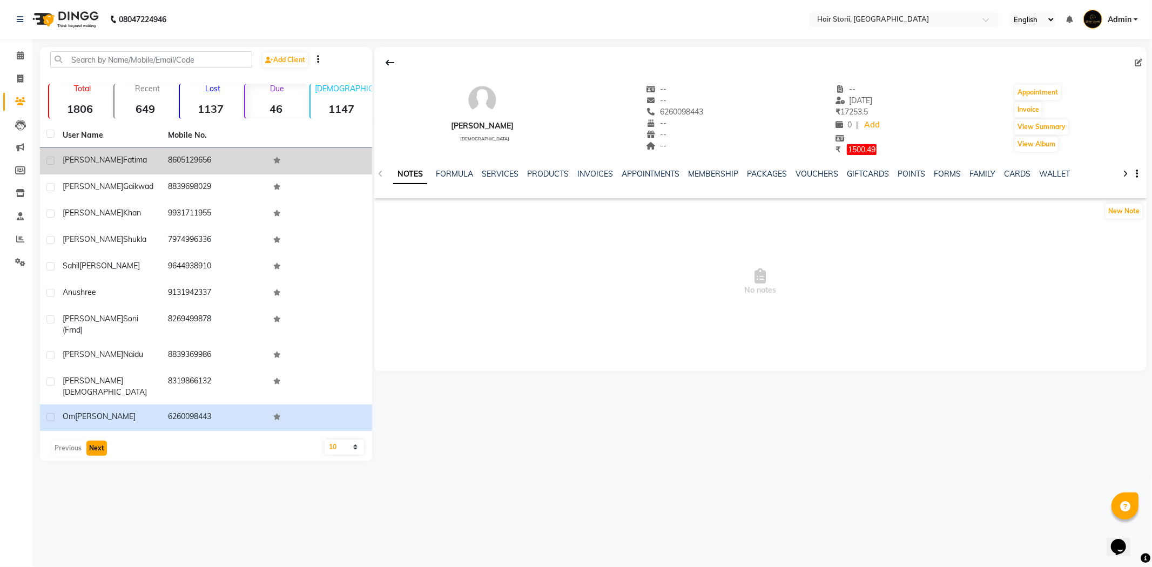
click at [90, 441] on button "Next" at bounding box center [96, 448] width 21 height 15
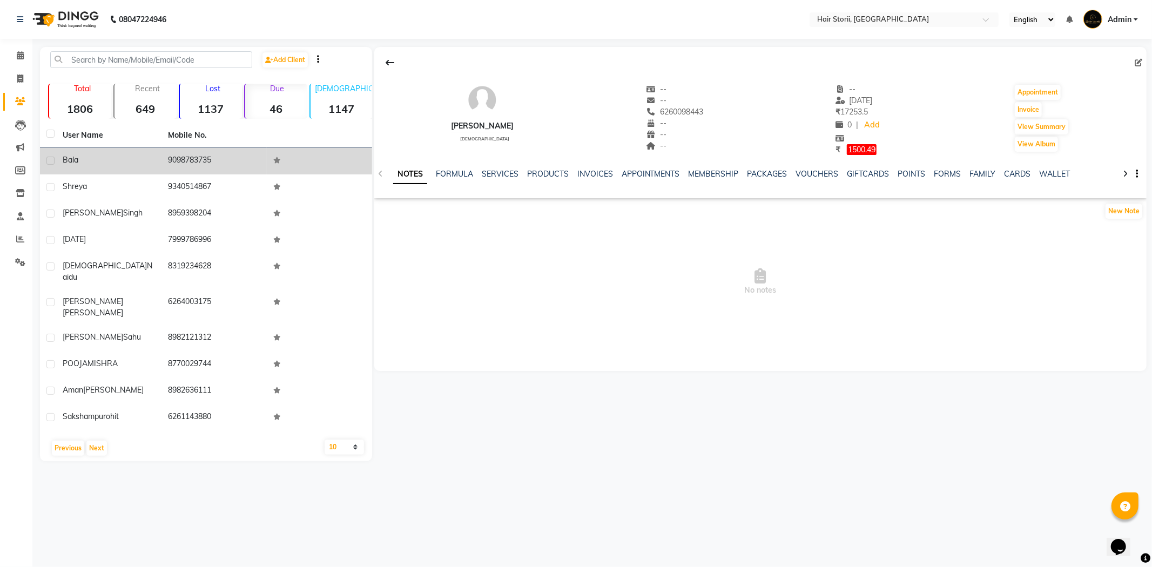
click at [142, 166] on td "Bala" at bounding box center [108, 161] width 105 height 26
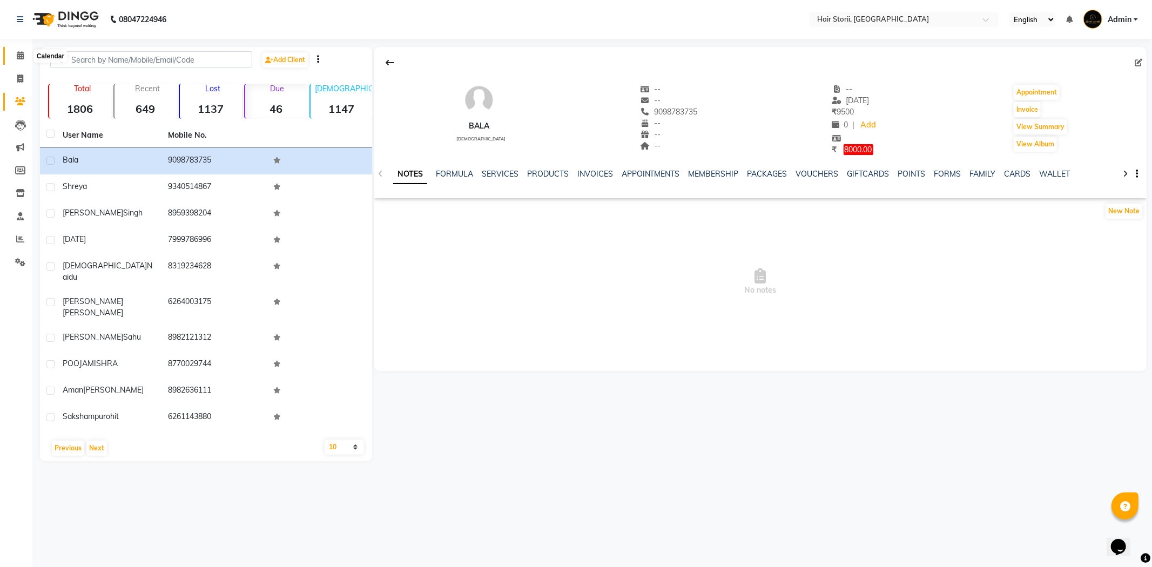
click at [22, 56] on icon at bounding box center [20, 55] width 7 height 8
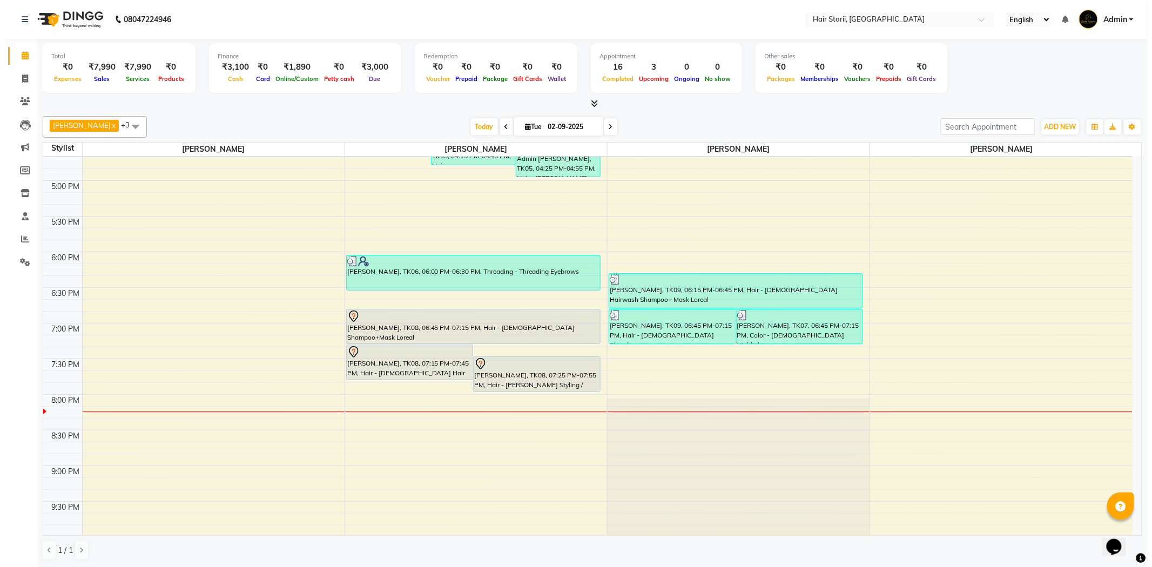
scroll to position [660, 0]
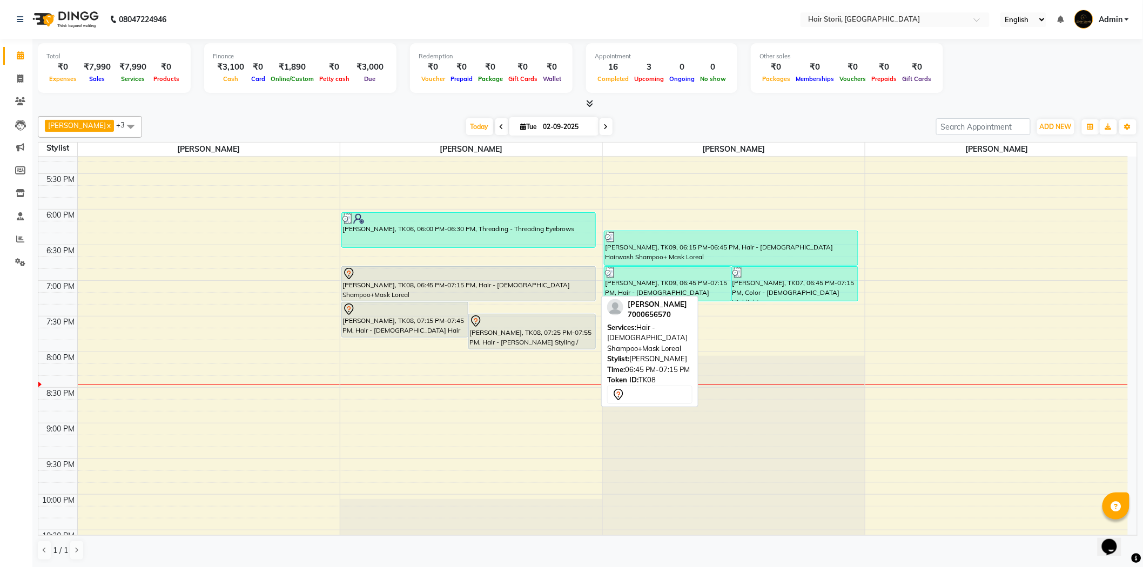
click at [361, 277] on div at bounding box center [468, 273] width 252 height 13
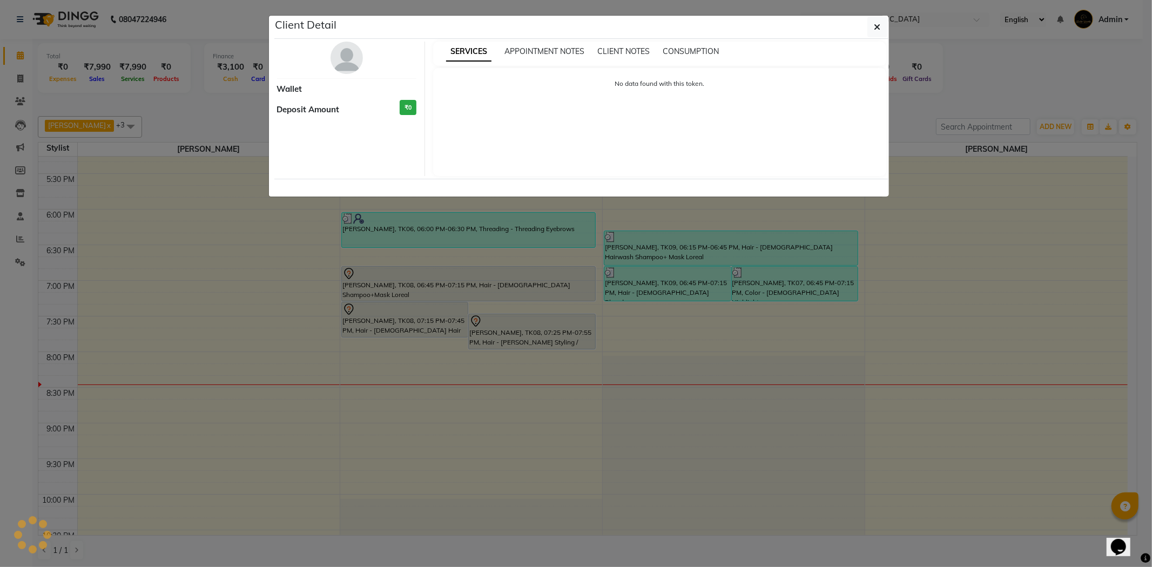
select select "7"
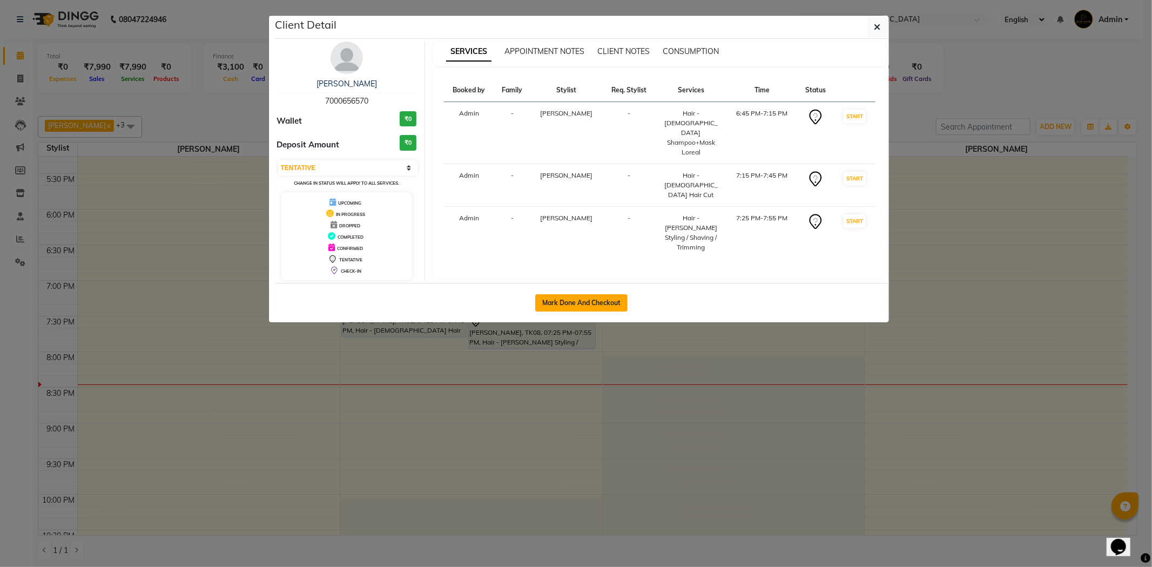
click at [564, 303] on button "Mark Done And Checkout" at bounding box center [581, 302] width 92 height 17
select select "service"
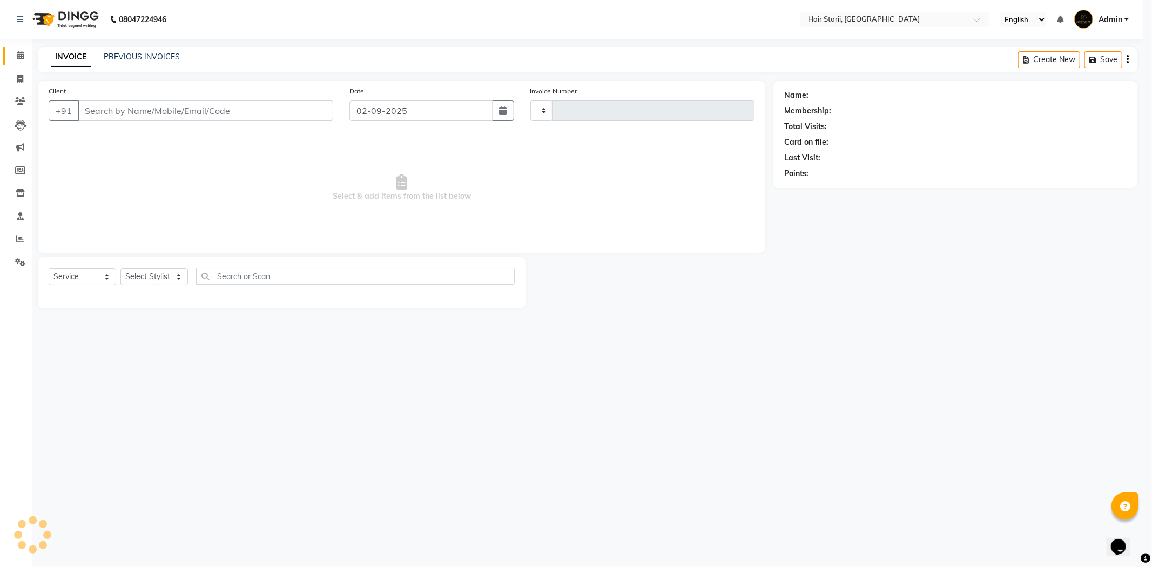
type input "1981"
select select "6638"
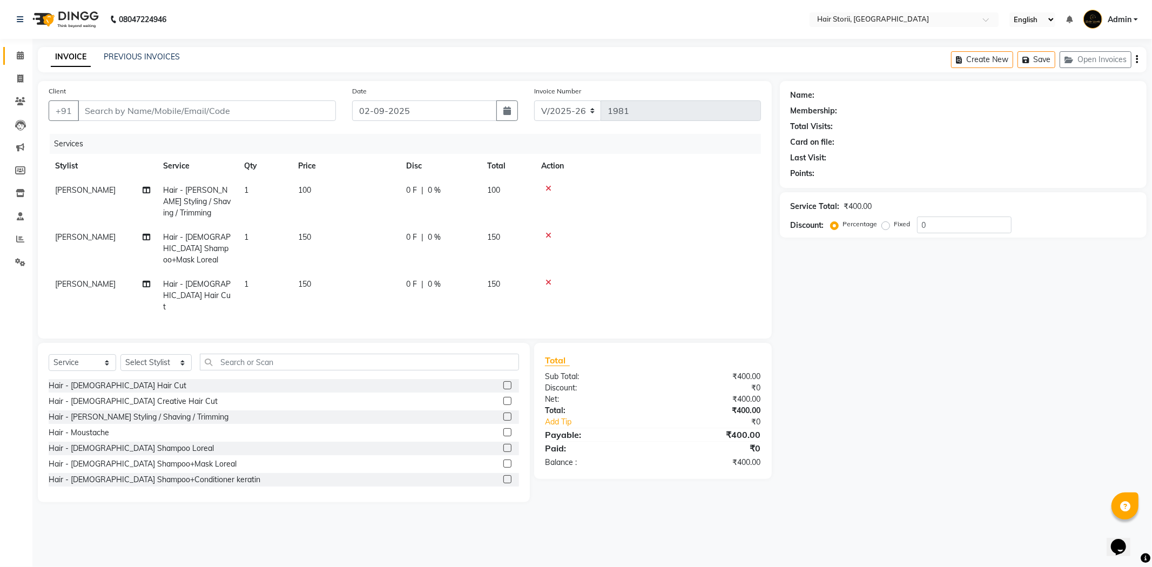
type input "7000656570"
select select "51423"
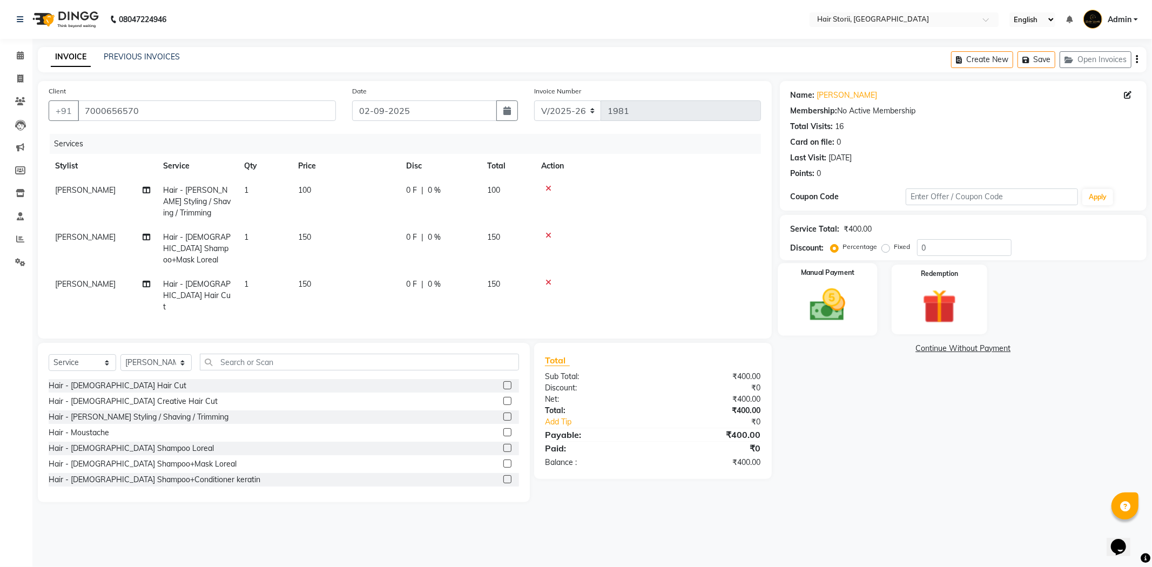
click at [822, 290] on img at bounding box center [828, 305] width 58 height 41
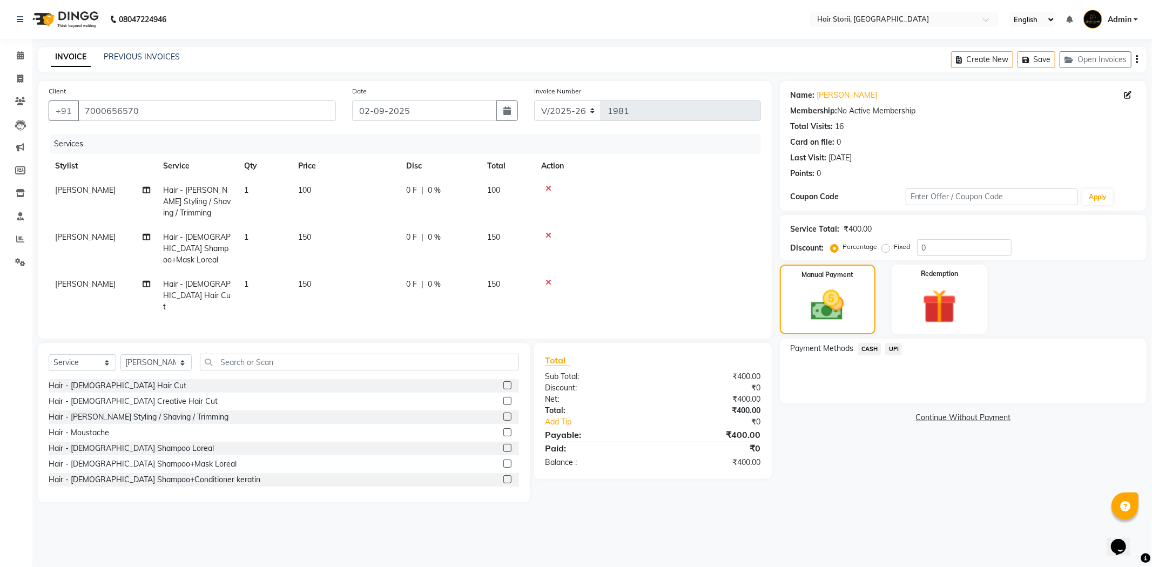
click at [873, 350] on span "CASH" at bounding box center [869, 349] width 23 height 12
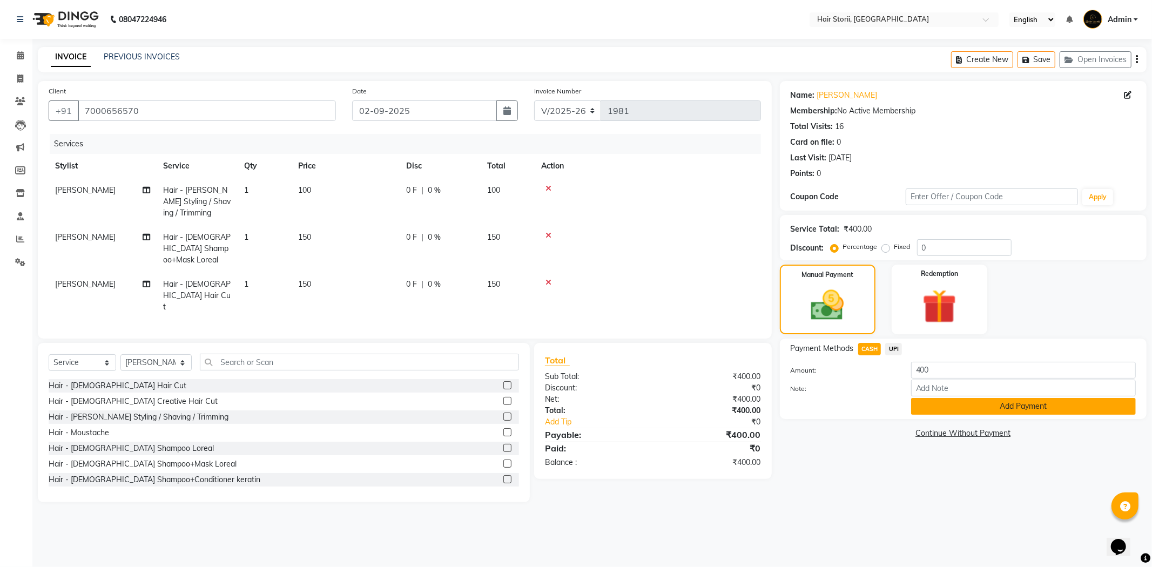
click at [925, 412] on button "Add Payment" at bounding box center [1023, 406] width 225 height 17
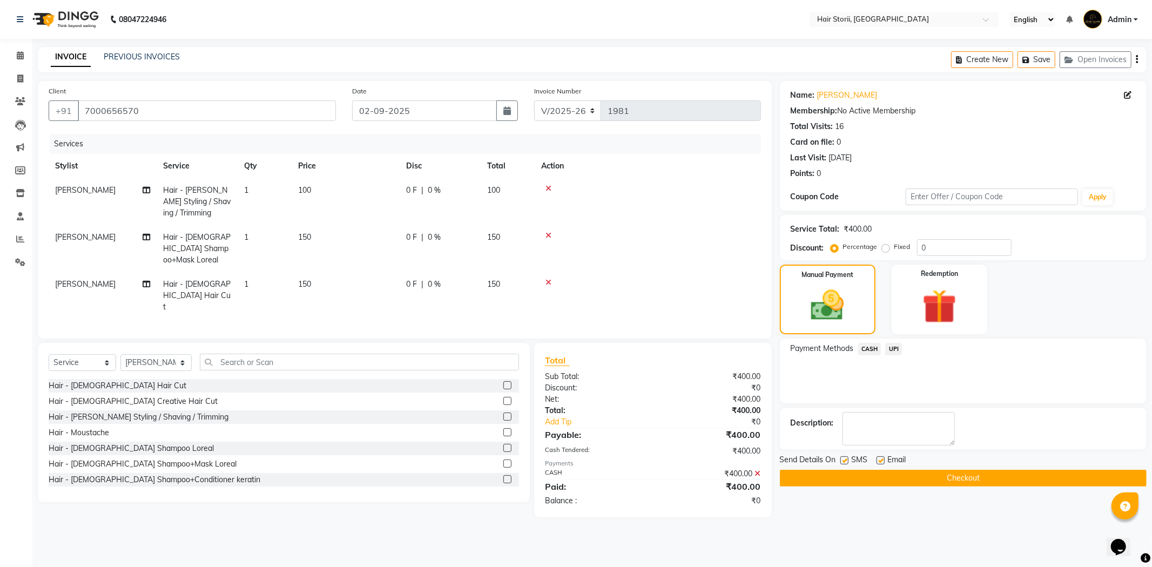
drag, startPoint x: 878, startPoint y: 459, endPoint x: 872, endPoint y: 460, distance: 6.0
click at [878, 459] on label at bounding box center [880, 460] width 8 height 8
click at [878, 459] on input "checkbox" at bounding box center [879, 460] width 7 height 7
checkbox input "false"
click at [841, 457] on label at bounding box center [844, 460] width 8 height 8
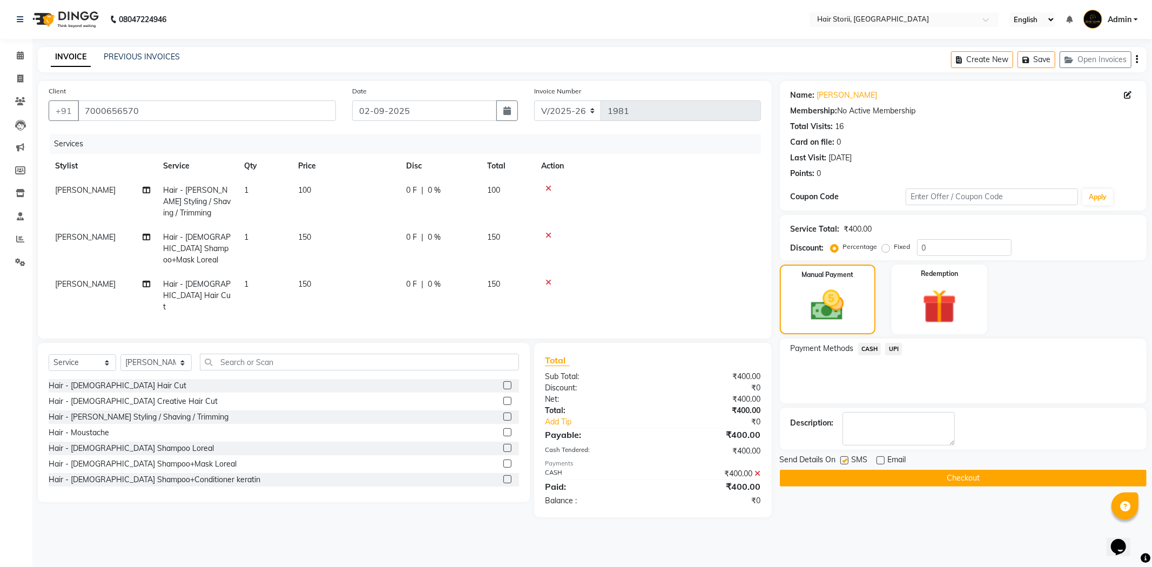
click at [841, 457] on input "checkbox" at bounding box center [843, 460] width 7 height 7
checkbox input "false"
click at [852, 483] on button "Checkout" at bounding box center [963, 478] width 367 height 17
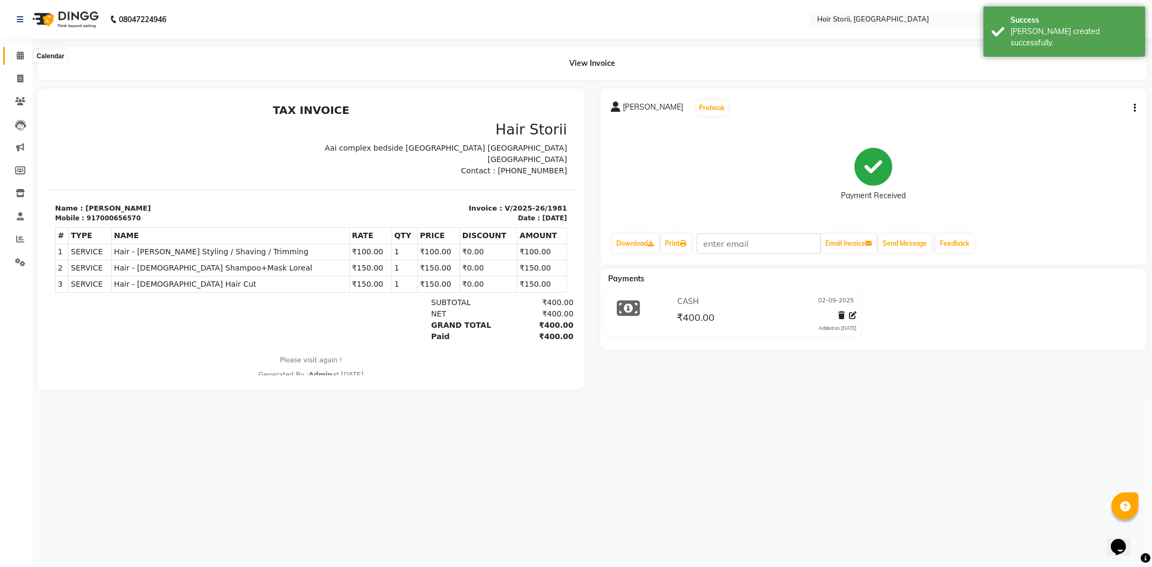
click at [19, 58] on icon at bounding box center [20, 55] width 7 height 8
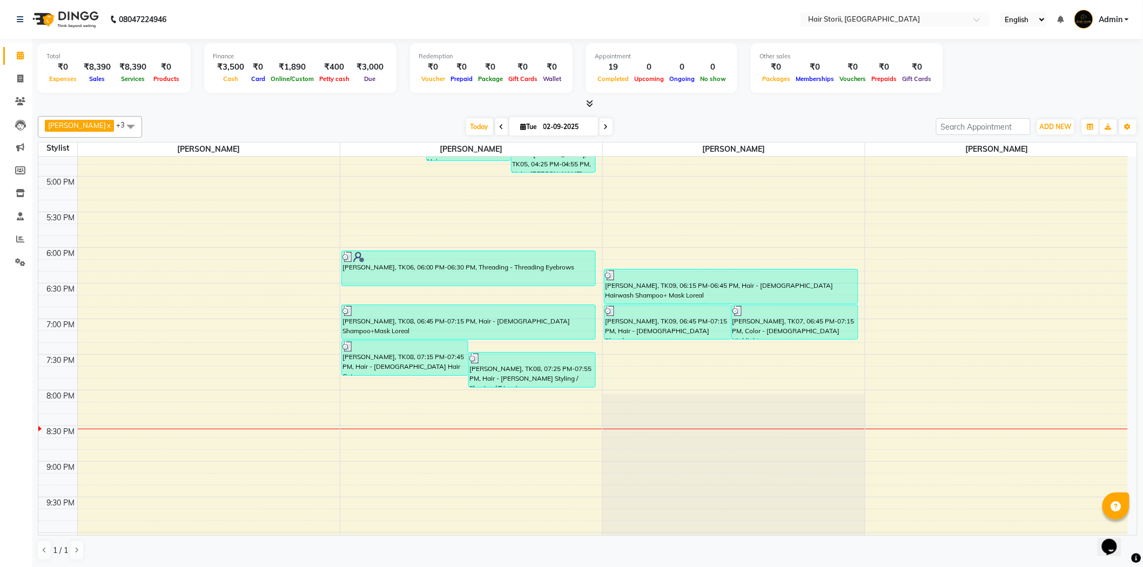
scroll to position [720, 0]
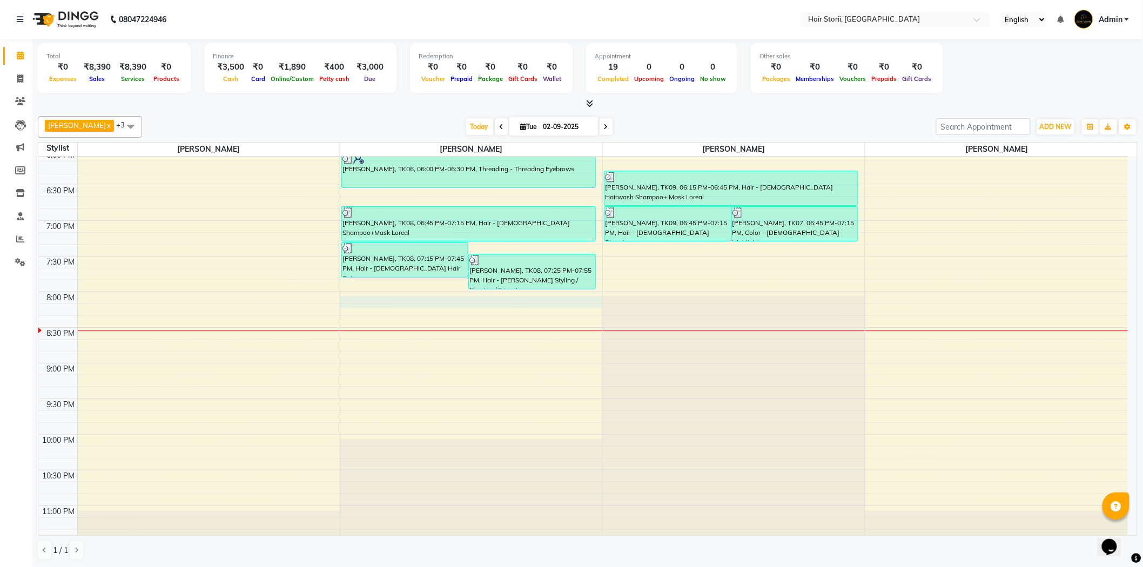
click at [563, 300] on div "8:00 AM 8:30 AM 9:00 AM 9:30 AM 10:00 AM 10:30 AM 11:00 AM 11:30 AM 12:00 PM 12…" at bounding box center [582, 7] width 1089 height 1140
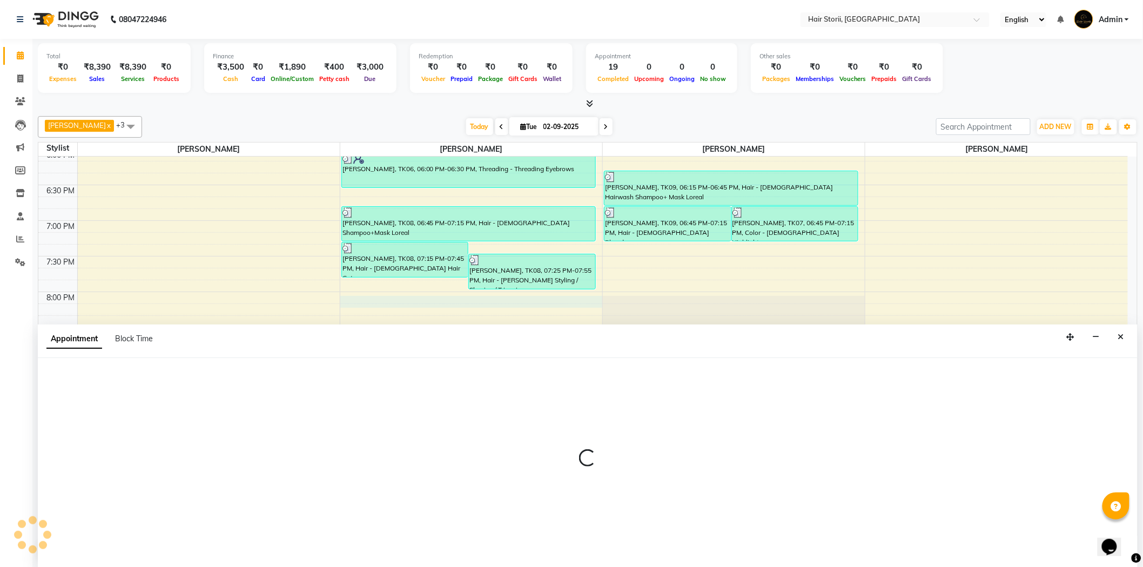
scroll to position [1, 0]
select select "51423"
select select "tentative"
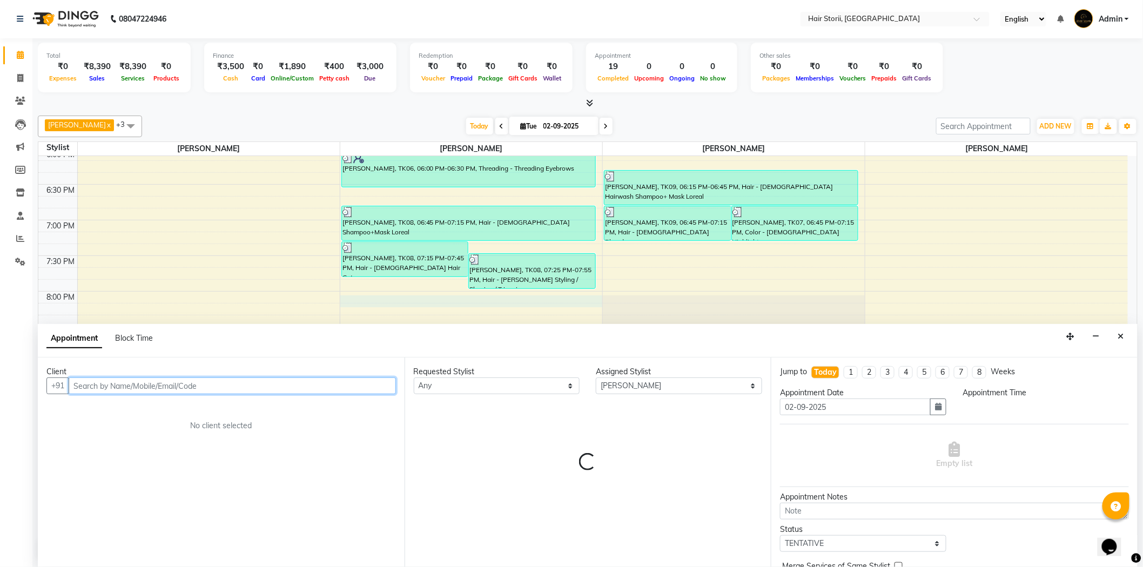
select select "1200"
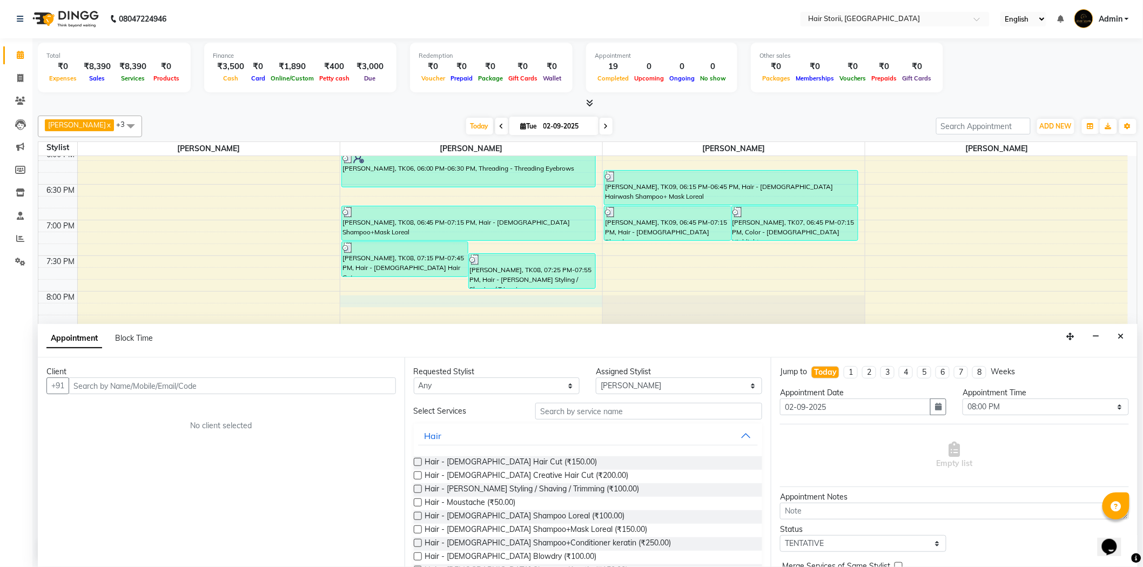
drag, startPoint x: 417, startPoint y: 462, endPoint x: 416, endPoint y: 471, distance: 9.8
click at [416, 462] on label at bounding box center [418, 462] width 8 height 8
click at [416, 462] on input "checkbox" at bounding box center [417, 463] width 7 height 7
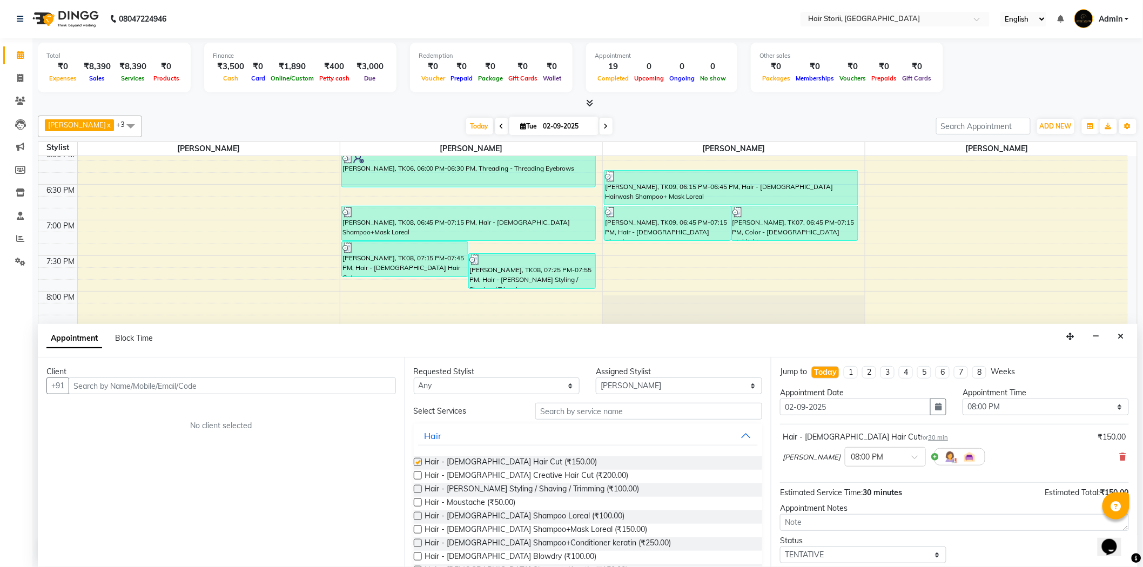
checkbox input "false"
click at [419, 489] on label at bounding box center [418, 489] width 8 height 8
click at [419, 489] on input "checkbox" at bounding box center [417, 490] width 7 height 7
checkbox input "false"
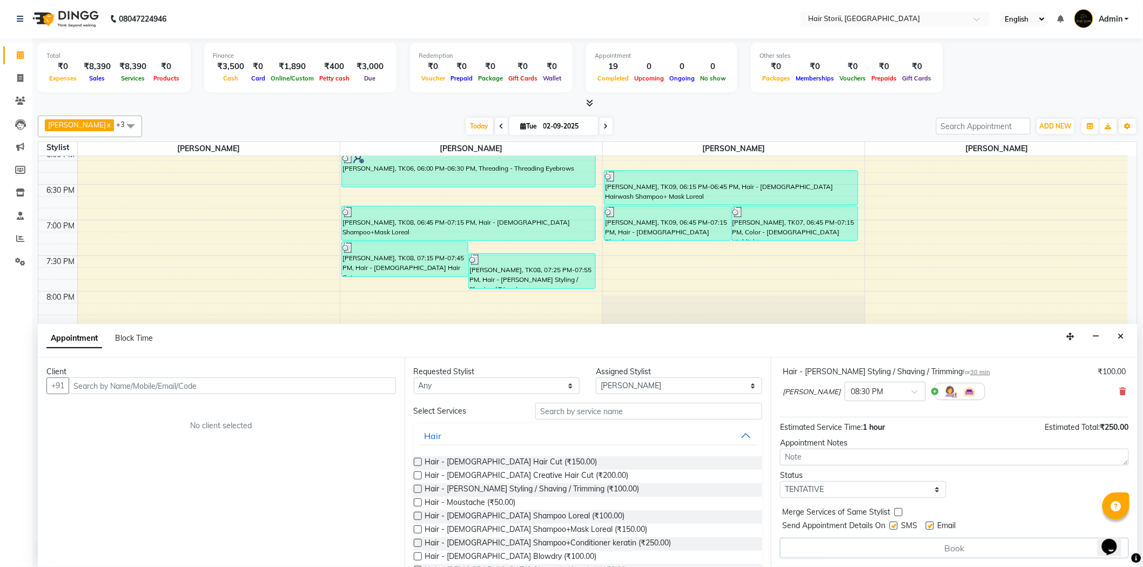
click at [894, 528] on label at bounding box center [893, 526] width 8 height 8
click at [894, 528] on input "checkbox" at bounding box center [892, 526] width 7 height 7
checkbox input "false"
drag, startPoint x: 932, startPoint y: 527, endPoint x: 918, endPoint y: 527, distance: 14.0
click at [932, 526] on label at bounding box center [930, 526] width 8 height 8
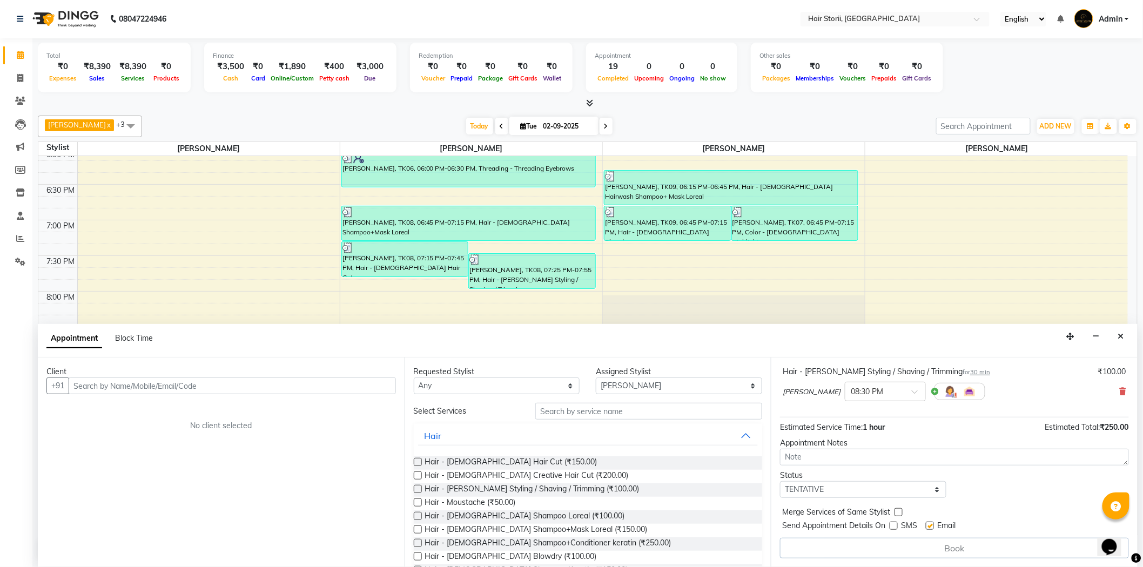
click at [932, 526] on input "checkbox" at bounding box center [929, 526] width 7 height 7
checkbox input "false"
click at [417, 529] on label at bounding box center [418, 529] width 8 height 8
click at [417, 529] on input "checkbox" at bounding box center [417, 530] width 7 height 7
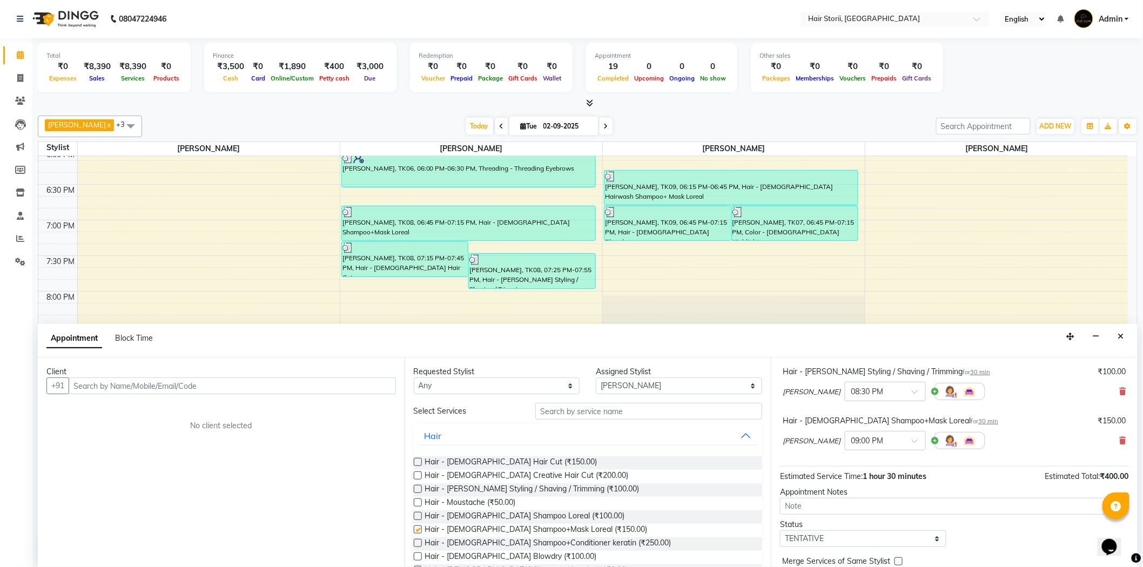
checkbox input "false"
click at [327, 383] on input "text" at bounding box center [232, 385] width 327 height 17
type input "7"
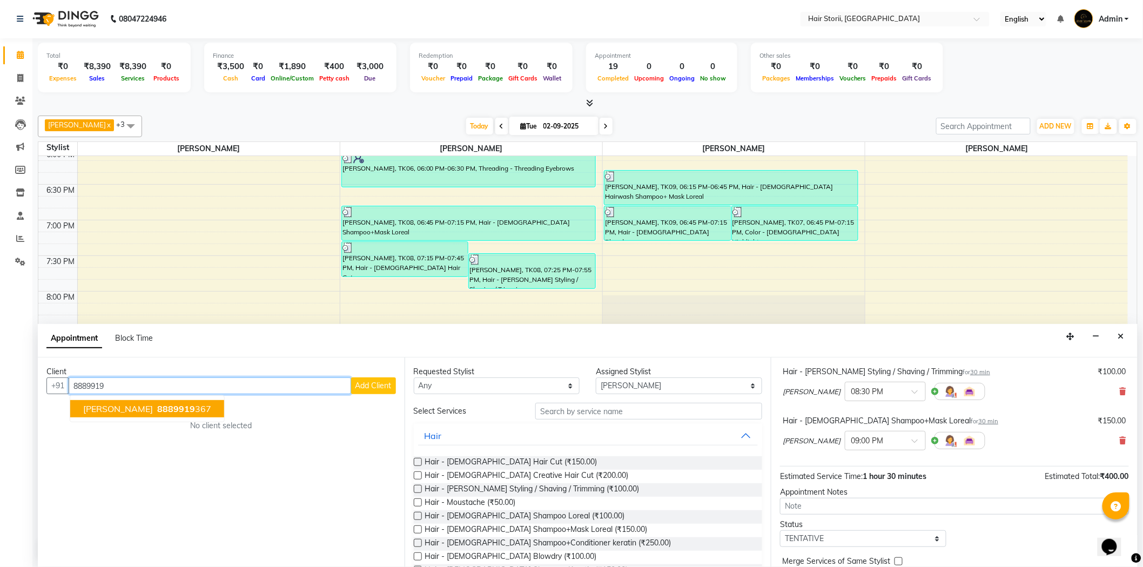
click at [189, 412] on ngb-highlight "8889919 367" at bounding box center [183, 408] width 56 height 11
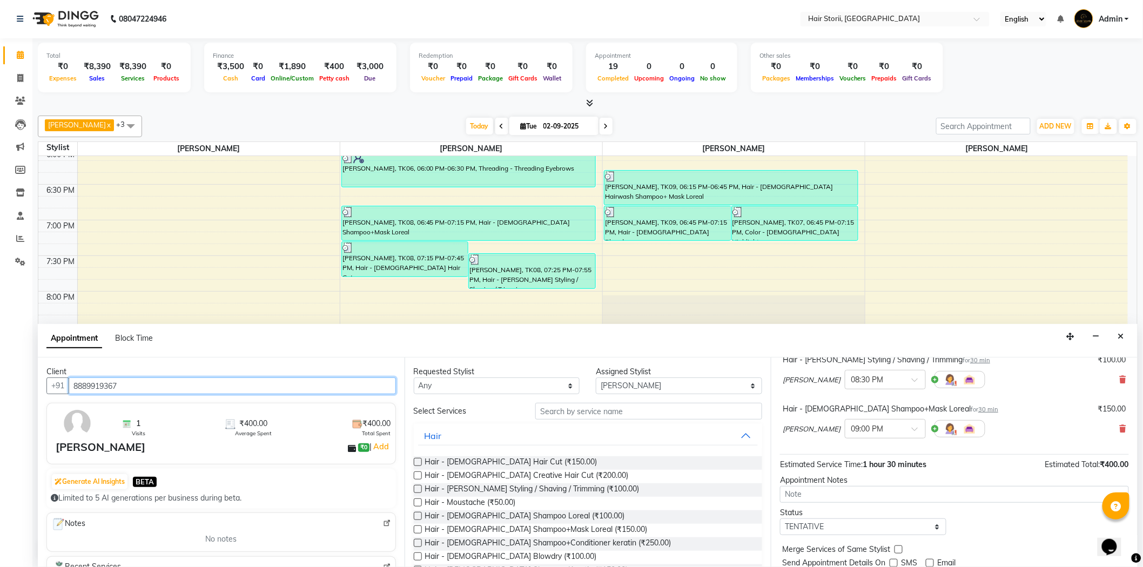
scroll to position [163, 0]
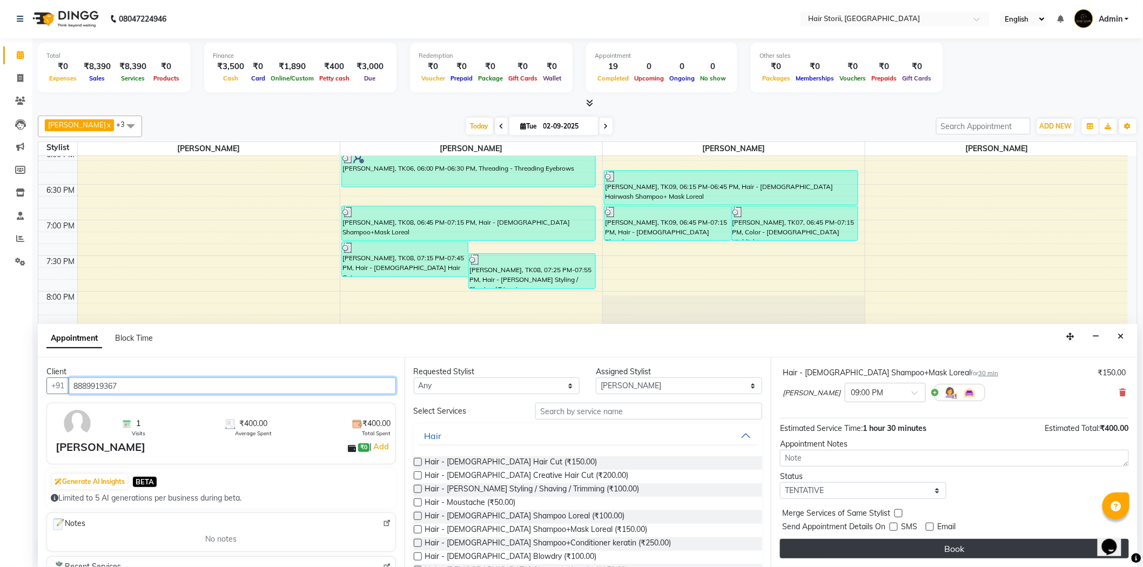
type input "8889919367"
click at [894, 547] on button "Book" at bounding box center [954, 548] width 349 height 19
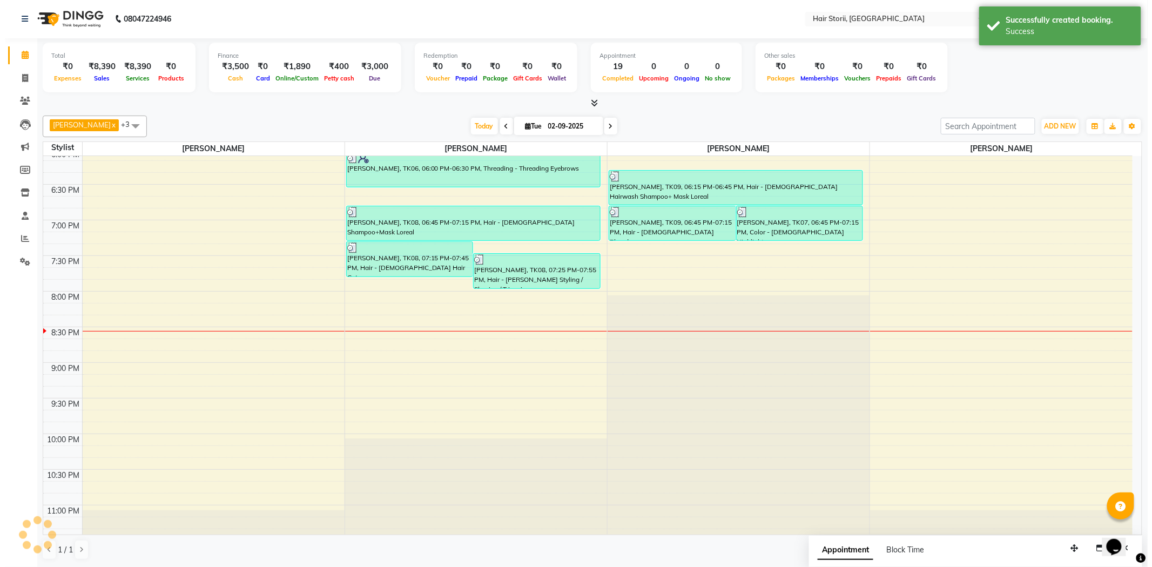
scroll to position [0, 0]
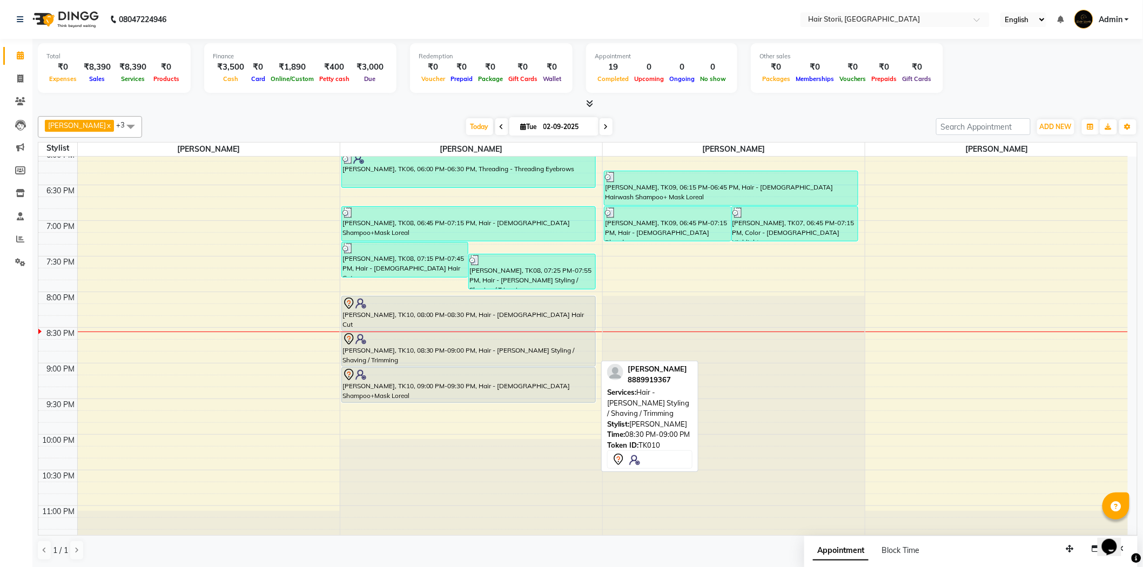
click at [576, 360] on div "Ashish Ahirwar, TK10, 08:30 PM-09:00 PM, Hair - Beard Styling / Shaving / Trimm…" at bounding box center [468, 349] width 253 height 34
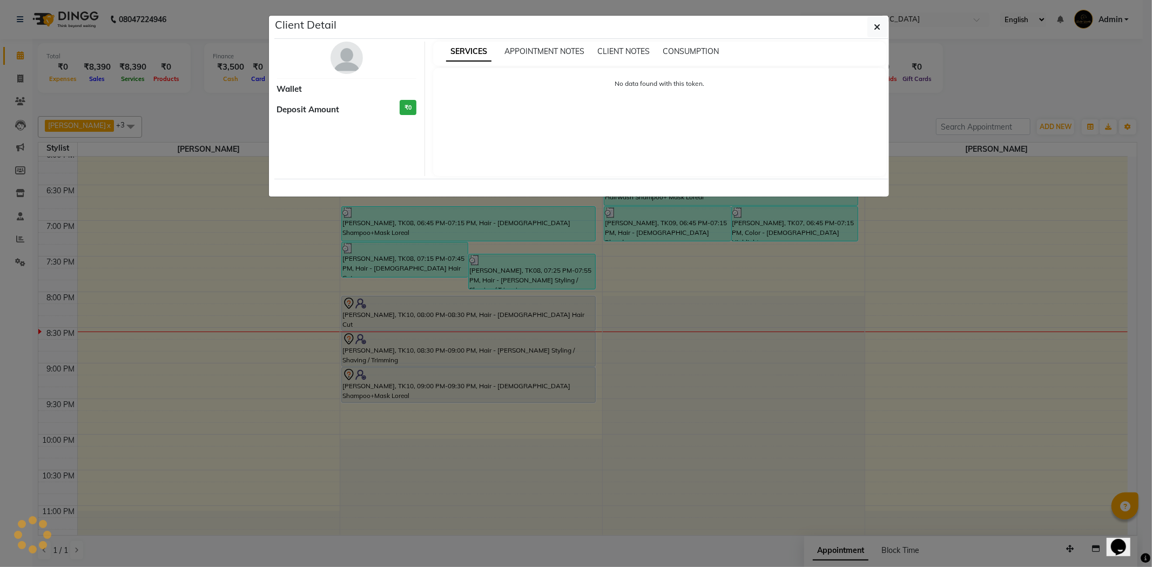
select select "7"
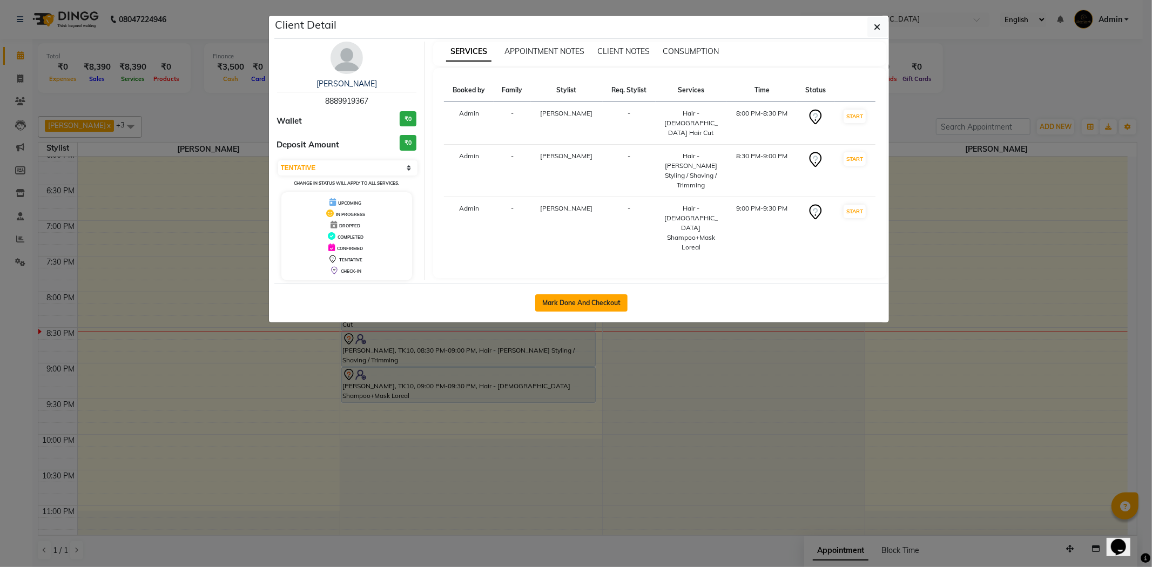
click at [580, 299] on button "Mark Done And Checkout" at bounding box center [581, 302] width 92 height 17
select select "6638"
select select "service"
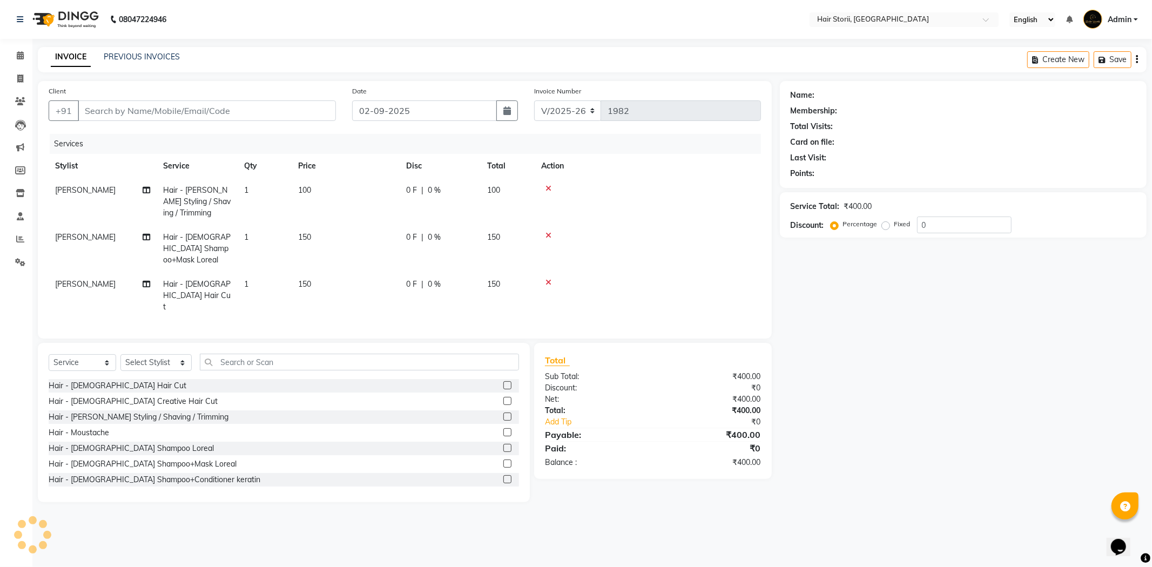
type input "8889919367"
select select "51423"
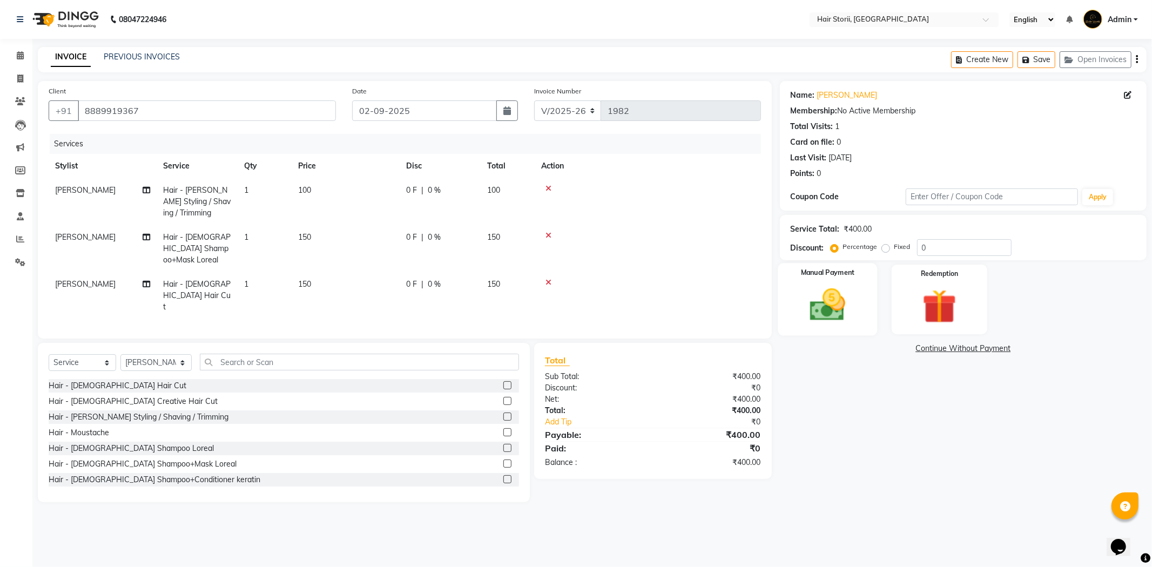
click at [841, 314] on img at bounding box center [828, 305] width 58 height 41
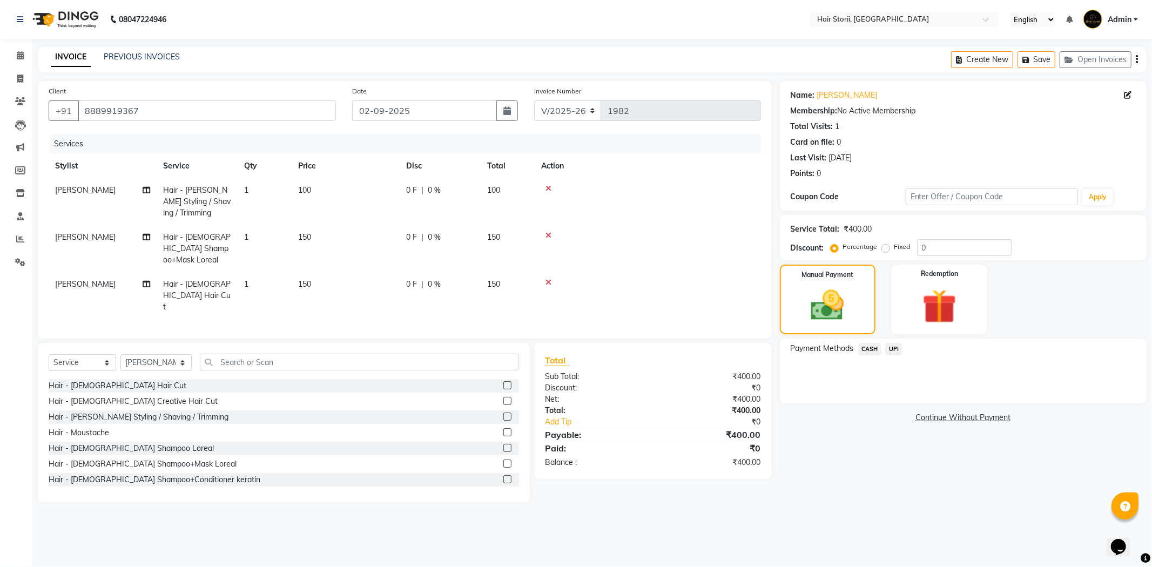
click at [899, 347] on span "UPI" at bounding box center [893, 349] width 17 height 12
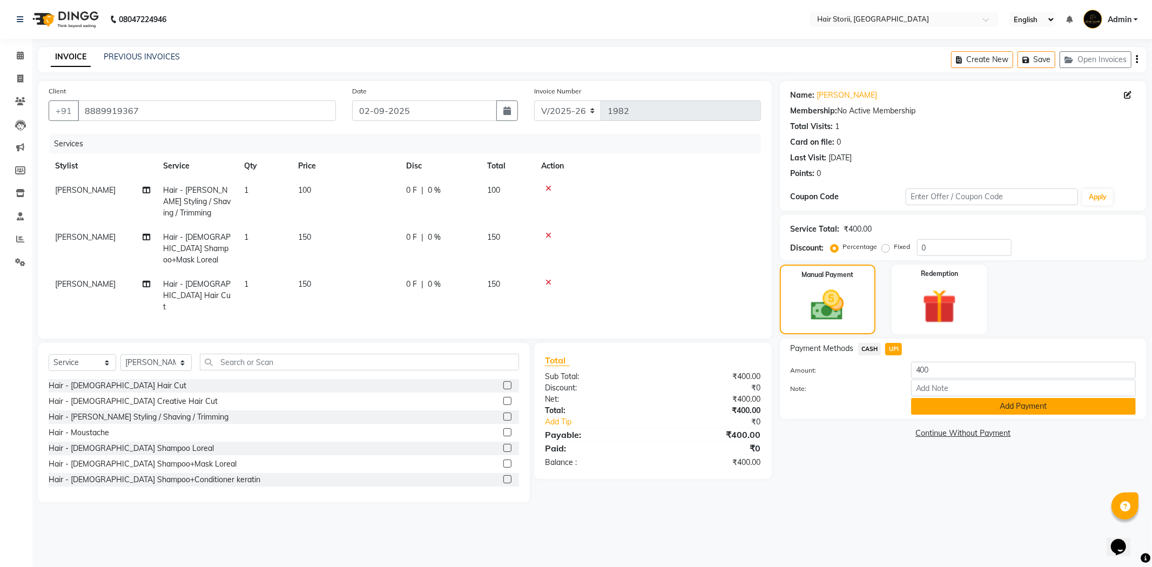
click at [926, 412] on button "Add Payment" at bounding box center [1023, 406] width 225 height 17
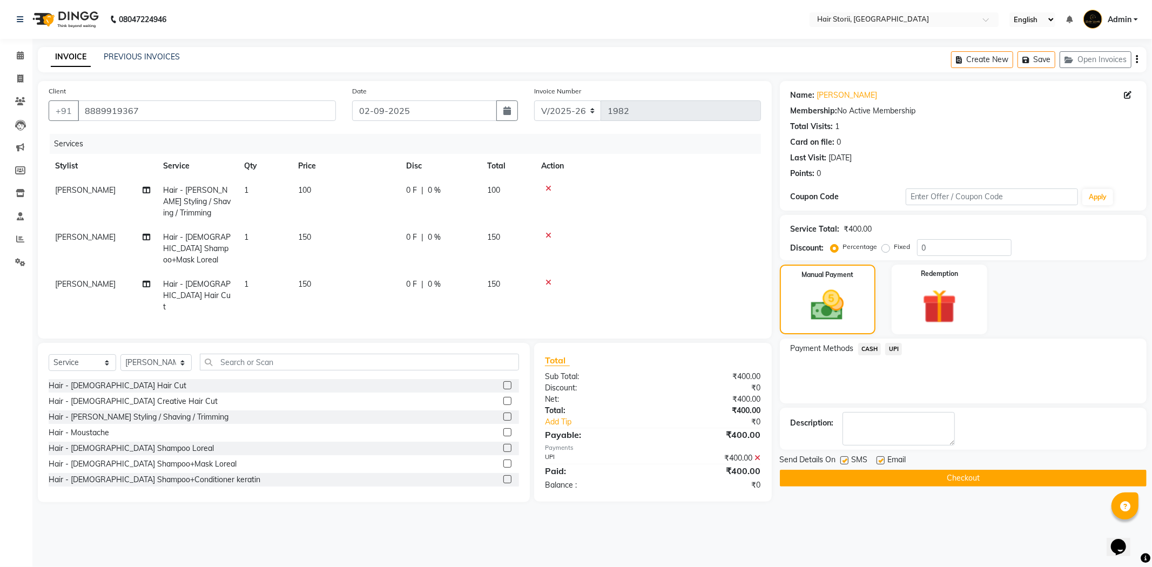
click at [877, 458] on label at bounding box center [880, 460] width 8 height 8
click at [877, 458] on input "checkbox" at bounding box center [879, 460] width 7 height 7
checkbox input "false"
drag, startPoint x: 841, startPoint y: 460, endPoint x: 847, endPoint y: 462, distance: 6.3
click at [844, 461] on label at bounding box center [844, 460] width 8 height 8
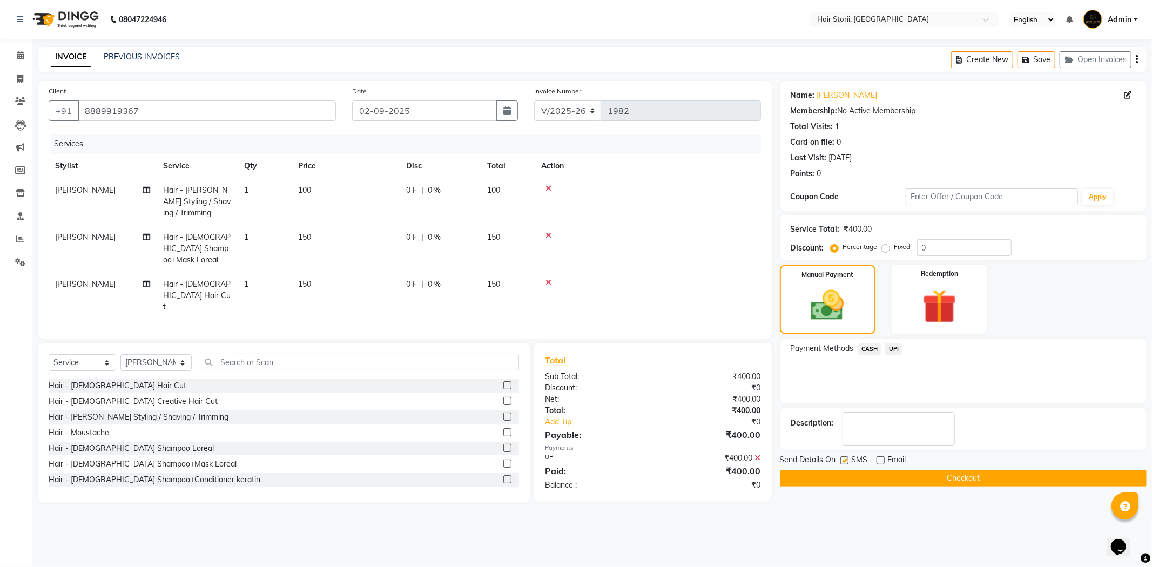
click at [844, 461] on input "checkbox" at bounding box center [843, 460] width 7 height 7
checkbox input "false"
click at [909, 474] on button "Checkout" at bounding box center [963, 478] width 367 height 17
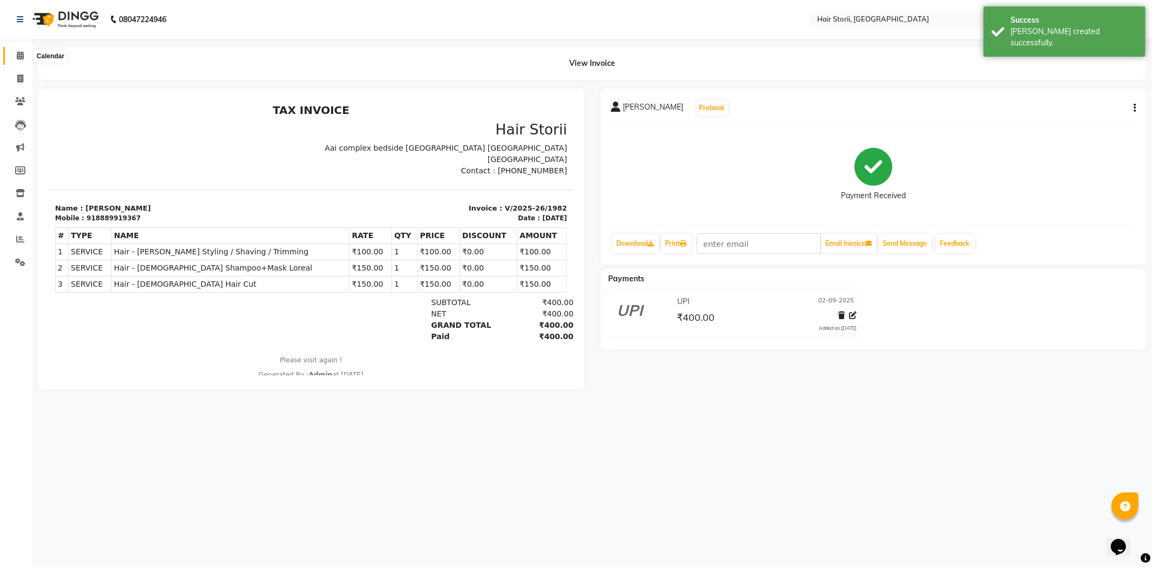
click at [23, 55] on icon at bounding box center [20, 55] width 7 height 8
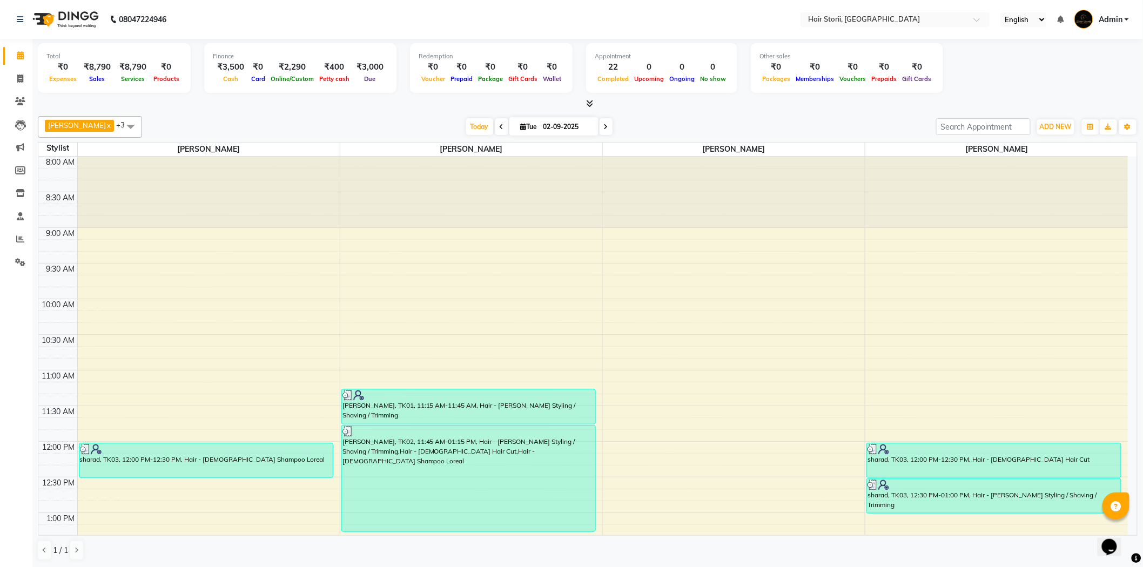
click at [592, 101] on icon at bounding box center [589, 103] width 7 height 8
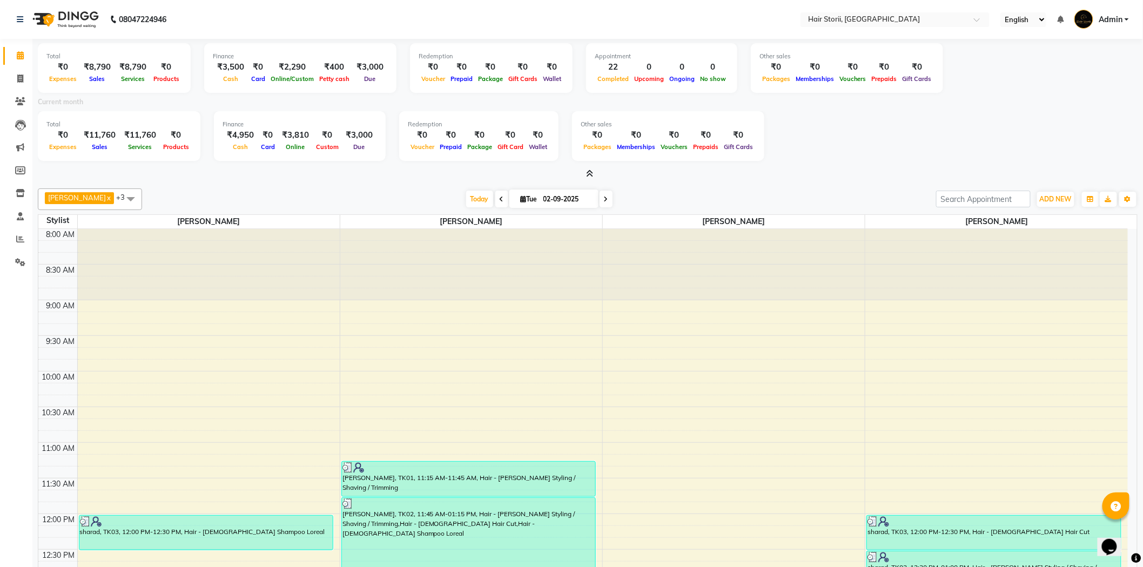
click at [591, 175] on icon at bounding box center [589, 174] width 7 height 8
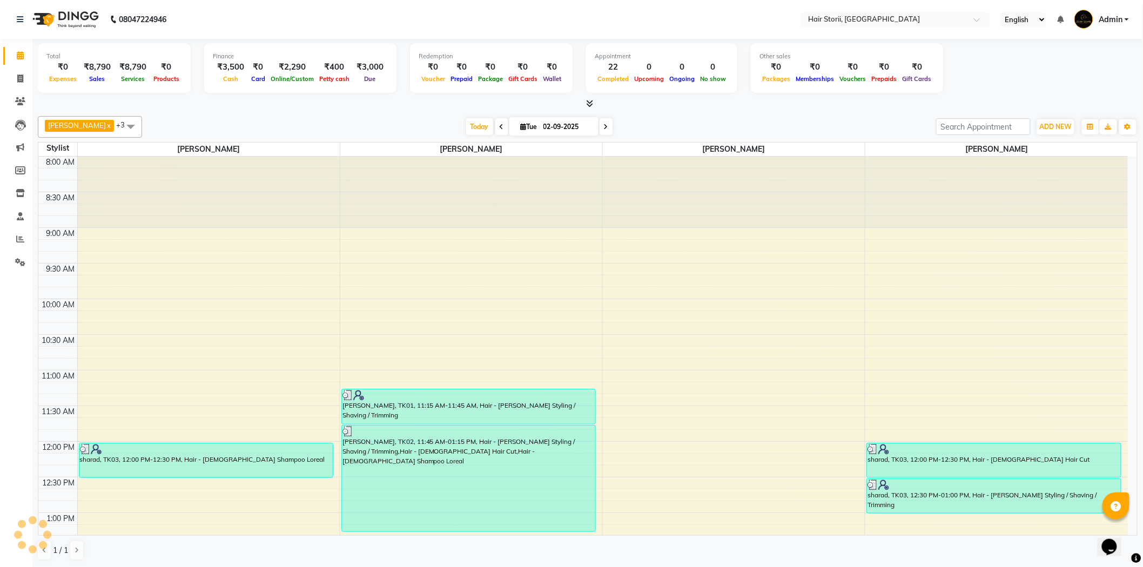
click at [591, 107] on icon at bounding box center [589, 103] width 7 height 8
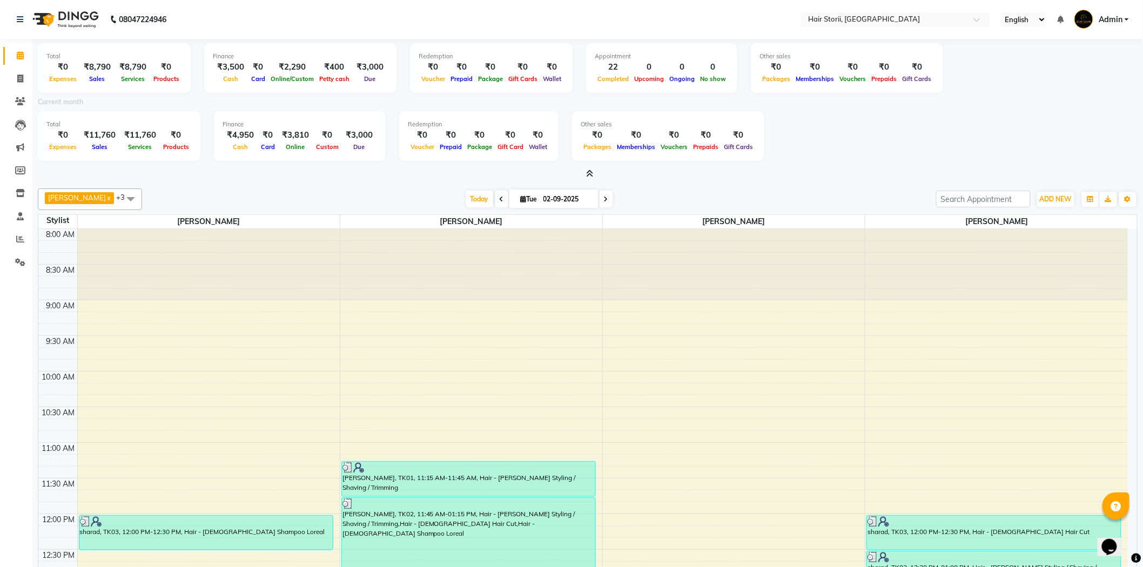
click at [586, 172] on icon at bounding box center [589, 174] width 7 height 8
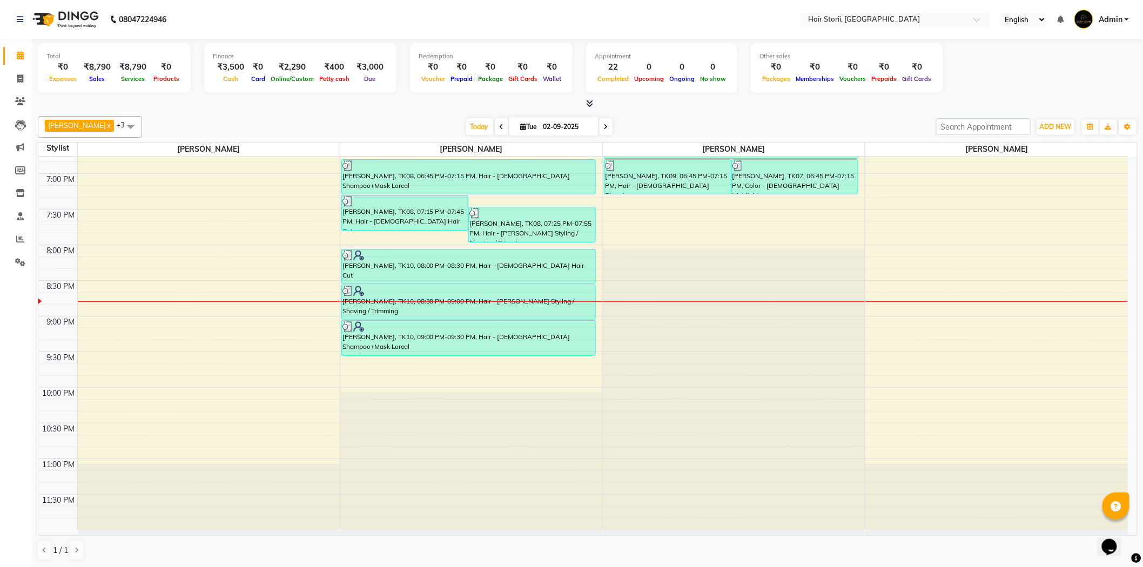
scroll to position [1, 0]
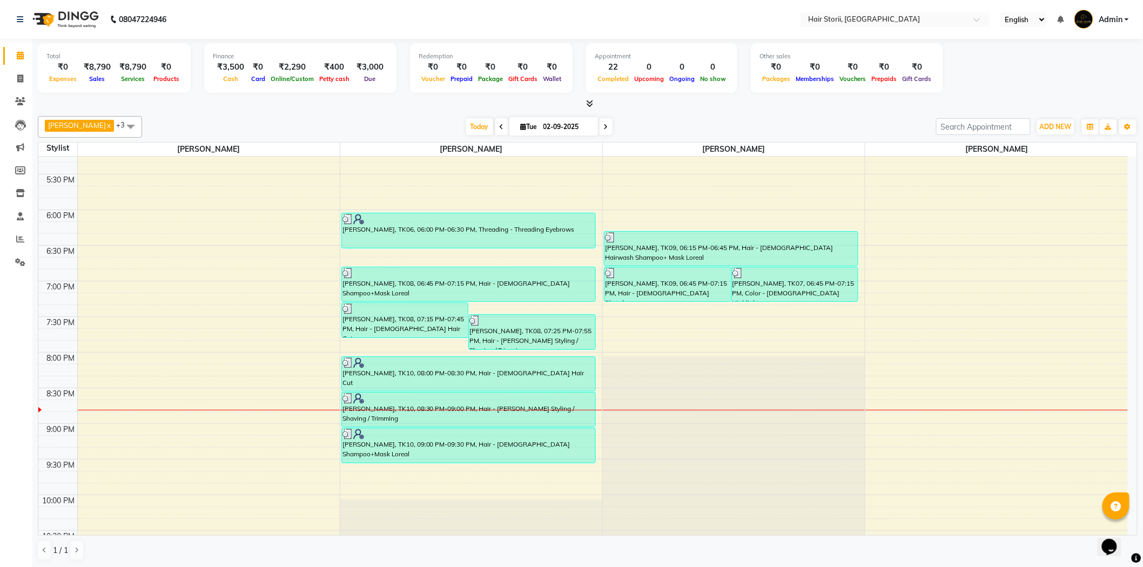
scroll to position [660, 0]
click at [223, 382] on div "8:00 AM 8:30 AM 9:00 AM 9:30 AM 10:00 AM 10:30 AM 11:00 AM 11:30 AM 12:00 PM 12…" at bounding box center [582, 67] width 1089 height 1140
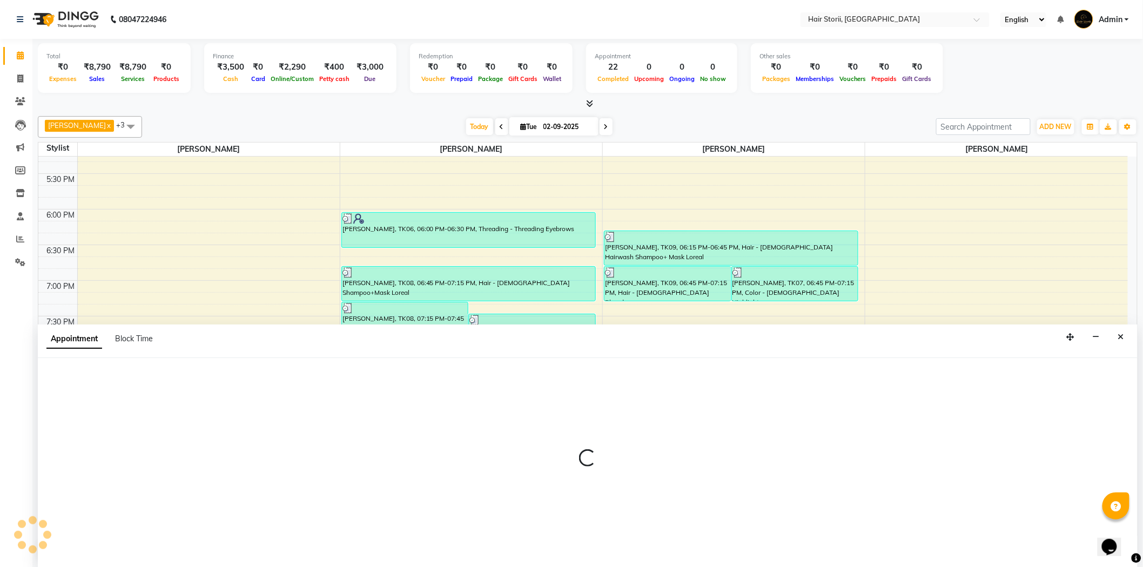
scroll to position [1, 0]
select select "59959"
select select "tentative"
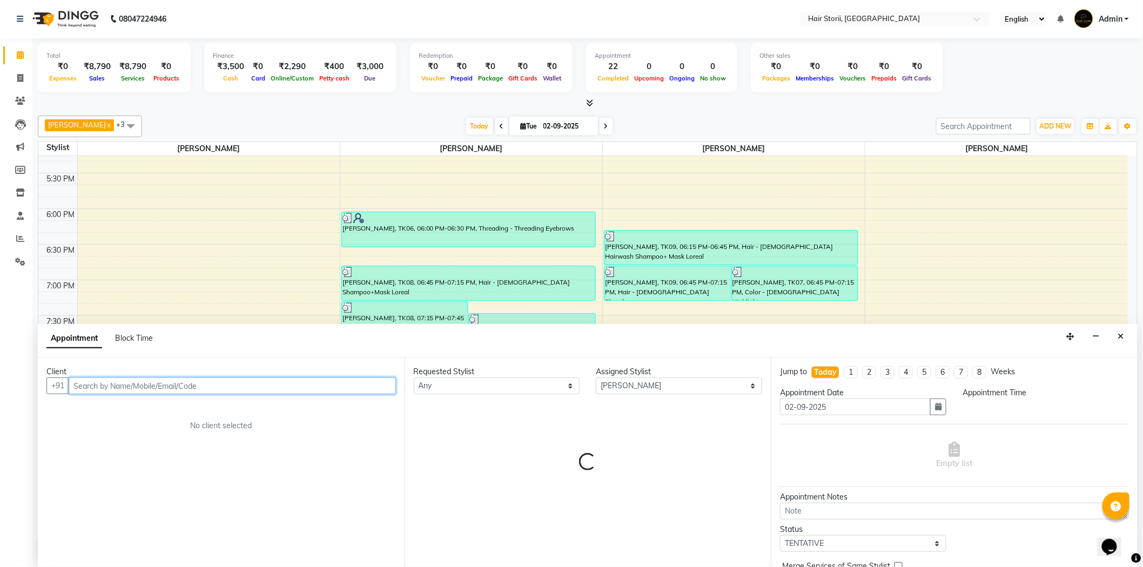
select select "1215"
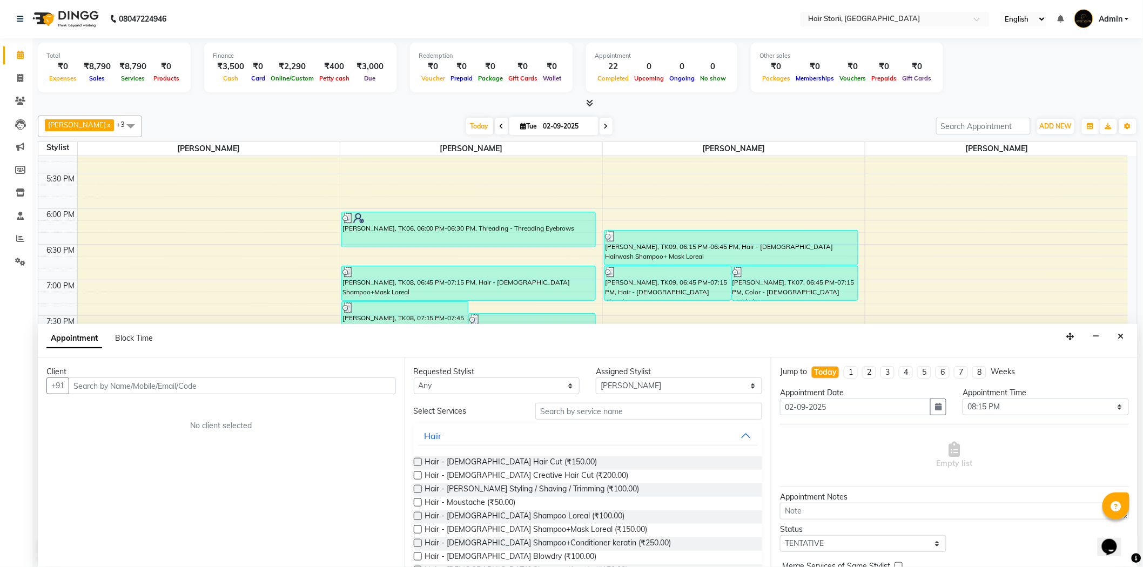
drag, startPoint x: 1125, startPoint y: 342, endPoint x: 992, endPoint y: 342, distance: 133.4
click at [1122, 342] on button "Close" at bounding box center [1121, 336] width 16 height 17
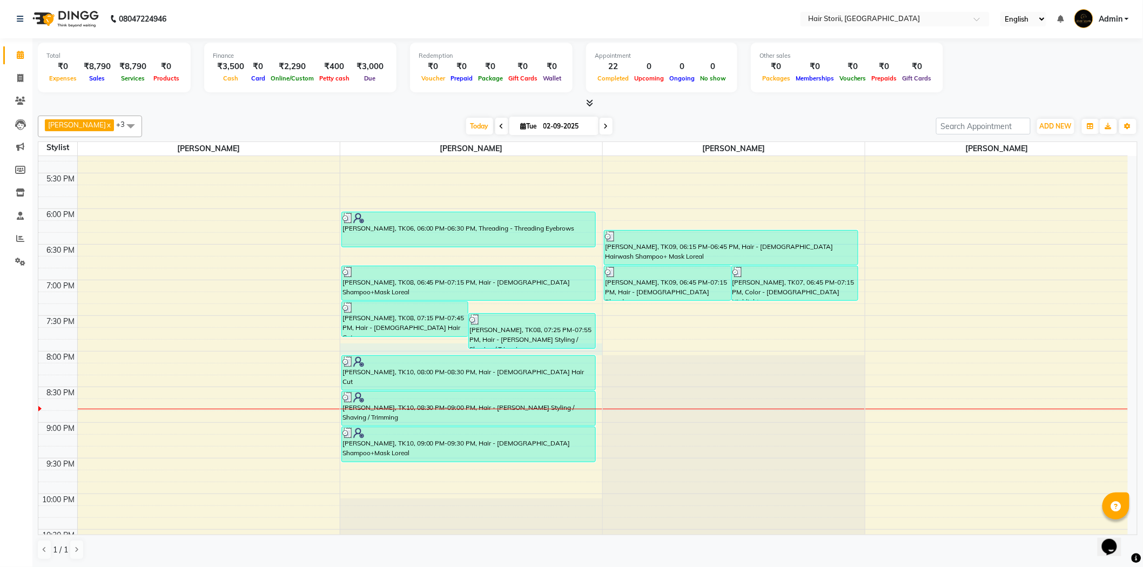
click at [522, 349] on div "8:00 AM 8:30 AM 9:00 AM 9:30 AM 10:00 AM 10:30 AM 11:00 AM 11:30 AM 12:00 PM 12…" at bounding box center [582, 66] width 1089 height 1140
select select "51423"
select select "1185"
select select "tentative"
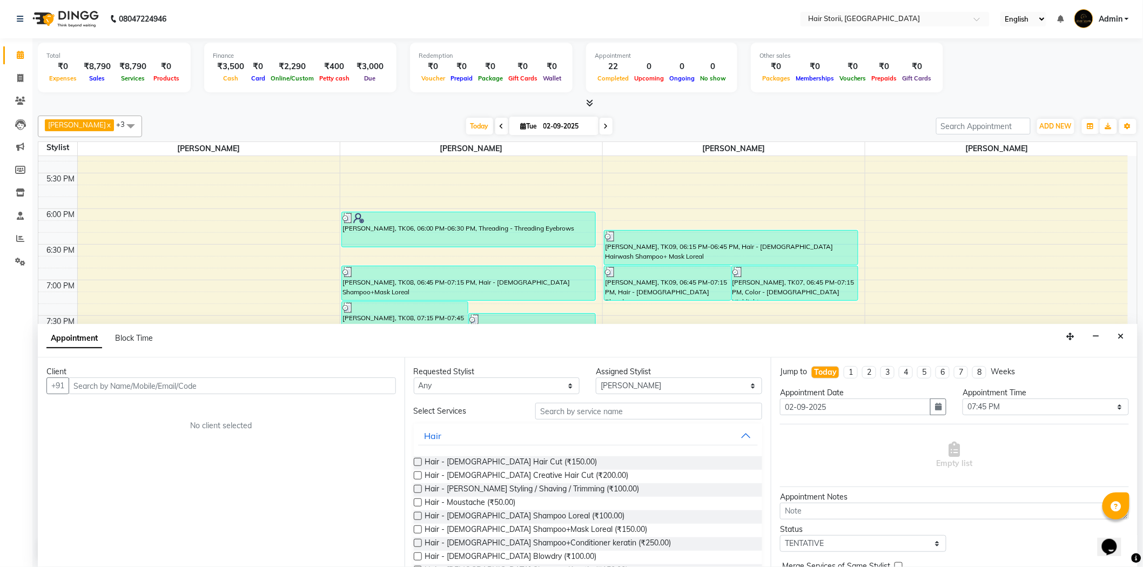
click at [415, 487] on label at bounding box center [418, 489] width 8 height 8
click at [415, 487] on input "checkbox" at bounding box center [417, 490] width 7 height 7
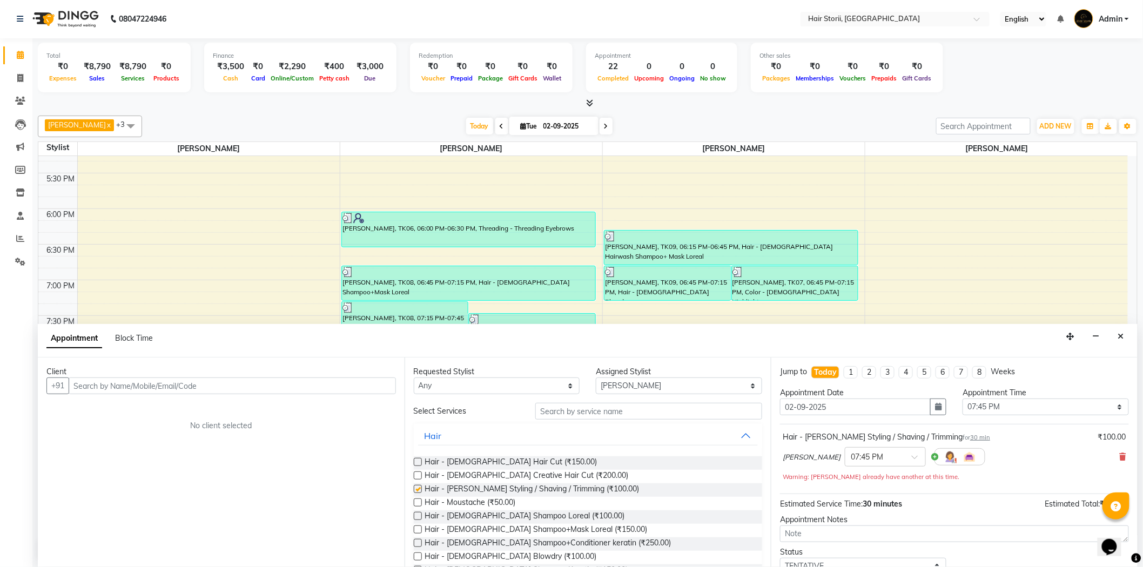
checkbox input "false"
click at [343, 381] on input "text" at bounding box center [232, 385] width 327 height 17
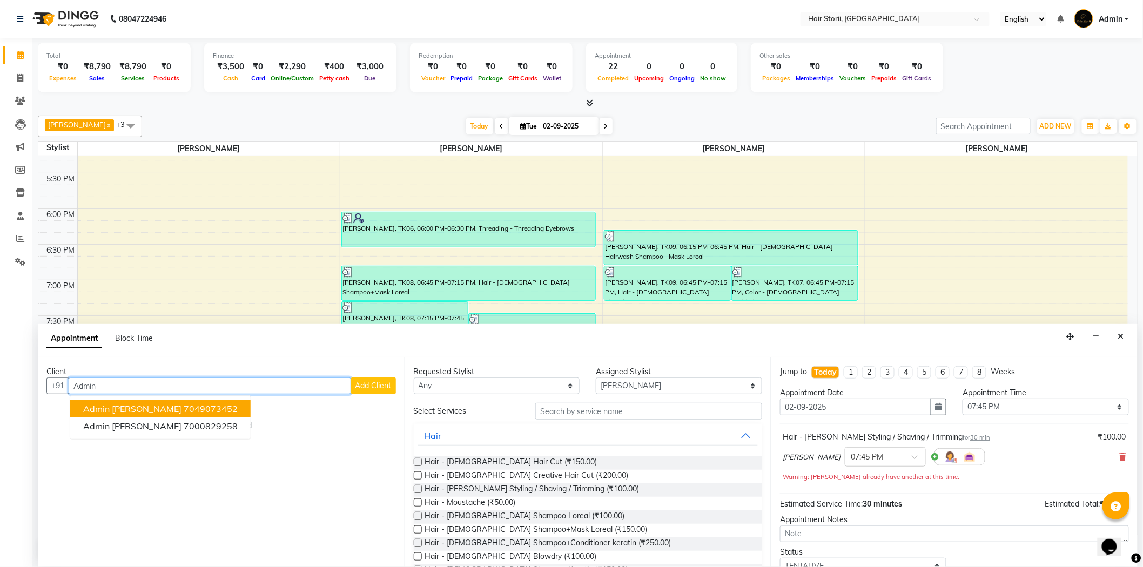
click at [184, 407] on ngb-highlight "7049073452" at bounding box center [211, 408] width 54 height 11
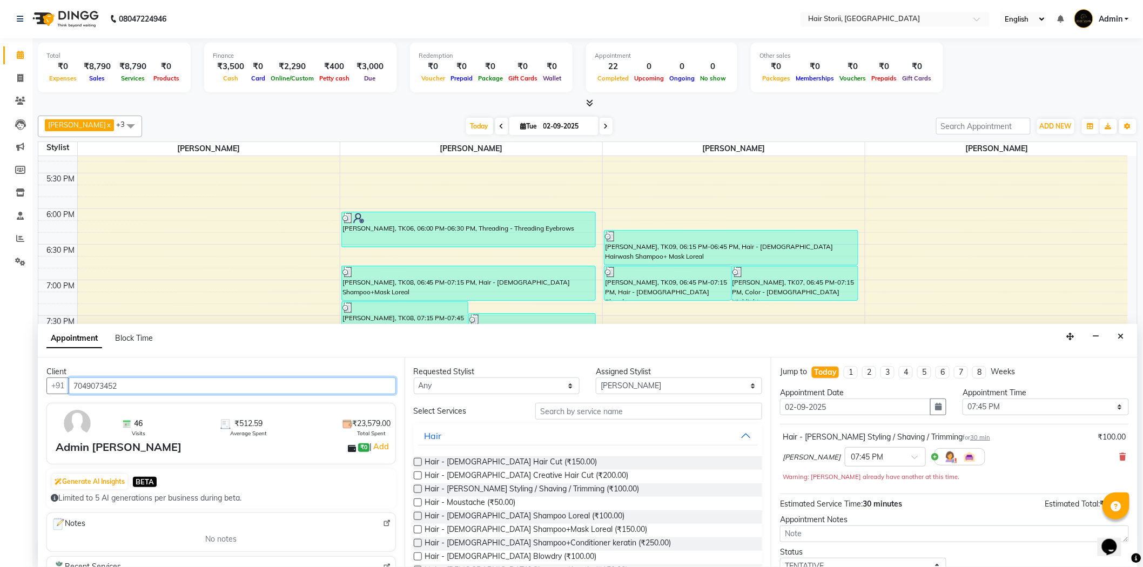
type input "7049073452"
click at [419, 490] on label at bounding box center [418, 489] width 8 height 8
click at [419, 490] on input "checkbox" at bounding box center [417, 490] width 7 height 7
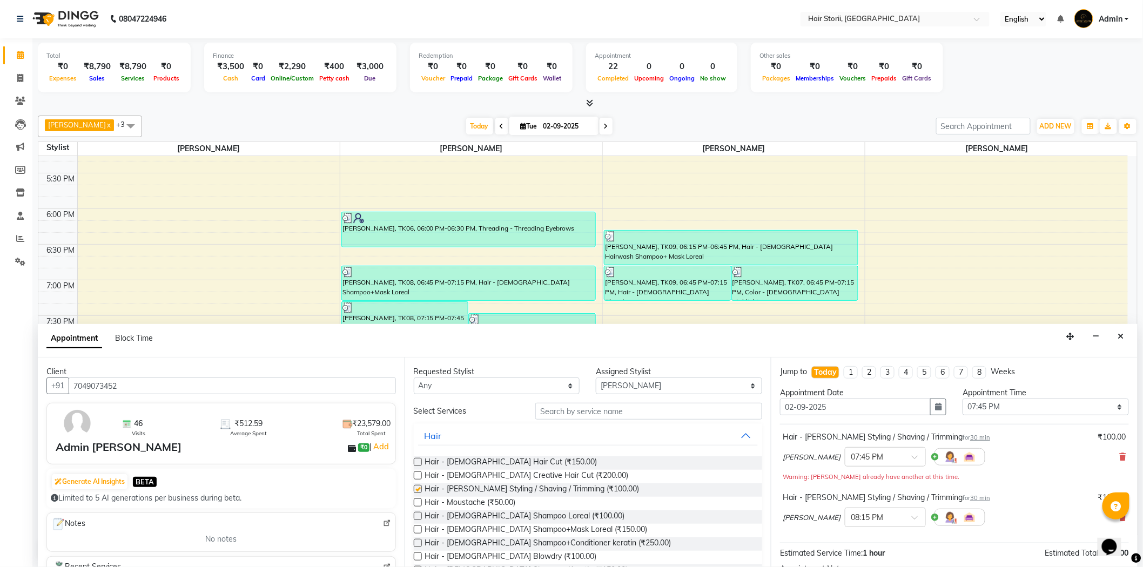
checkbox input "false"
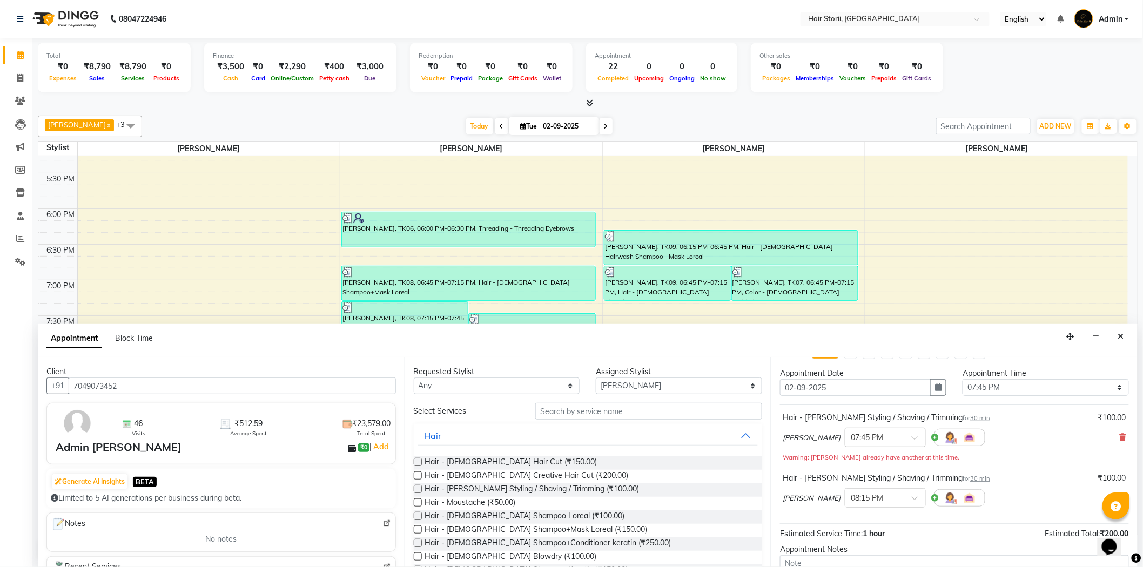
scroll to position [125, 0]
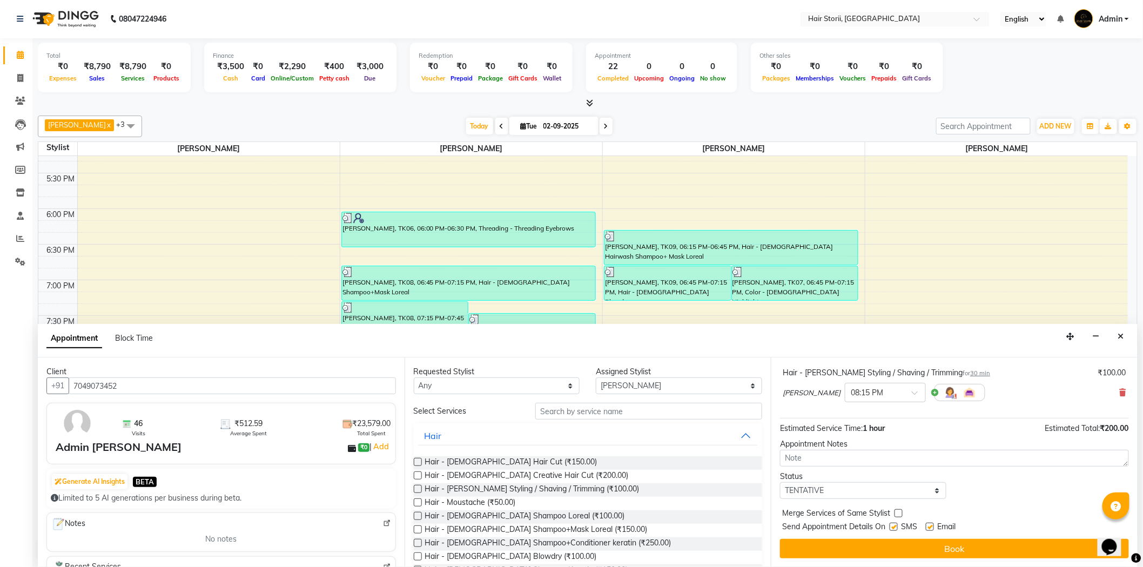
click at [892, 528] on label at bounding box center [893, 527] width 8 height 8
click at [892, 528] on input "checkbox" at bounding box center [892, 527] width 7 height 7
checkbox input "false"
drag, startPoint x: 930, startPoint y: 527, endPoint x: 926, endPoint y: 535, distance: 8.5
click at [930, 528] on label at bounding box center [930, 527] width 8 height 8
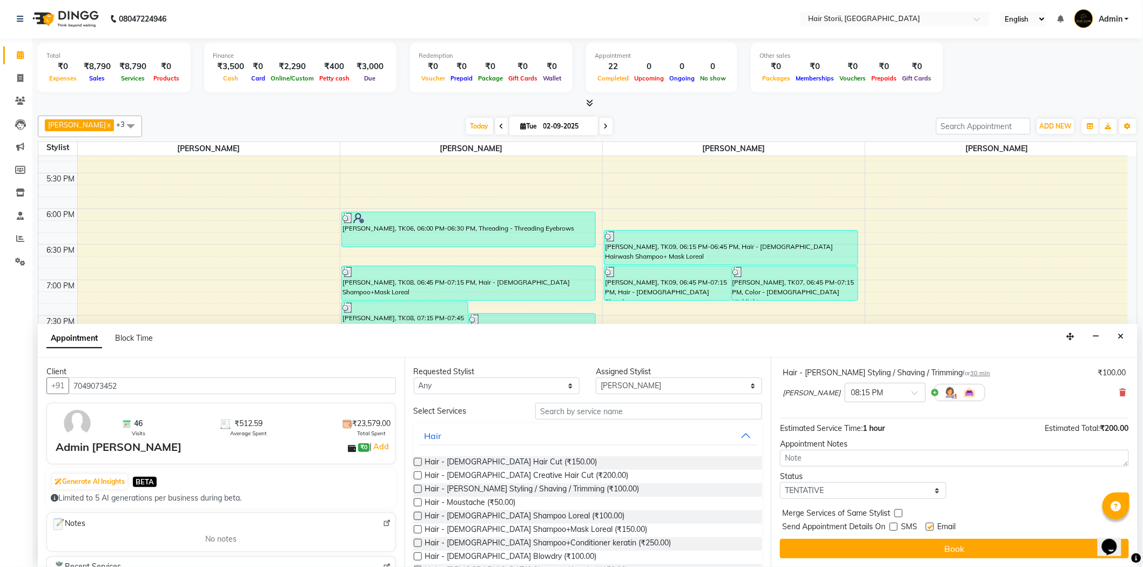
click at [930, 528] on input "checkbox" at bounding box center [929, 527] width 7 height 7
checkbox input "false"
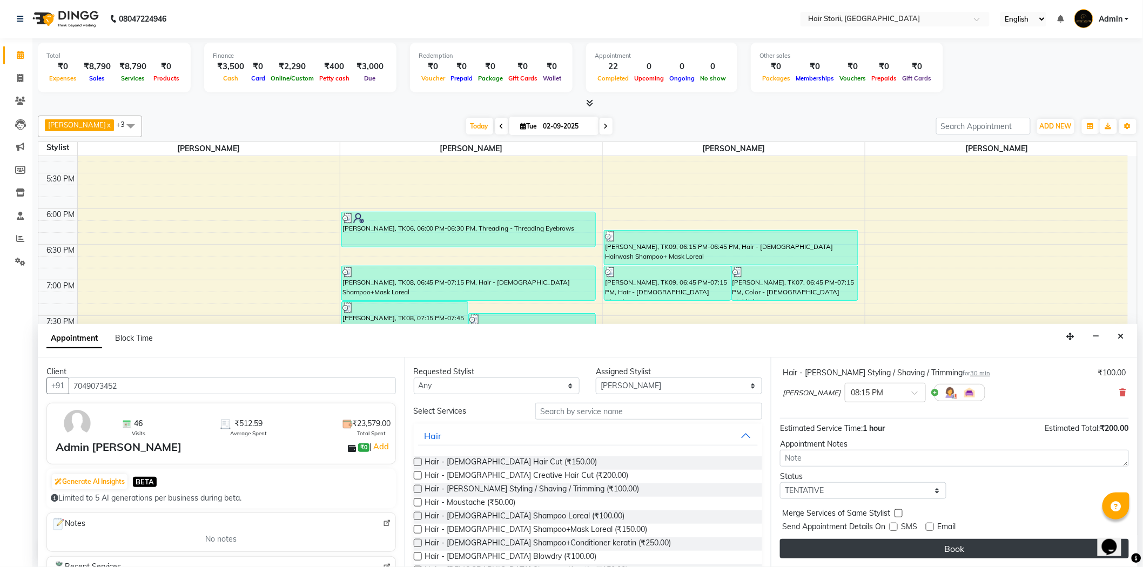
click at [922, 545] on button "Book" at bounding box center [954, 548] width 349 height 19
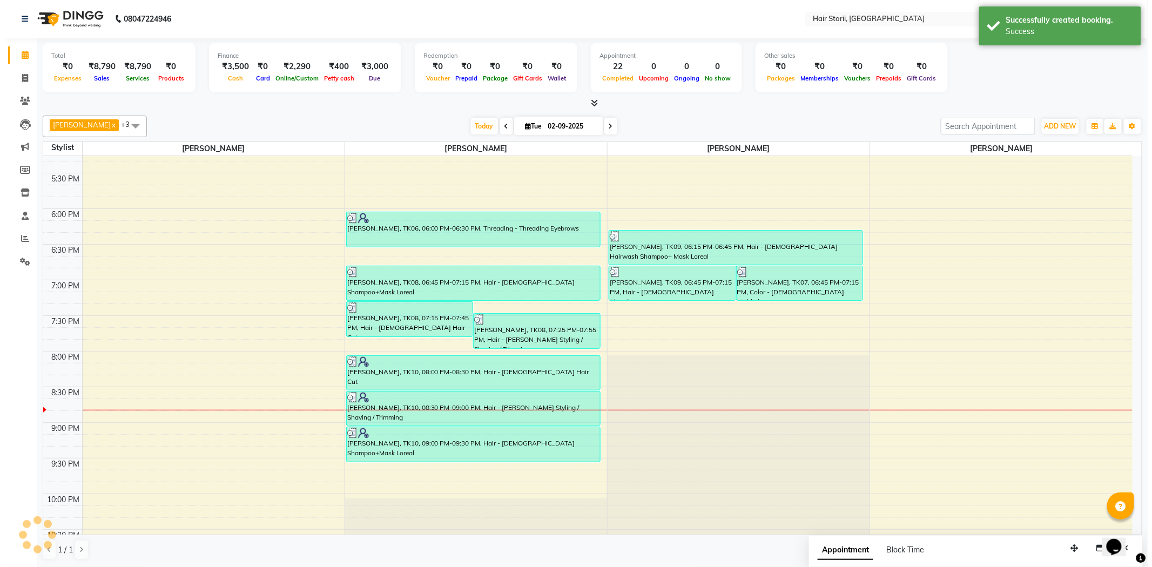
scroll to position [0, 0]
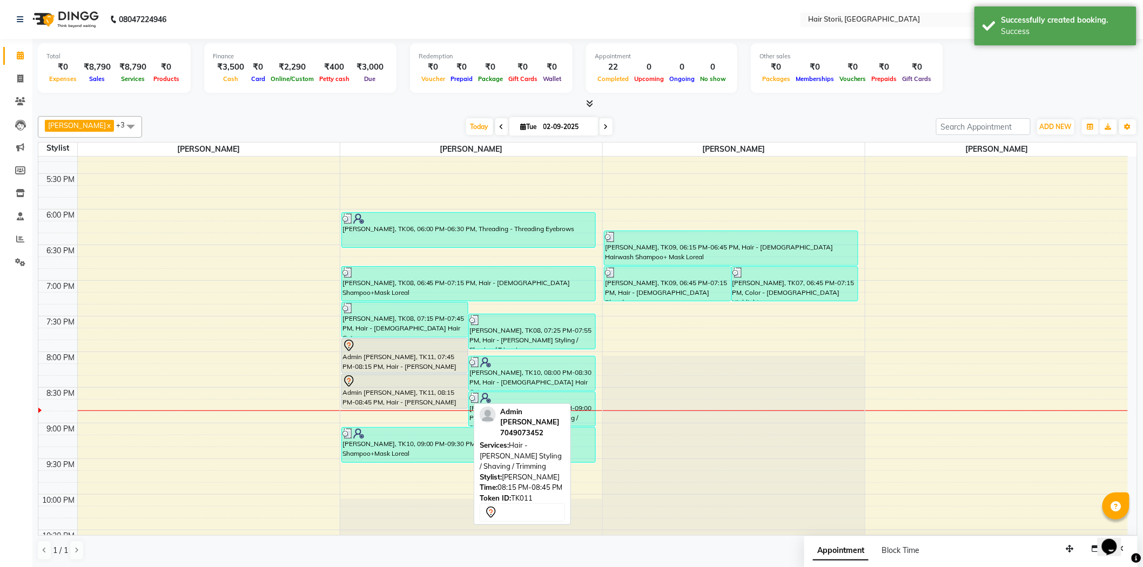
click at [352, 393] on div "Admin Monu, TK11, 08:15 PM-08:45 PM, Hair - Beard Styling / Shaving / Trimming" at bounding box center [405, 391] width 126 height 34
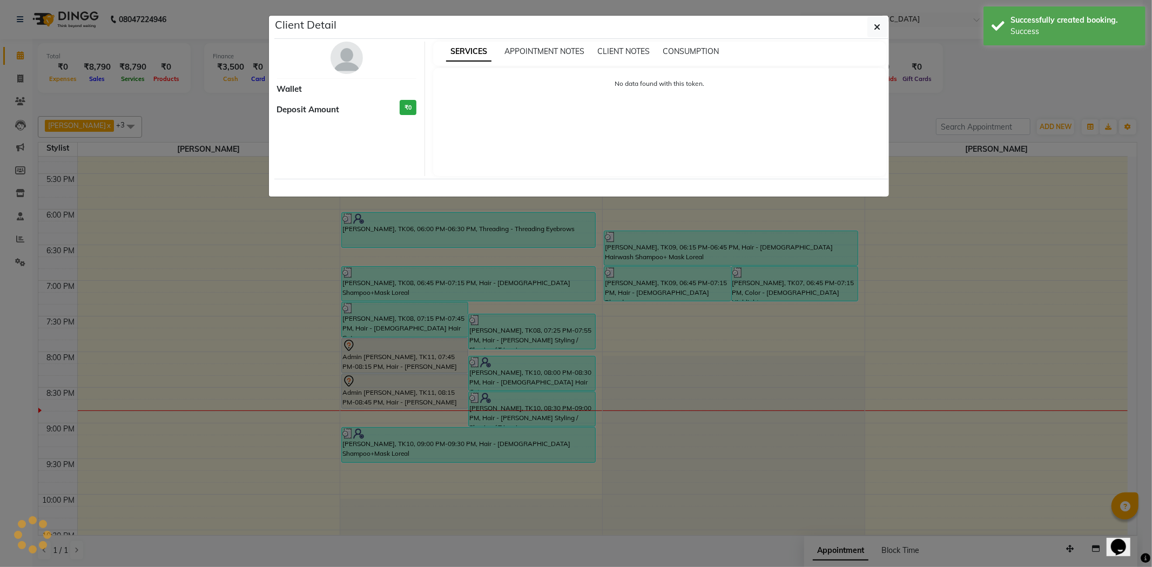
select select "7"
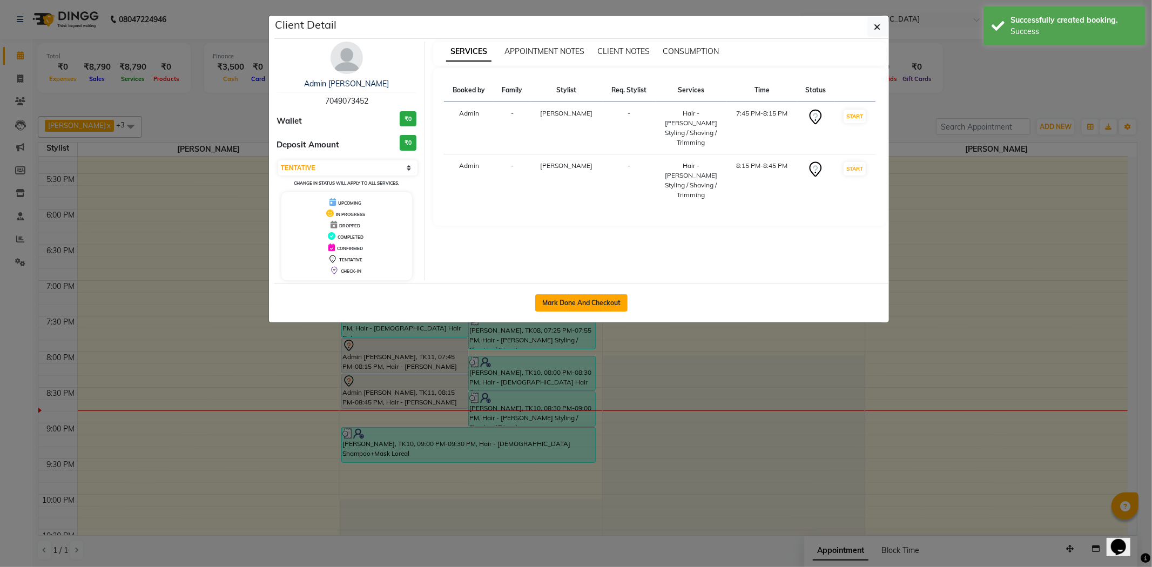
click at [590, 306] on button "Mark Done And Checkout" at bounding box center [581, 302] width 92 height 17
select select "service"
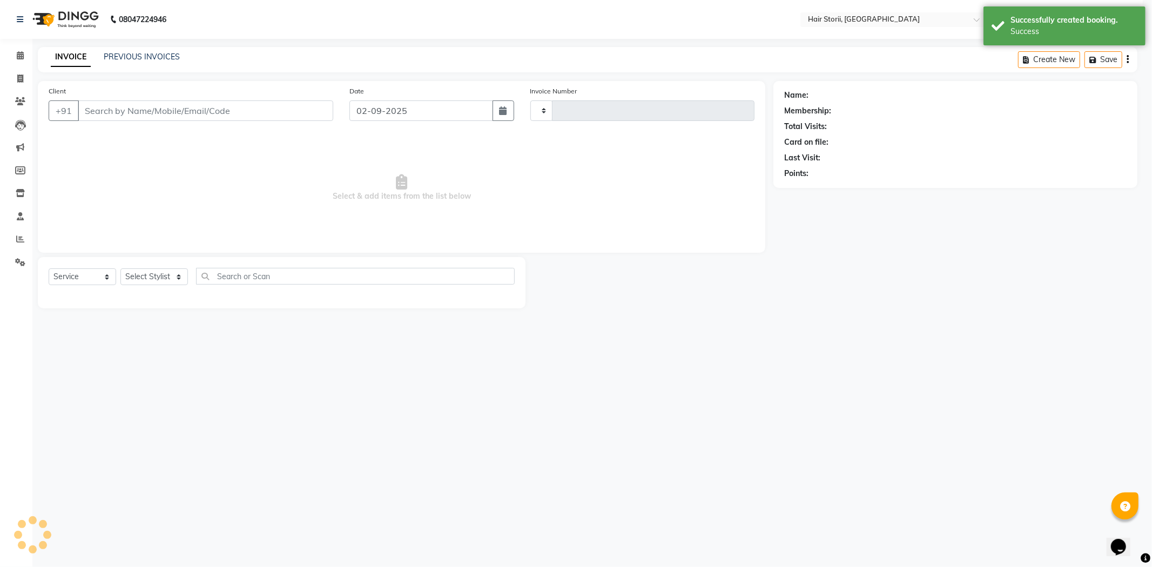
type input "1983"
select select "6638"
type input "7049073452"
select select "51423"
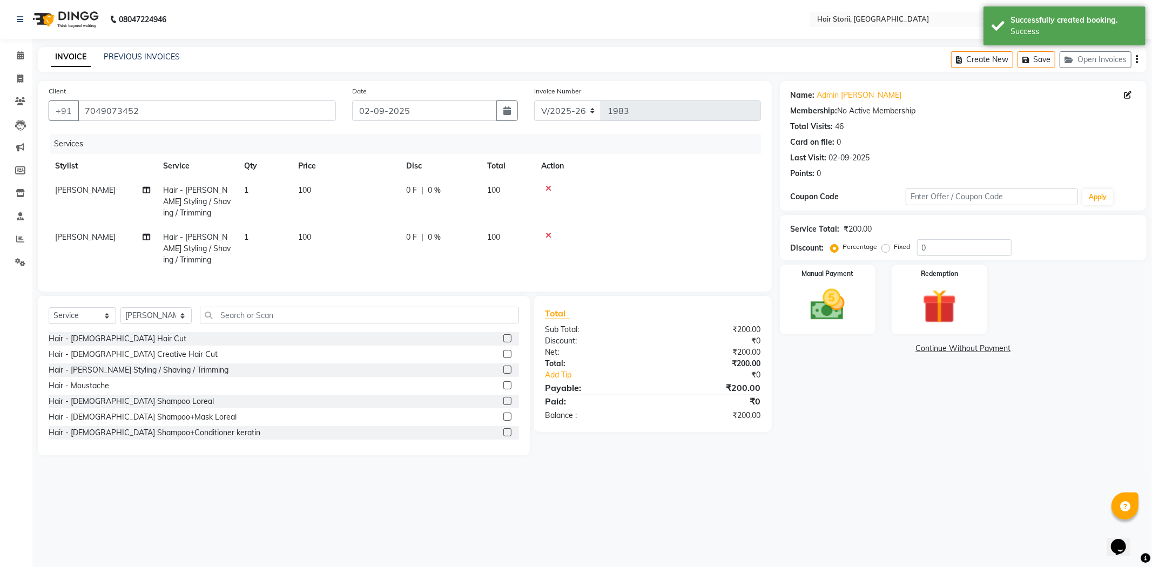
click at [549, 233] on icon at bounding box center [548, 236] width 6 height 8
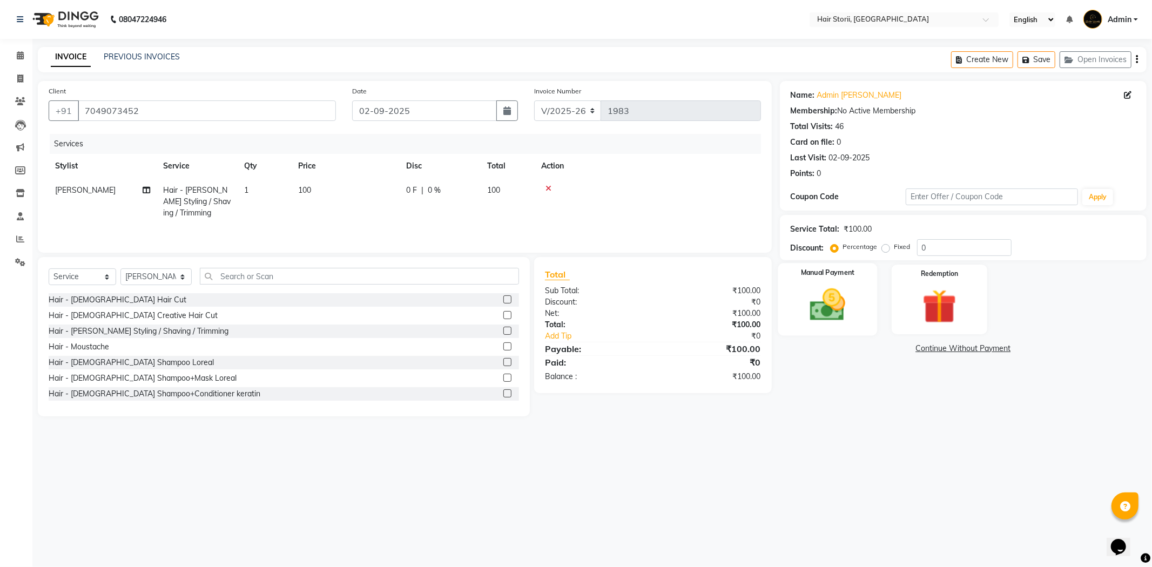
click at [814, 305] on img at bounding box center [828, 305] width 58 height 41
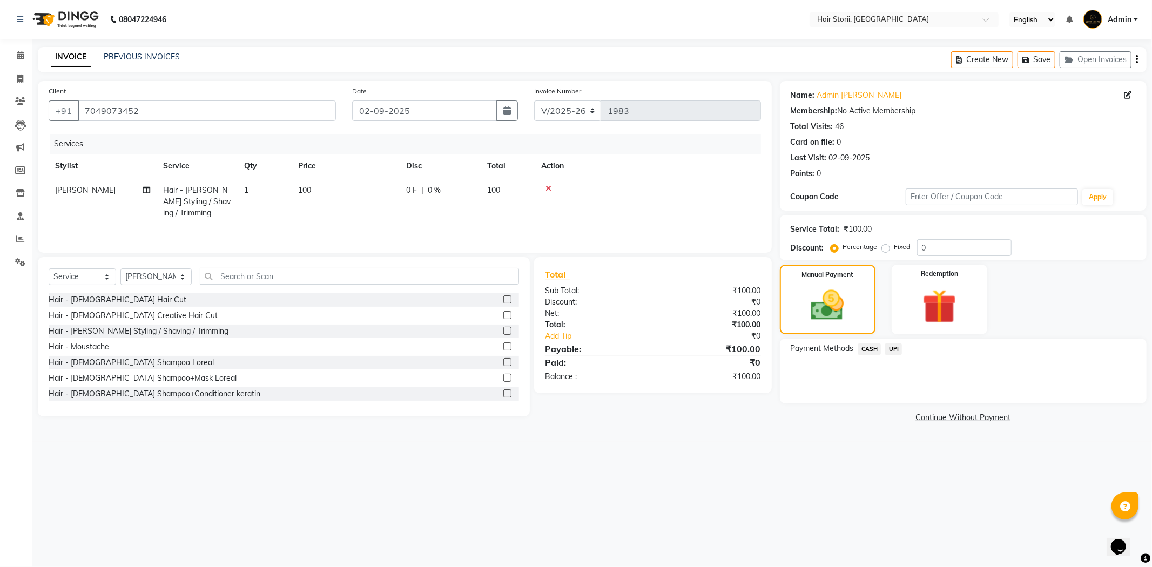
click at [868, 348] on span "CASH" at bounding box center [869, 349] width 23 height 12
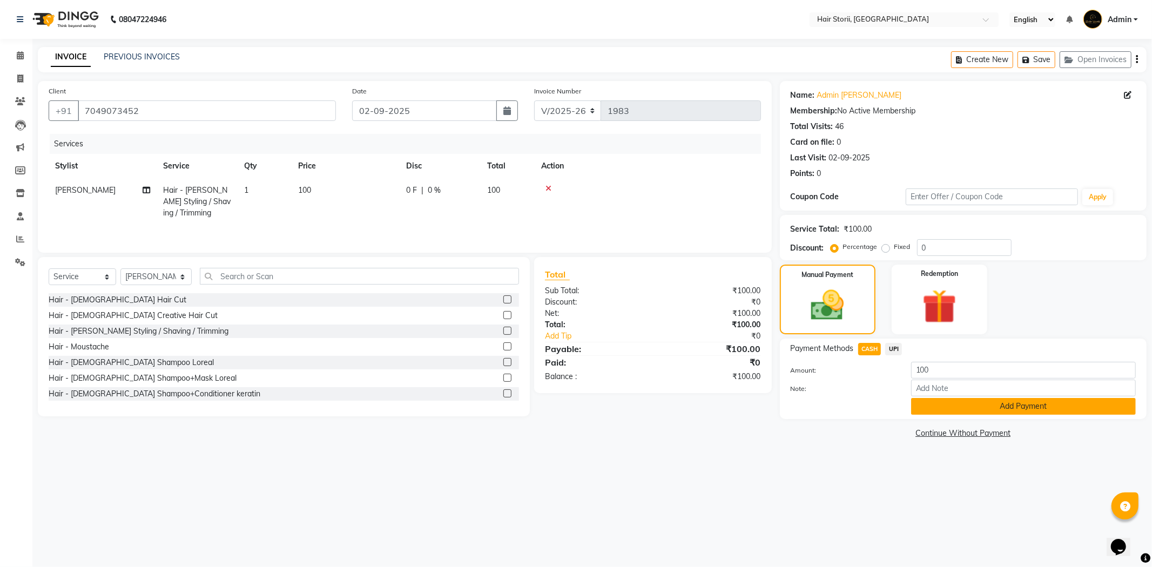
click at [943, 408] on button "Add Payment" at bounding box center [1023, 406] width 225 height 17
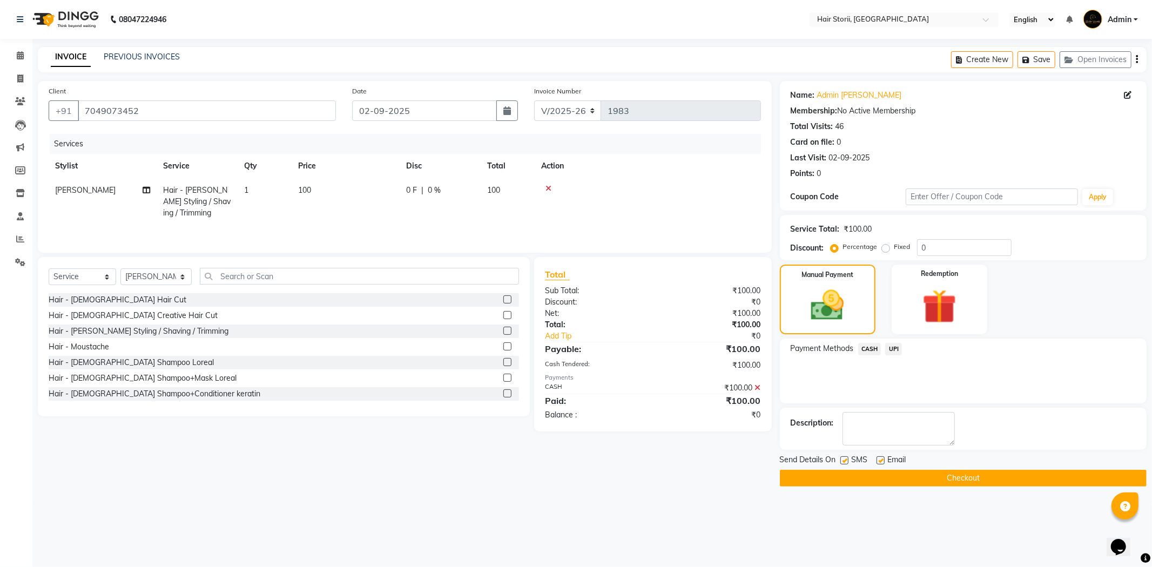
click at [881, 462] on label at bounding box center [880, 460] width 8 height 8
click at [881, 462] on input "checkbox" at bounding box center [879, 460] width 7 height 7
checkbox input "false"
click at [841, 459] on label at bounding box center [844, 460] width 8 height 8
click at [841, 459] on input "checkbox" at bounding box center [843, 460] width 7 height 7
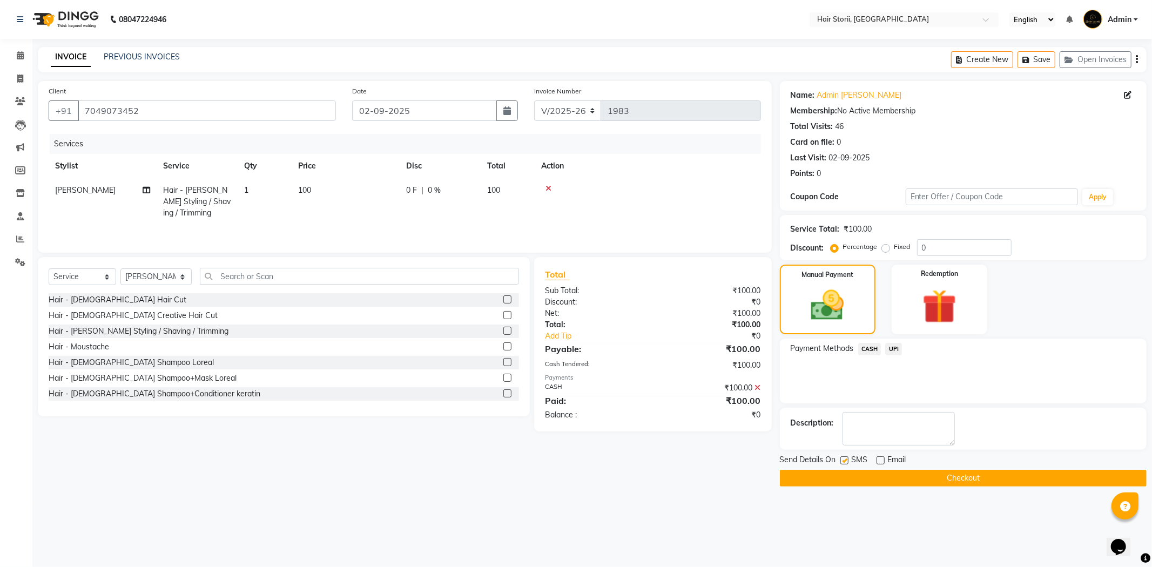
checkbox input "false"
click at [836, 473] on button "Checkout" at bounding box center [963, 478] width 367 height 17
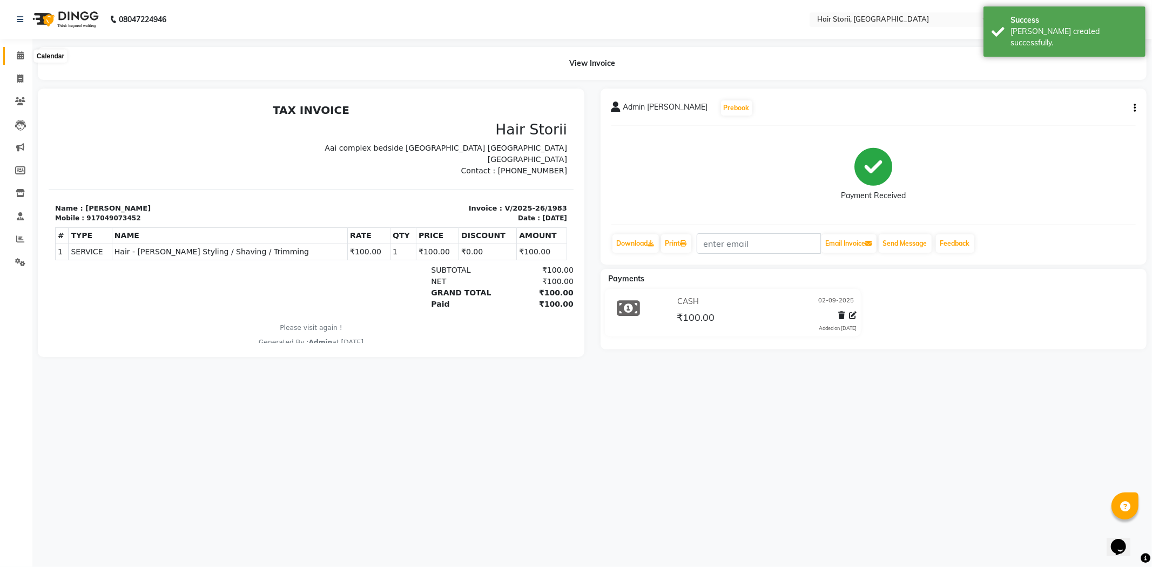
click at [17, 55] on icon at bounding box center [20, 55] width 7 height 8
